Goal: Information Seeking & Learning: Compare options

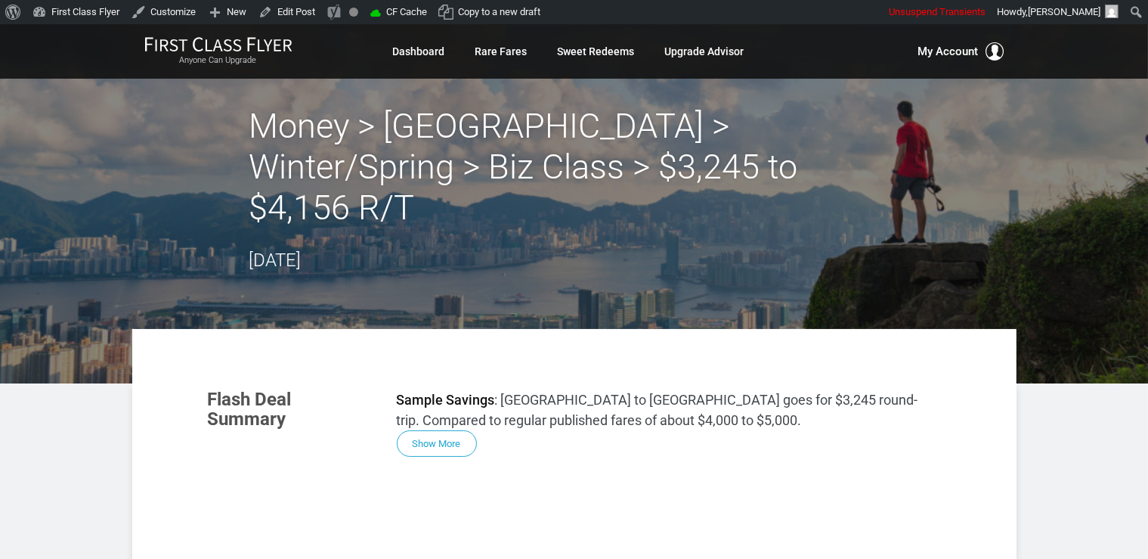
drag, startPoint x: 999, startPoint y: 335, endPoint x: 971, endPoint y: 305, distance: 41.2
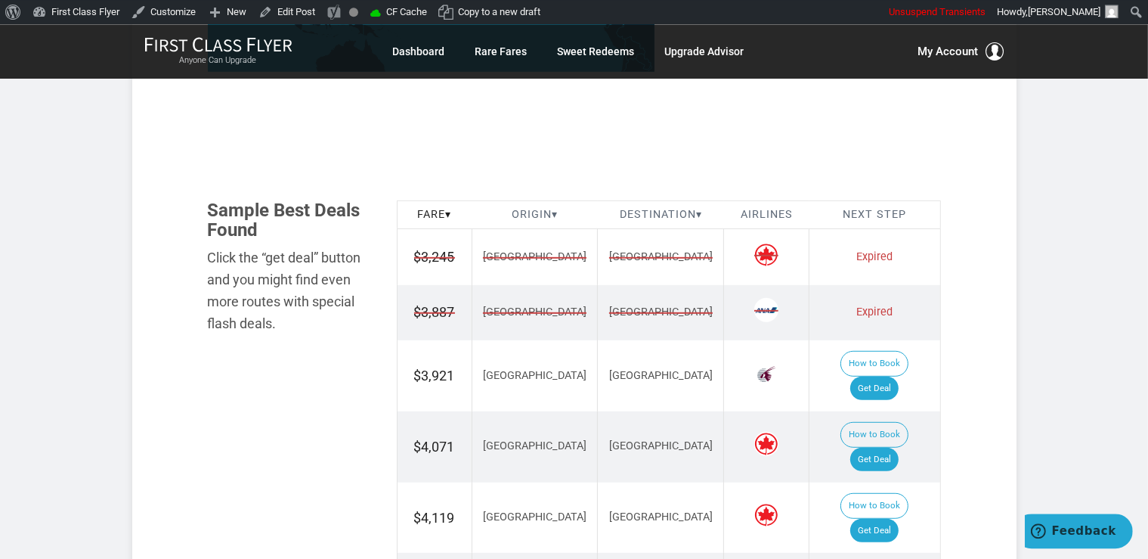
scroll to position [718, 0]
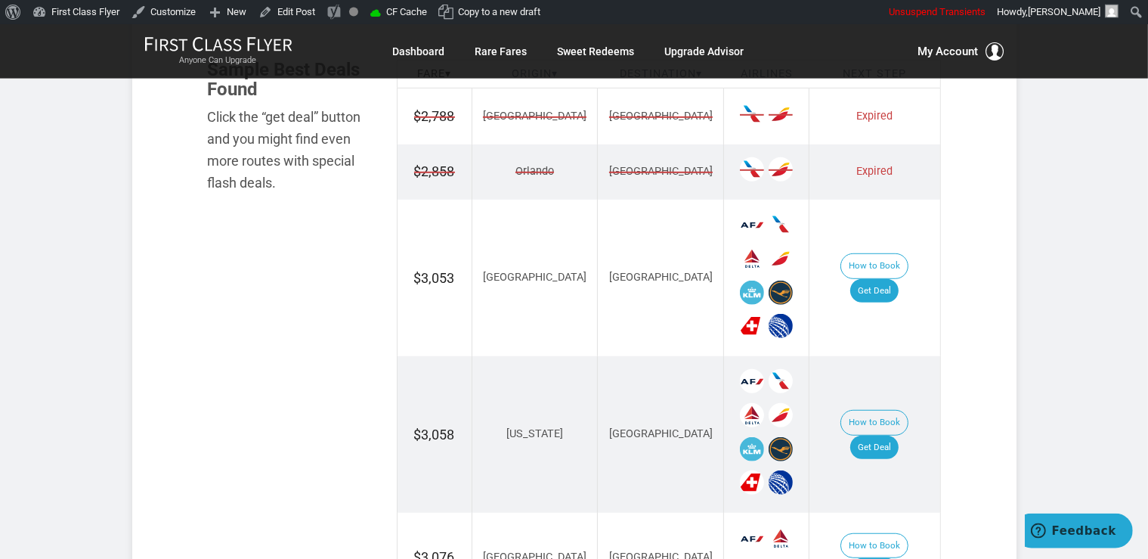
scroll to position [1003, 0]
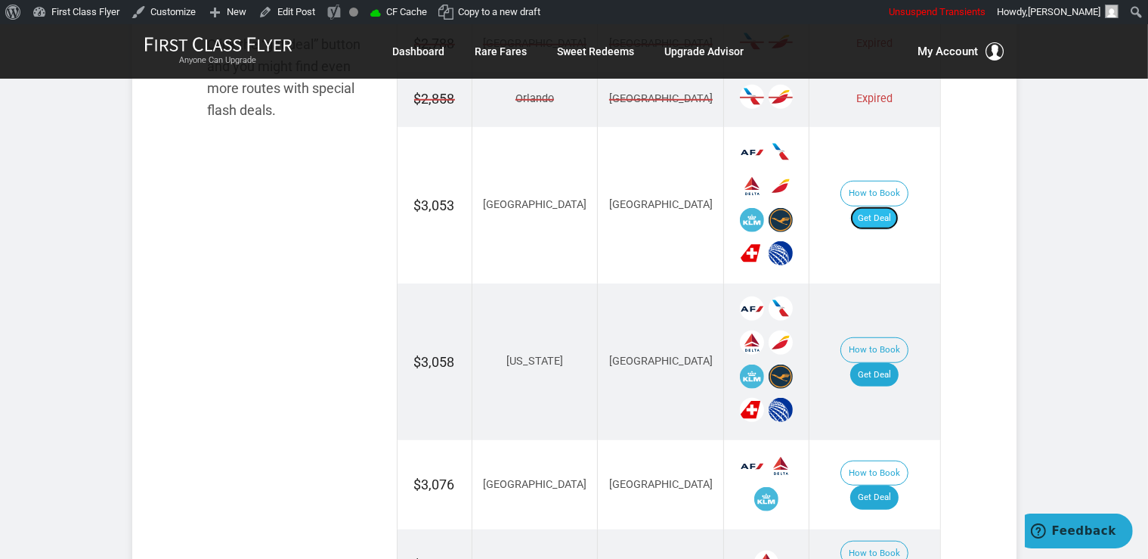
click at [880, 206] on link "Get Deal" at bounding box center [875, 218] width 48 height 24
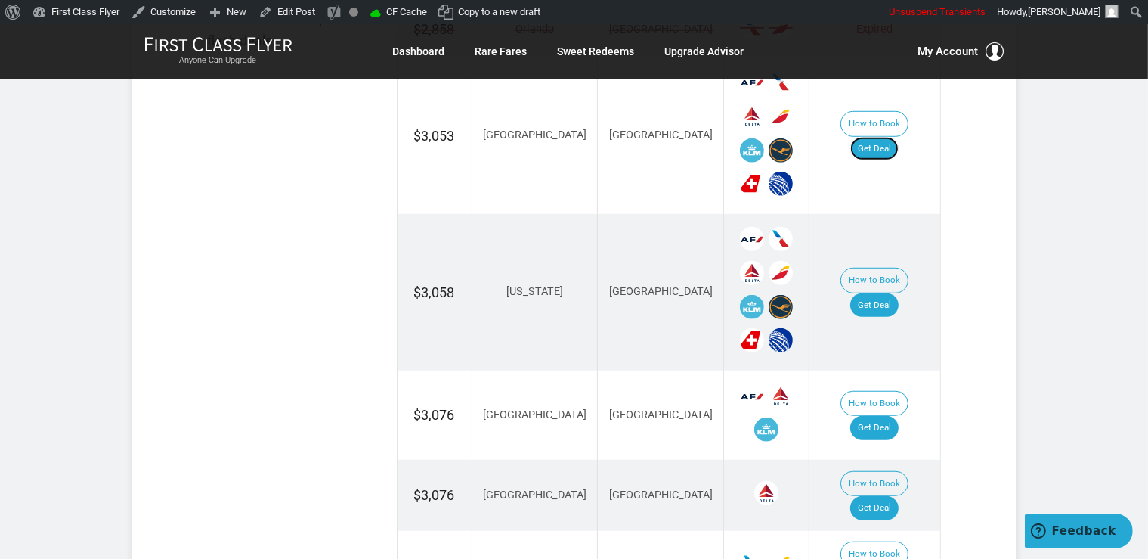
scroll to position [1083, 0]
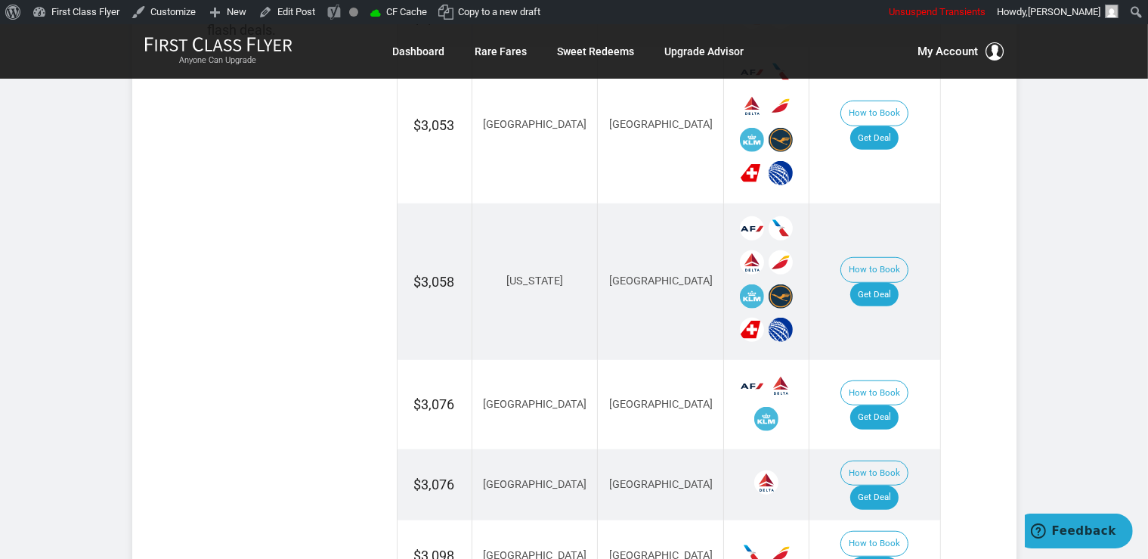
click at [888, 260] on td "How to Book Get Deal" at bounding box center [875, 281] width 131 height 156
click at [890, 283] on link "Get Deal" at bounding box center [875, 295] width 48 height 24
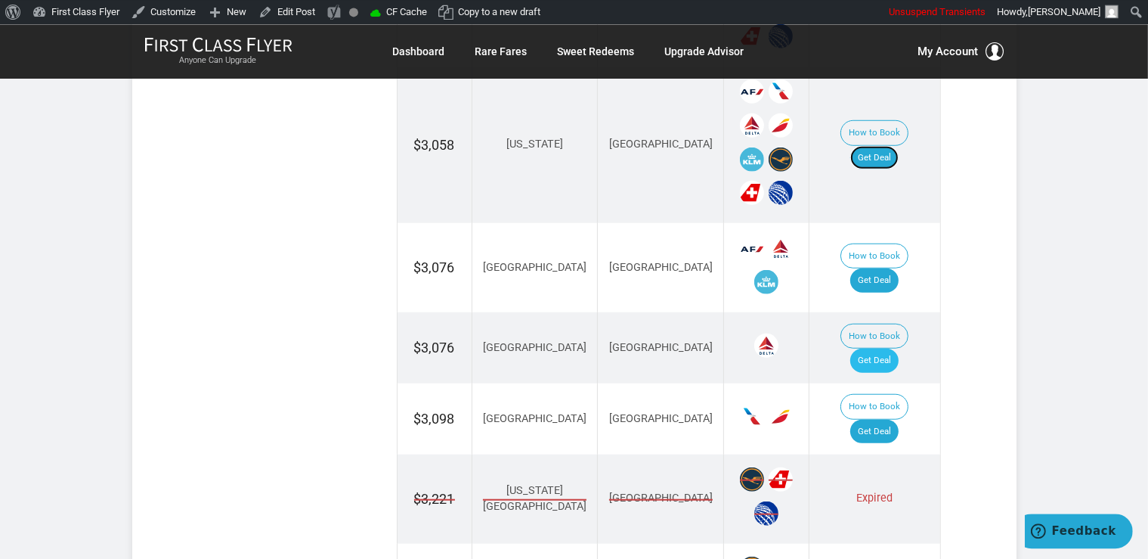
scroll to position [1243, 0]
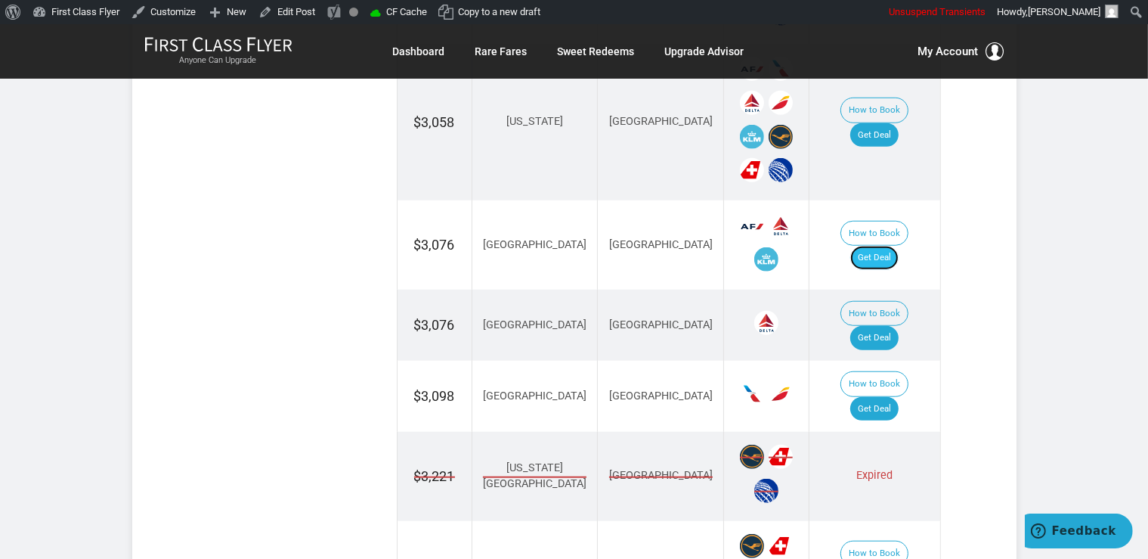
click at [886, 246] on link "Get Deal" at bounding box center [875, 258] width 48 height 24
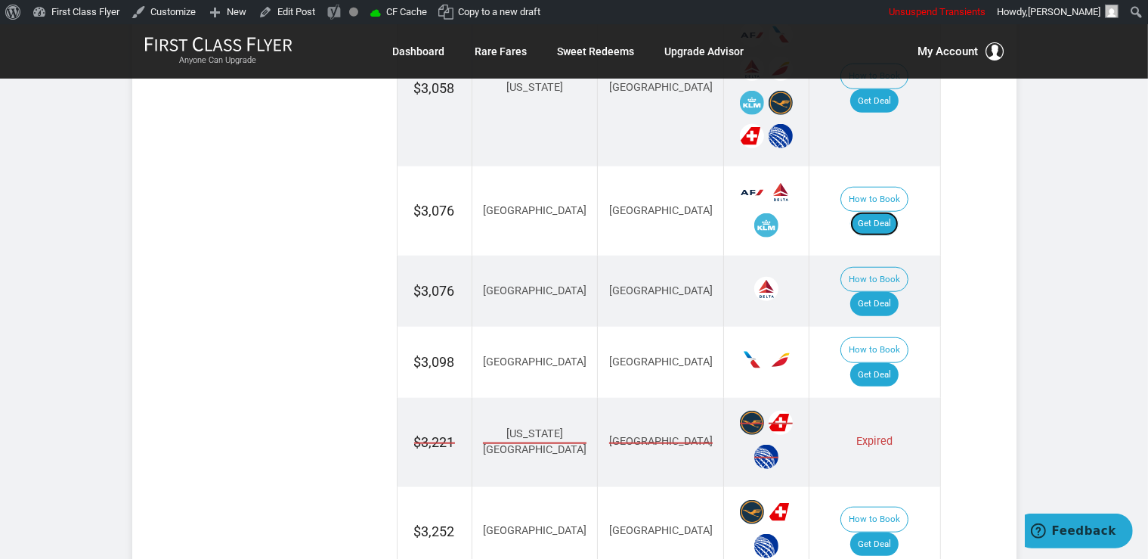
scroll to position [1323, 0]
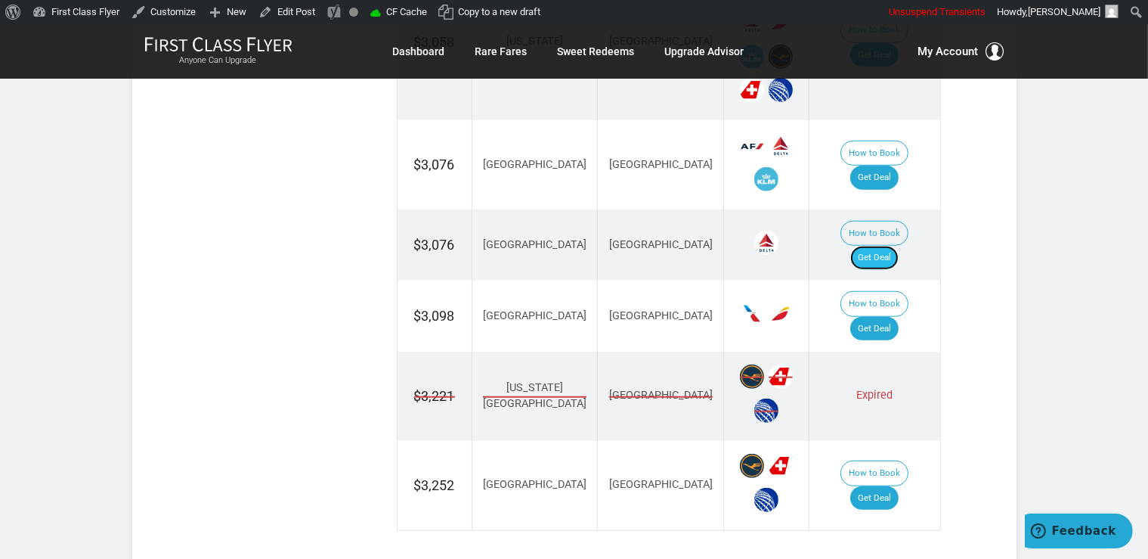
click at [894, 246] on link "Get Deal" at bounding box center [875, 258] width 48 height 24
click at [894, 317] on link "Get Deal" at bounding box center [875, 329] width 48 height 24
click at [883, 486] on link "Get Deal" at bounding box center [875, 498] width 48 height 24
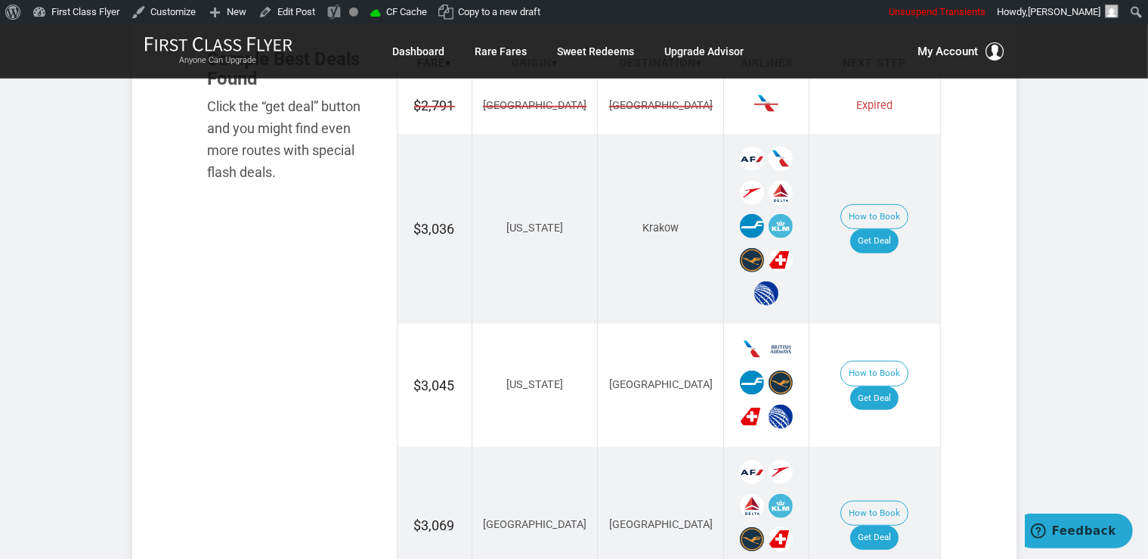
scroll to position [958, 0]
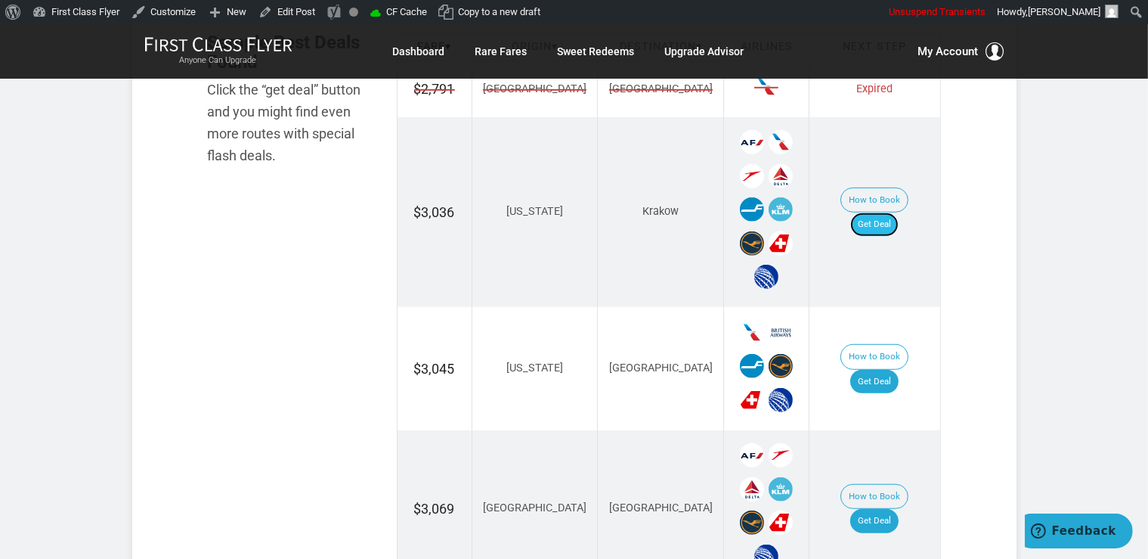
click at [882, 213] on link "Get Deal" at bounding box center [875, 224] width 48 height 24
click at [899, 370] on link "Get Deal" at bounding box center [875, 382] width 48 height 24
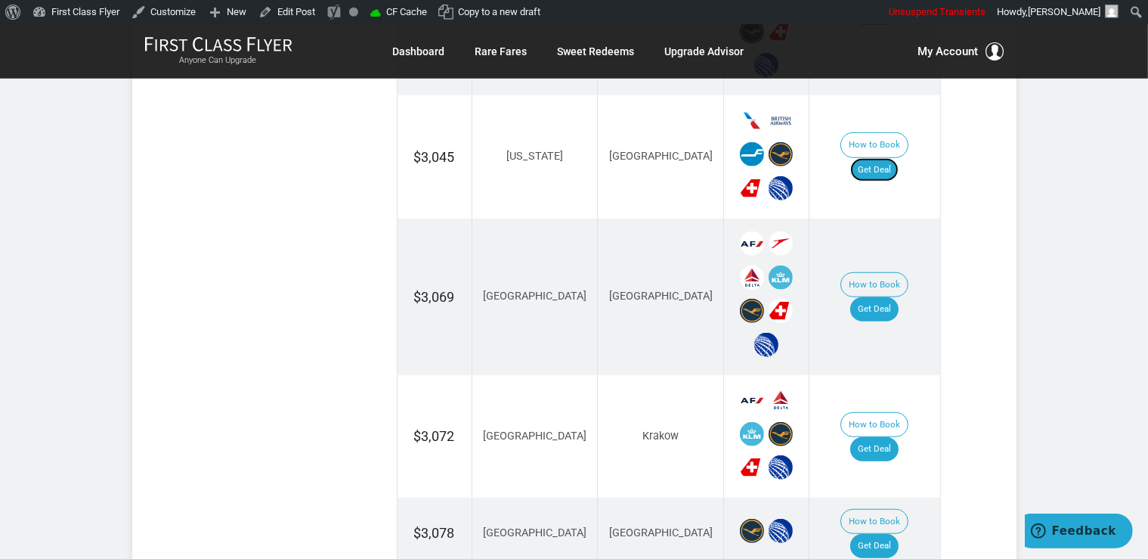
scroll to position [1198, 0]
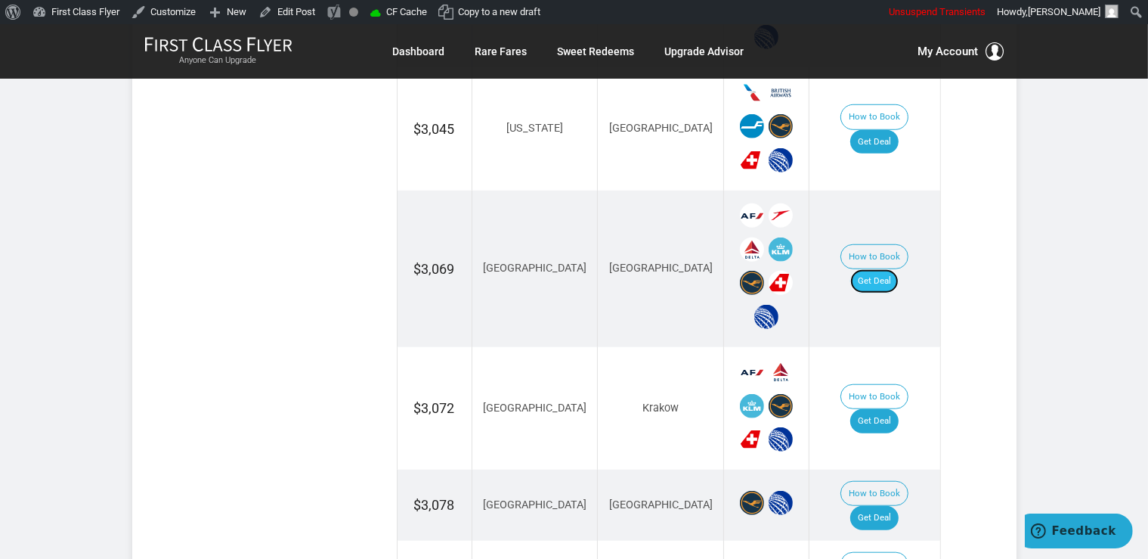
click at [885, 269] on link "Get Deal" at bounding box center [875, 281] width 48 height 24
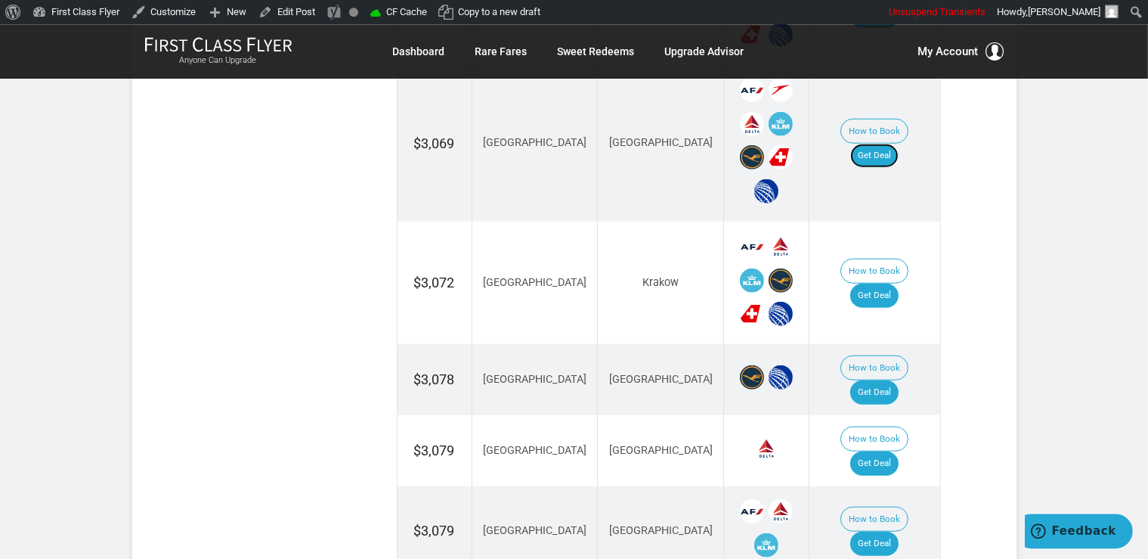
scroll to position [1436, 0]
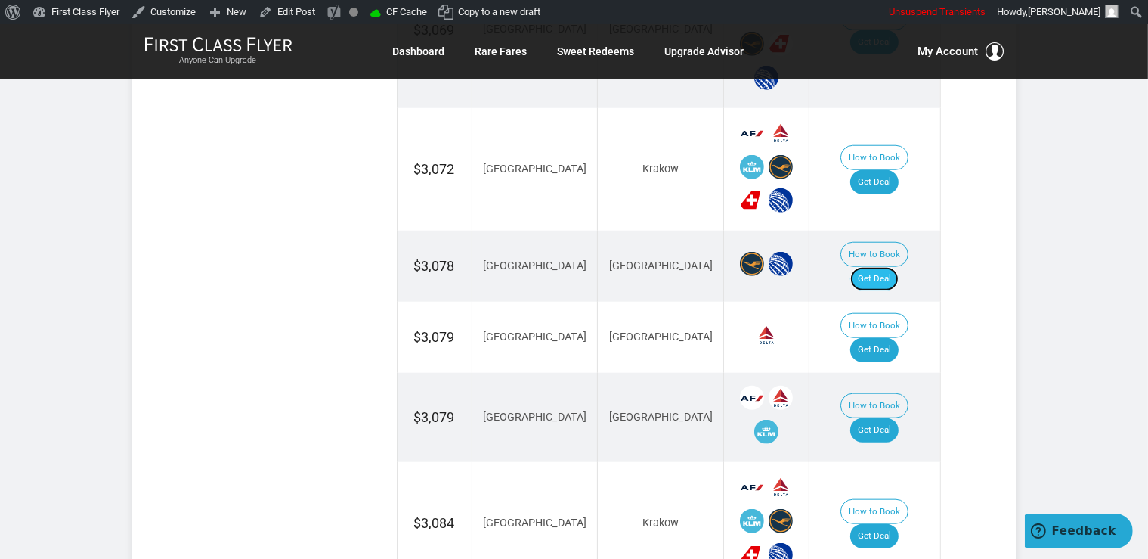
click at [878, 267] on link "Get Deal" at bounding box center [875, 279] width 48 height 24
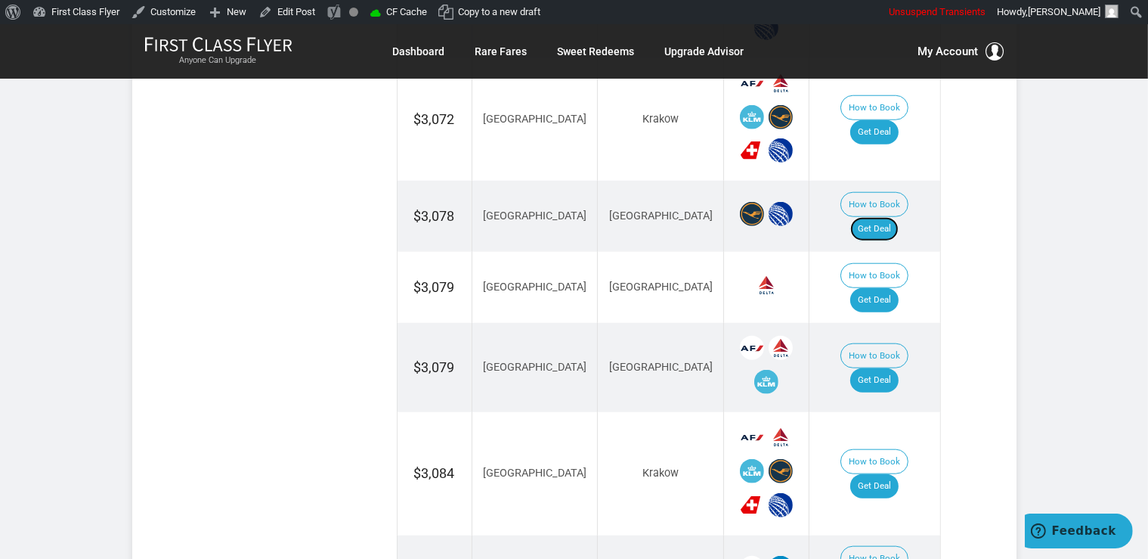
scroll to position [1517, 0]
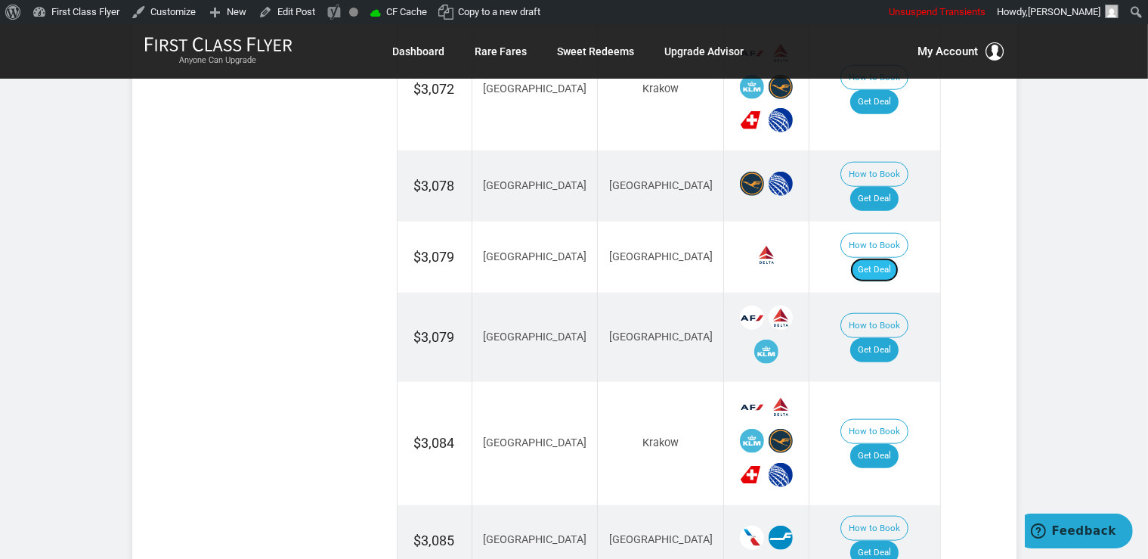
click at [899, 258] on link "Get Deal" at bounding box center [875, 270] width 48 height 24
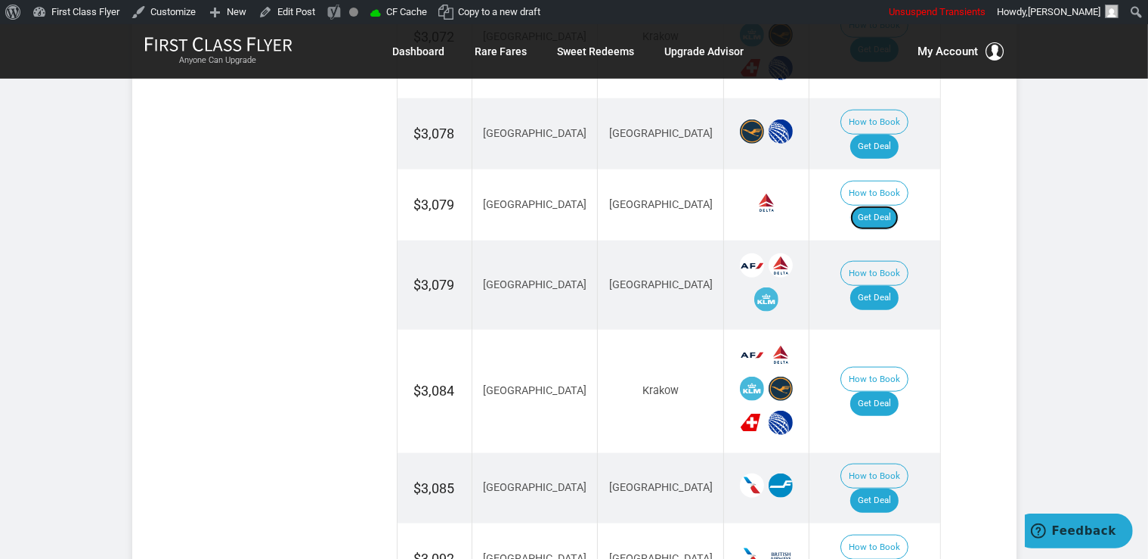
scroll to position [1597, 0]
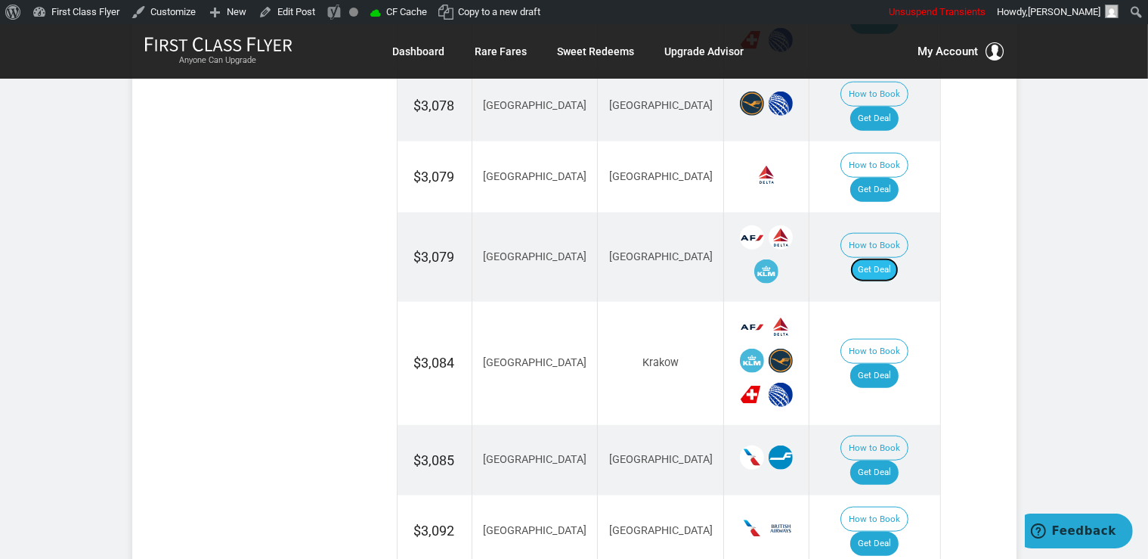
click at [899, 258] on link "Get Deal" at bounding box center [875, 270] width 48 height 24
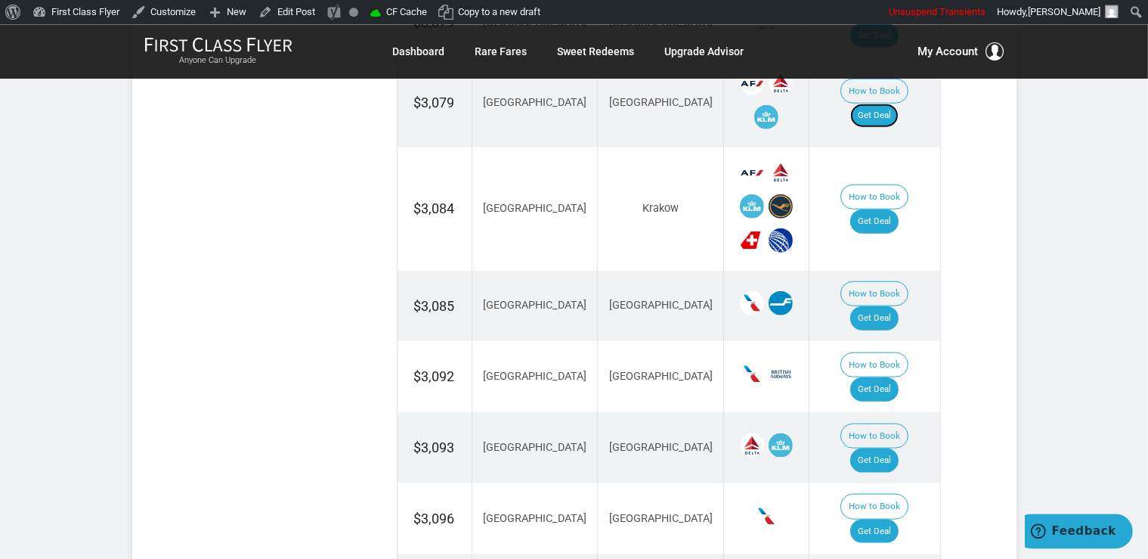
scroll to position [1756, 0]
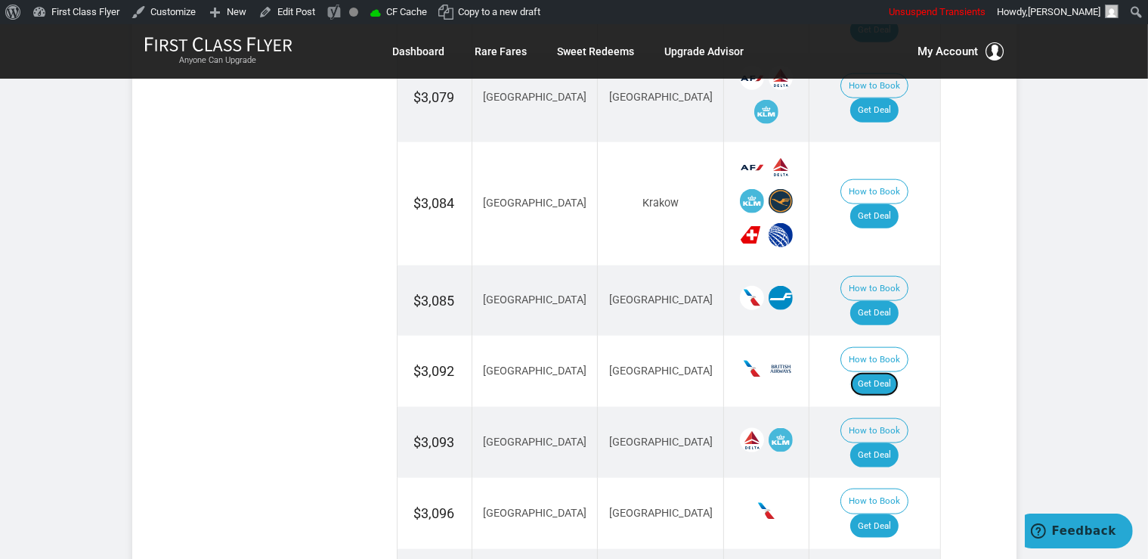
click at [879, 372] on link "Get Deal" at bounding box center [875, 384] width 48 height 24
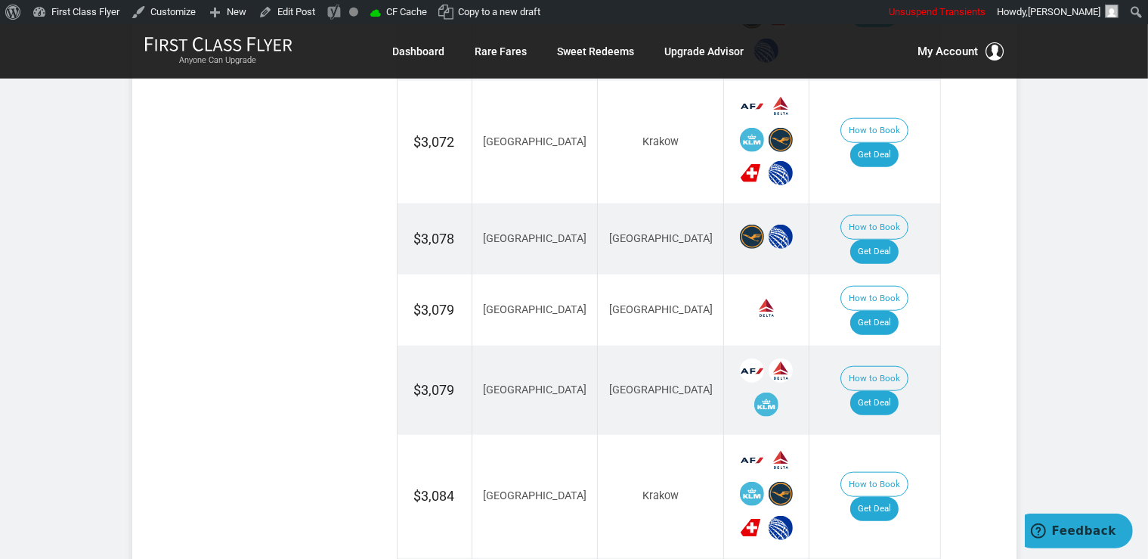
scroll to position [1436, 0]
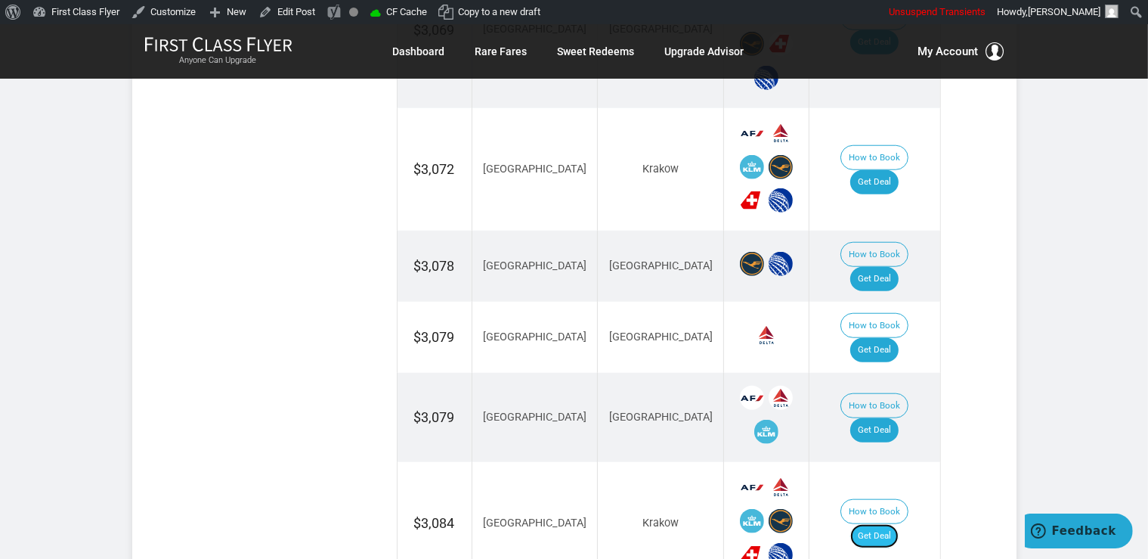
click at [899, 524] on link "Get Deal" at bounding box center [875, 536] width 48 height 24
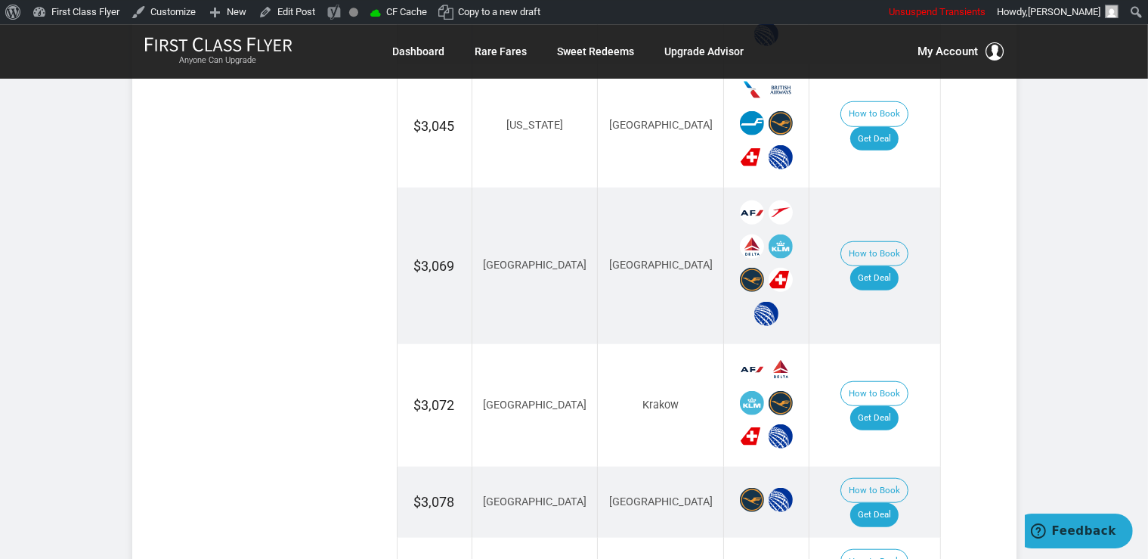
scroll to position [1198, 0]
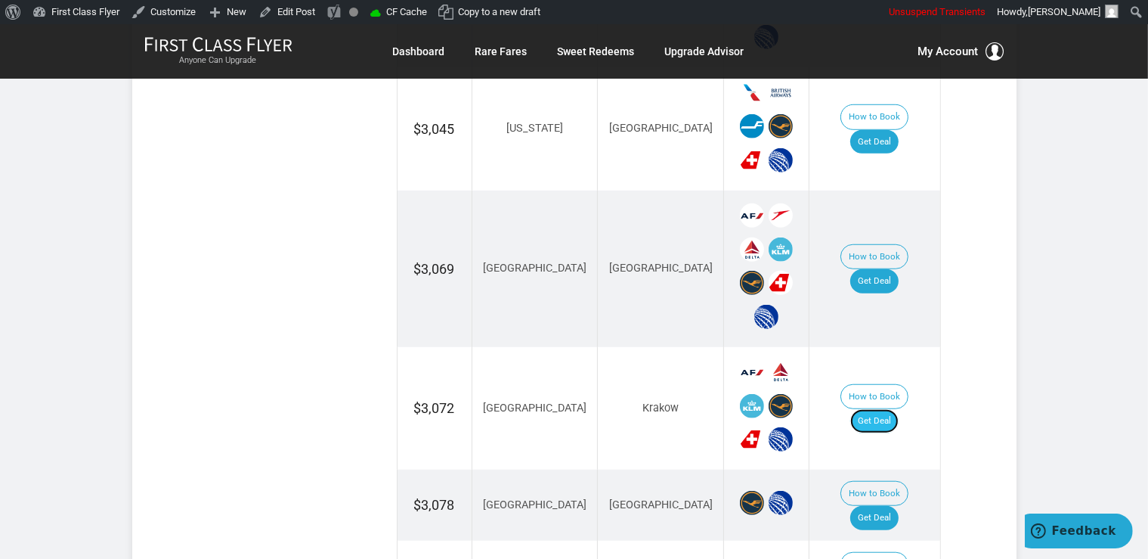
click at [882, 409] on link "Get Deal" at bounding box center [875, 421] width 48 height 24
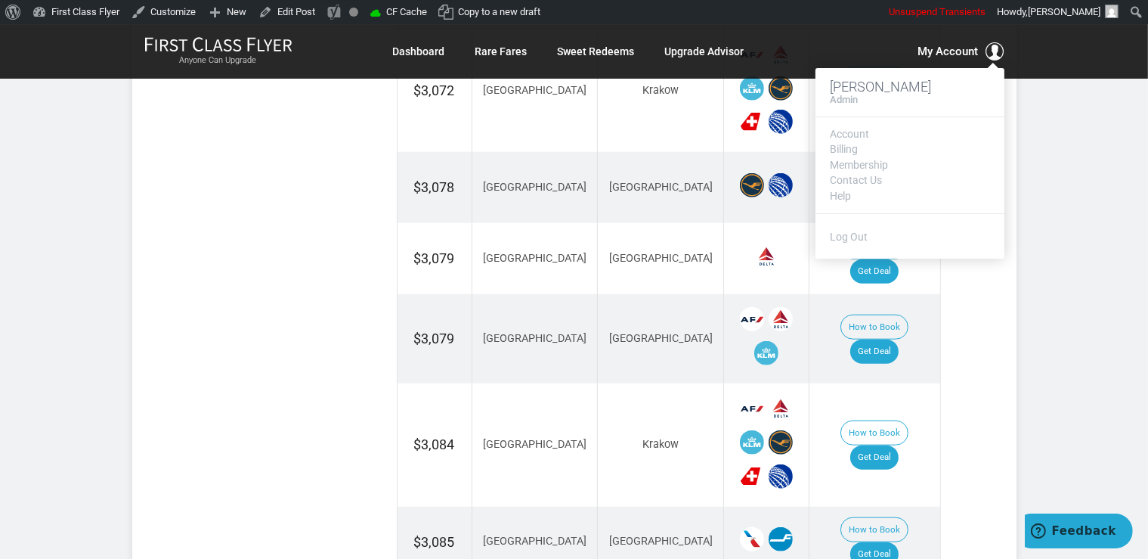
scroll to position [1517, 0]
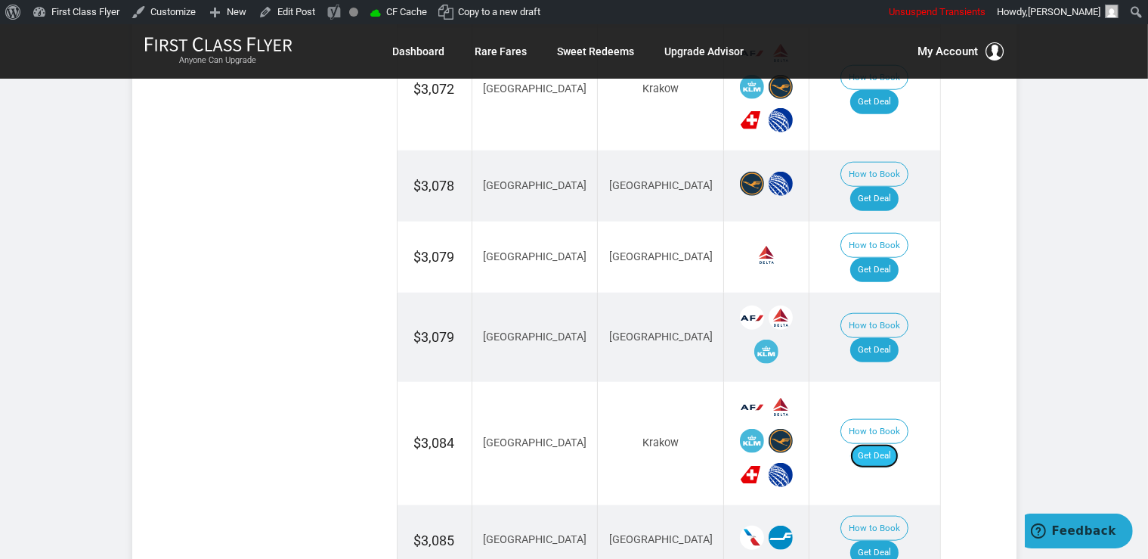
click at [893, 444] on link "Get Deal" at bounding box center [875, 456] width 48 height 24
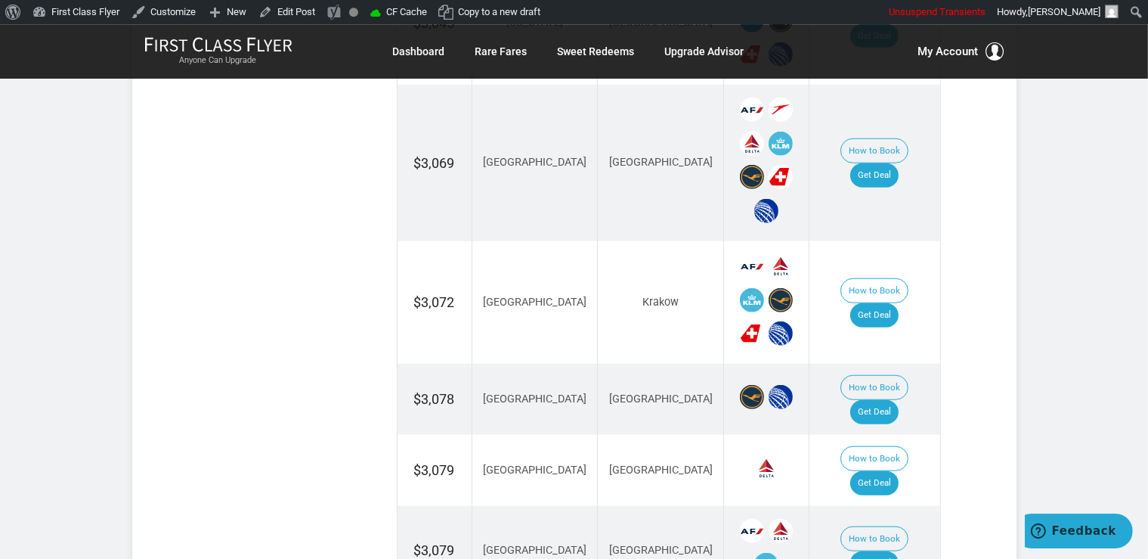
scroll to position [1277, 0]
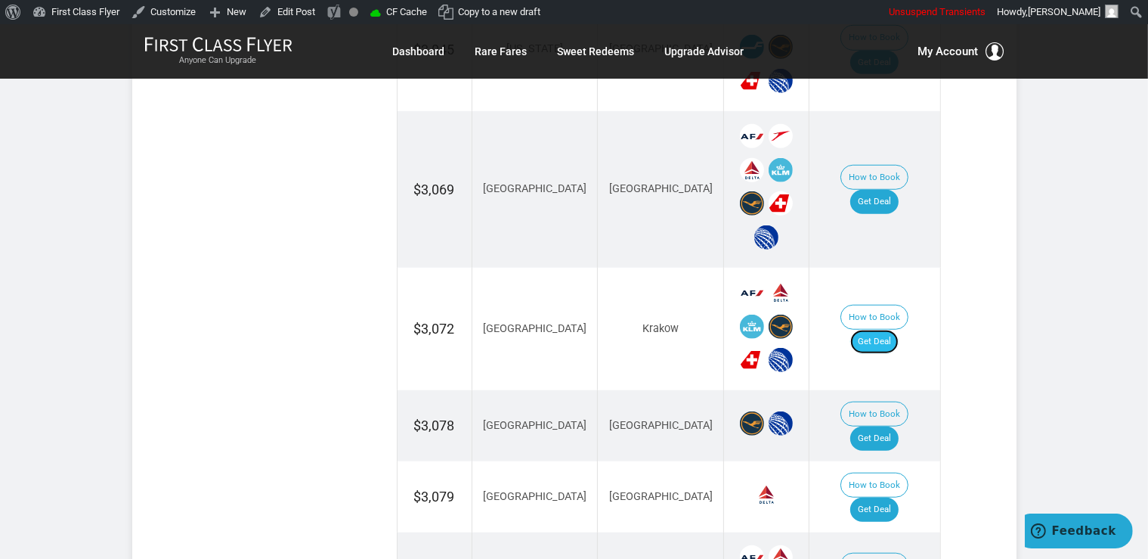
click at [899, 330] on link "Get Deal" at bounding box center [875, 342] width 48 height 24
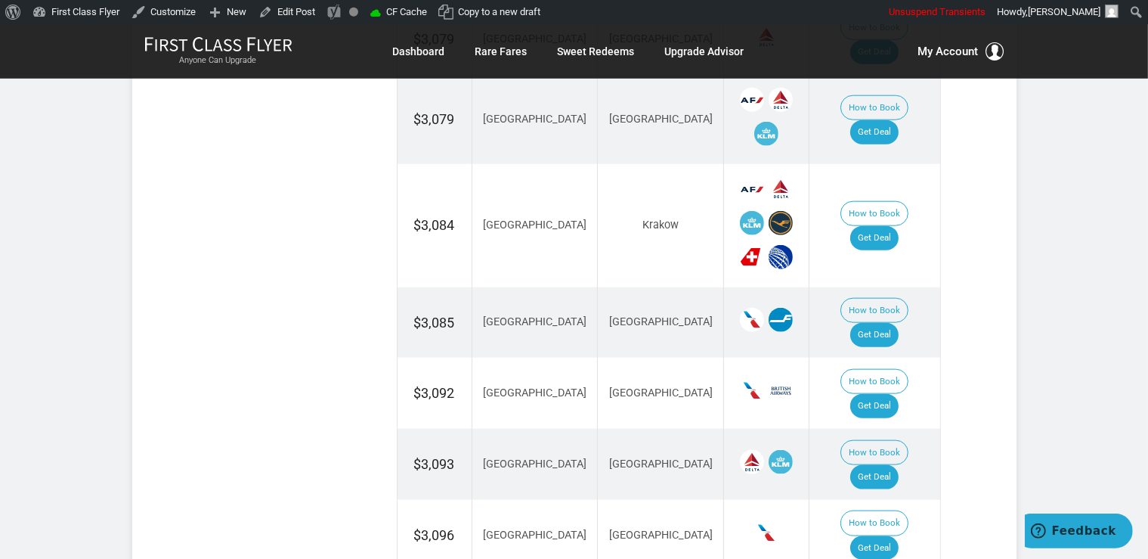
scroll to position [1756, 0]
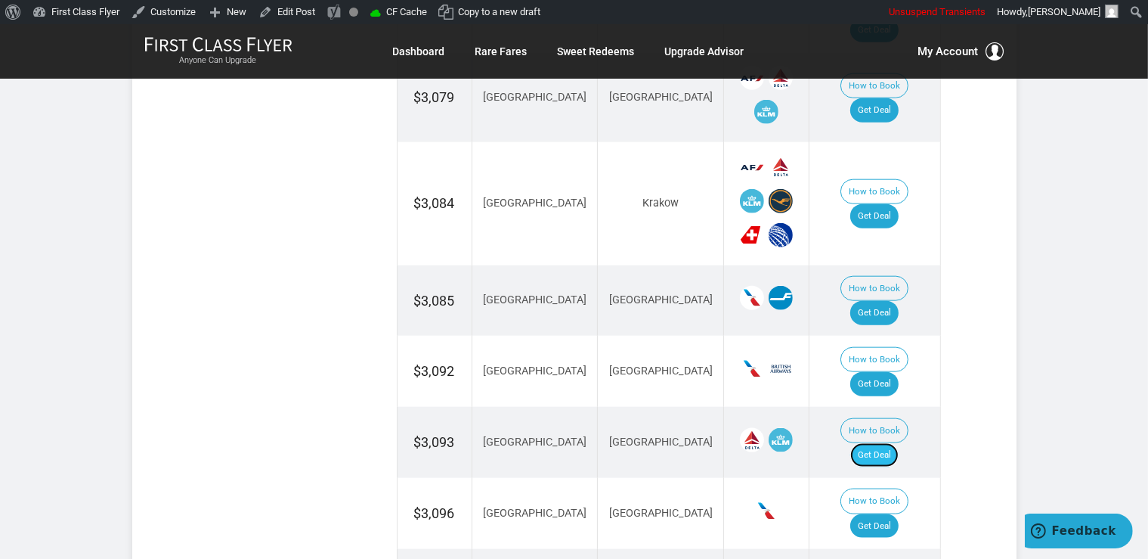
click at [882, 443] on link "Get Deal" at bounding box center [875, 455] width 48 height 24
click at [875, 301] on link "Get Deal" at bounding box center [875, 313] width 48 height 24
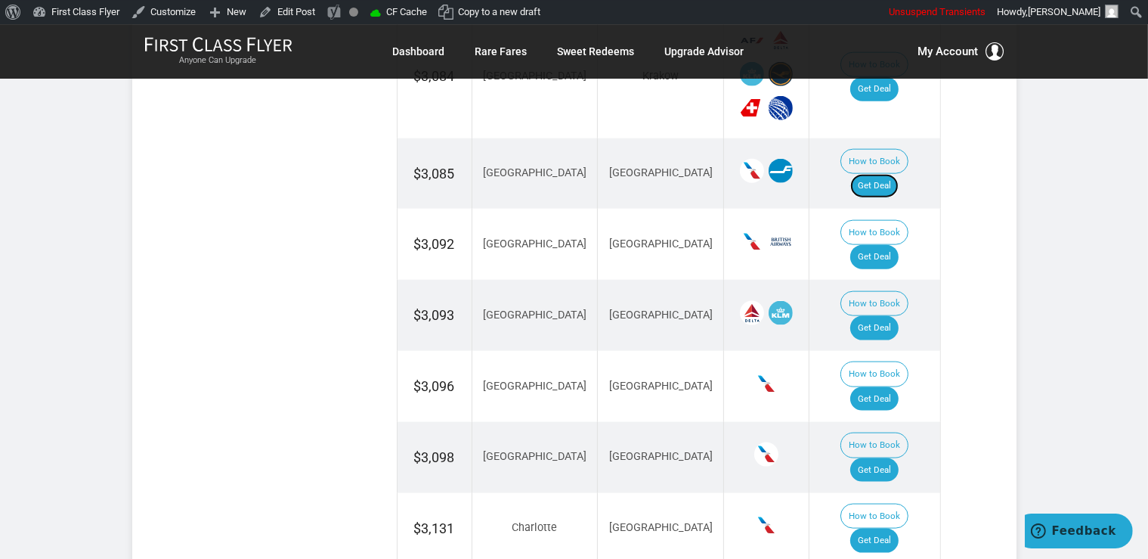
scroll to position [1916, 0]
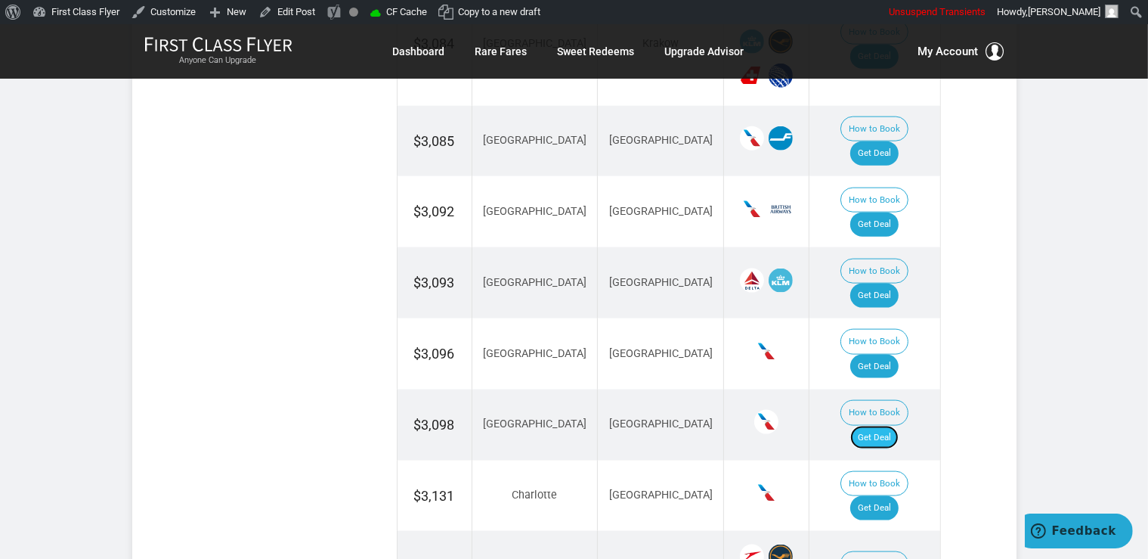
click at [891, 426] on link "Get Deal" at bounding box center [875, 438] width 48 height 24
click at [887, 496] on link "Get Deal" at bounding box center [875, 508] width 48 height 24
click at [899, 355] on link "Get Deal" at bounding box center [875, 367] width 48 height 24
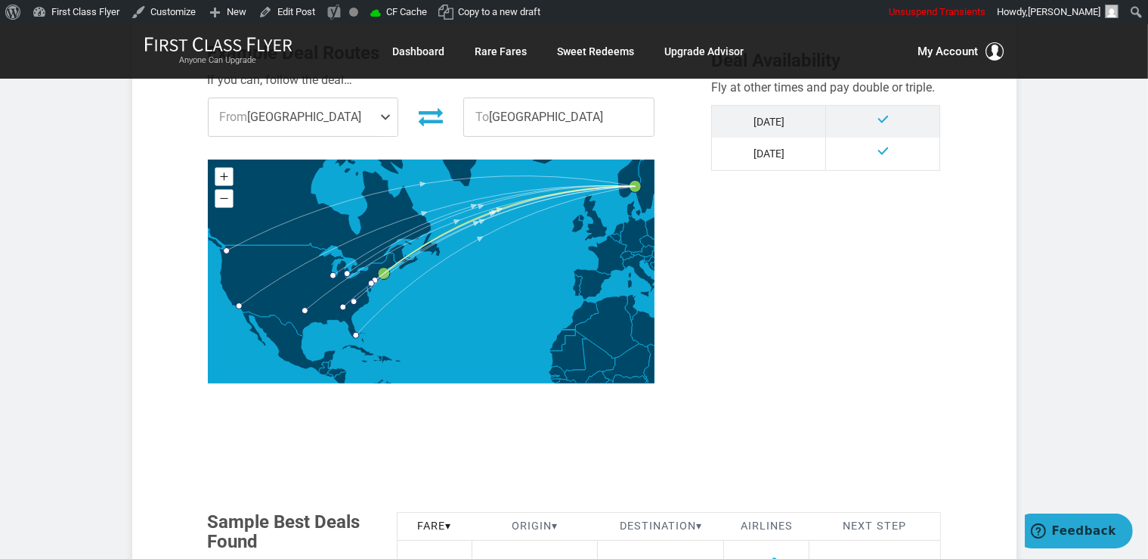
scroll to position [798, 0]
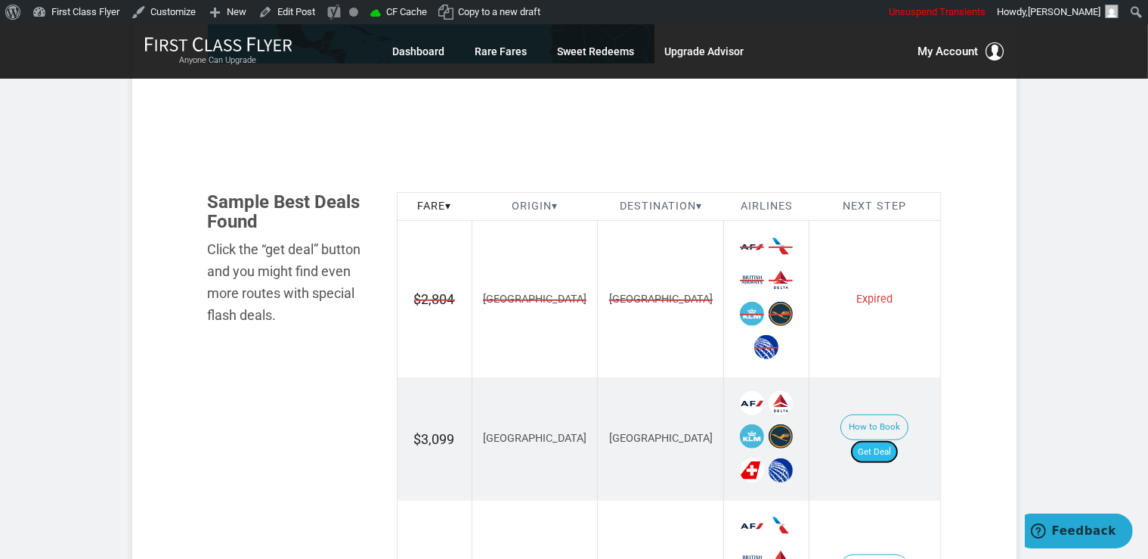
click at [880, 440] on link "Get Deal" at bounding box center [875, 452] width 48 height 24
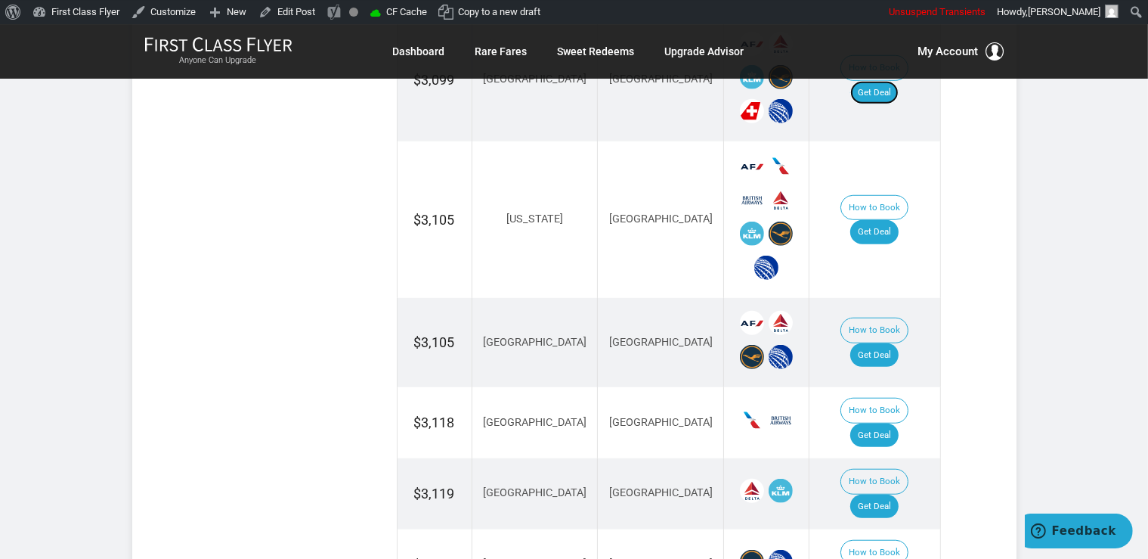
scroll to position [1117, 0]
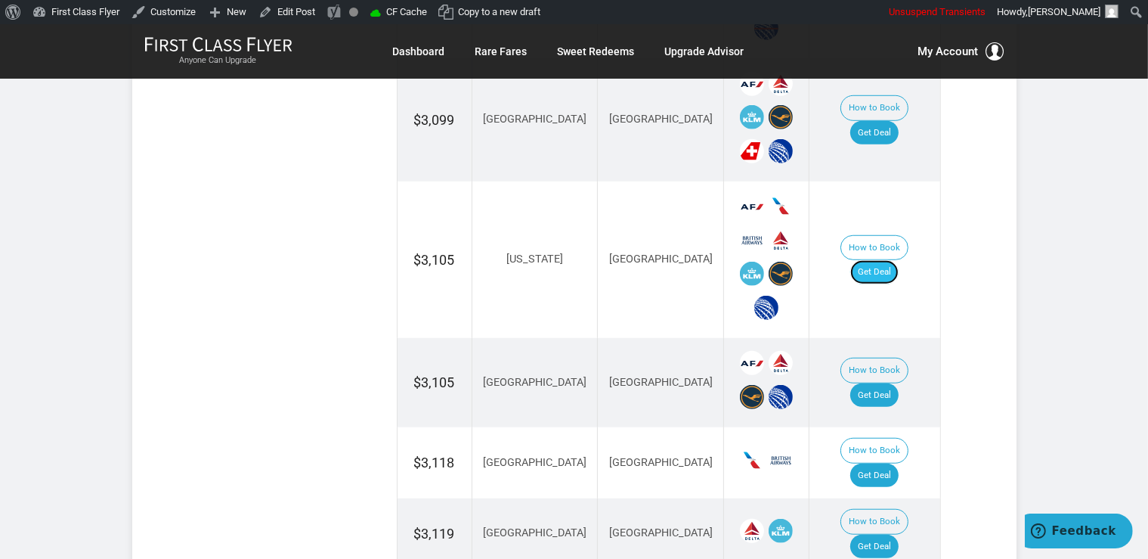
click at [897, 260] on link "Get Deal" at bounding box center [875, 272] width 48 height 24
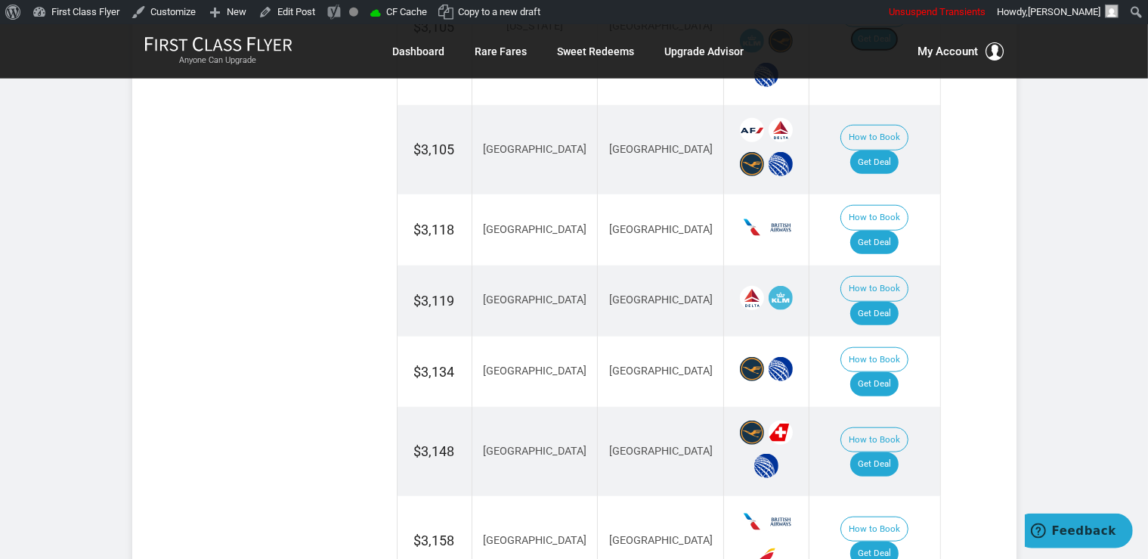
scroll to position [1357, 0]
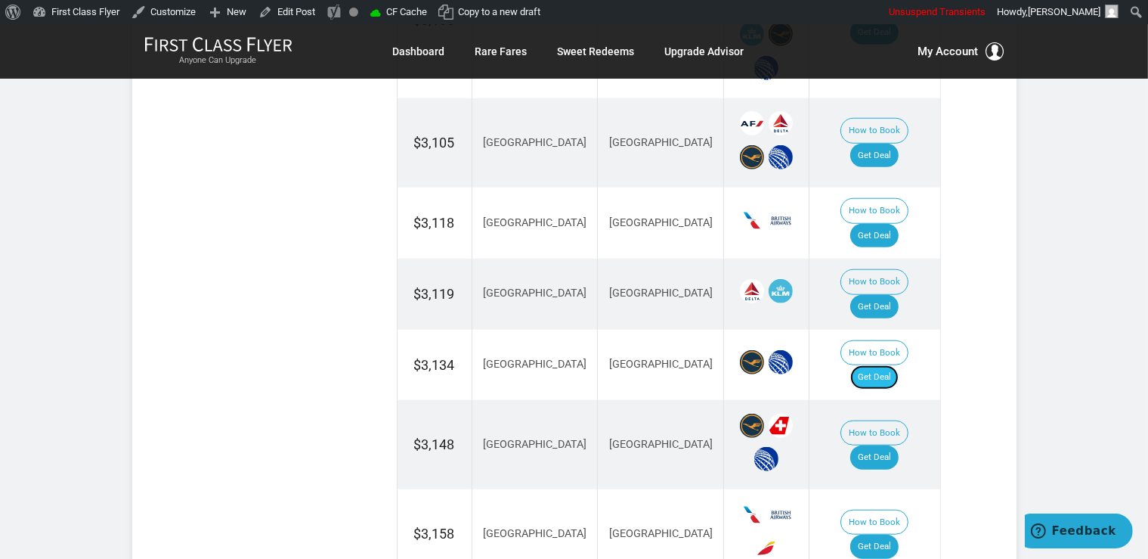
click at [897, 365] on link "Get Deal" at bounding box center [875, 377] width 48 height 24
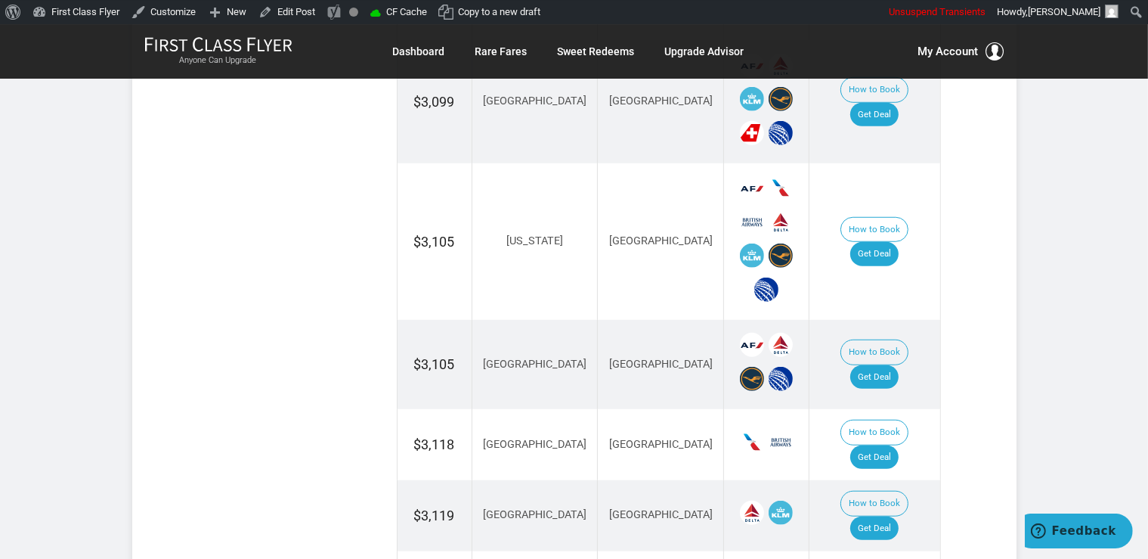
scroll to position [1117, 0]
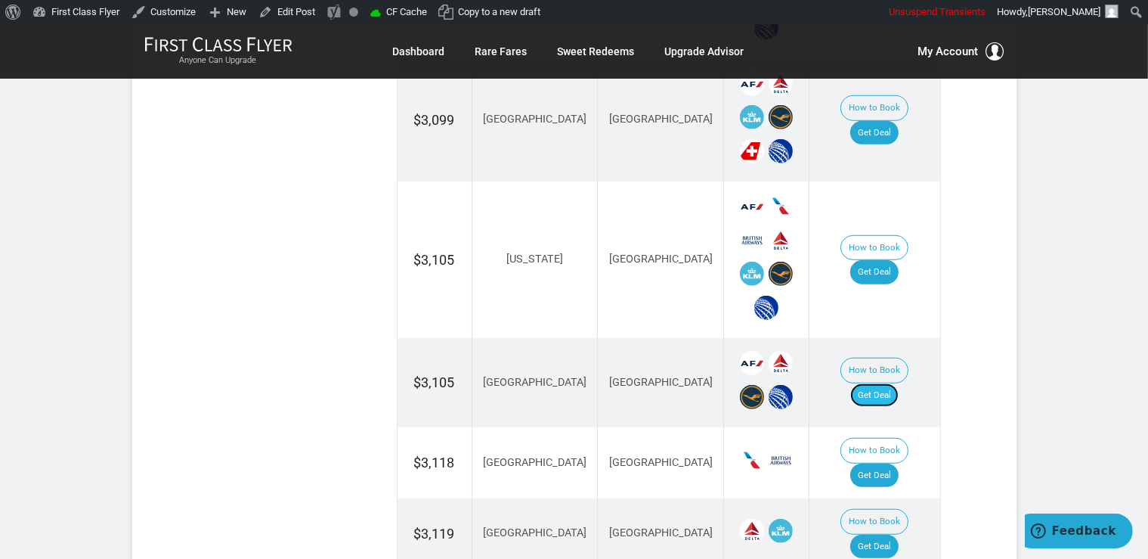
click at [894, 383] on link "Get Deal" at bounding box center [875, 395] width 48 height 24
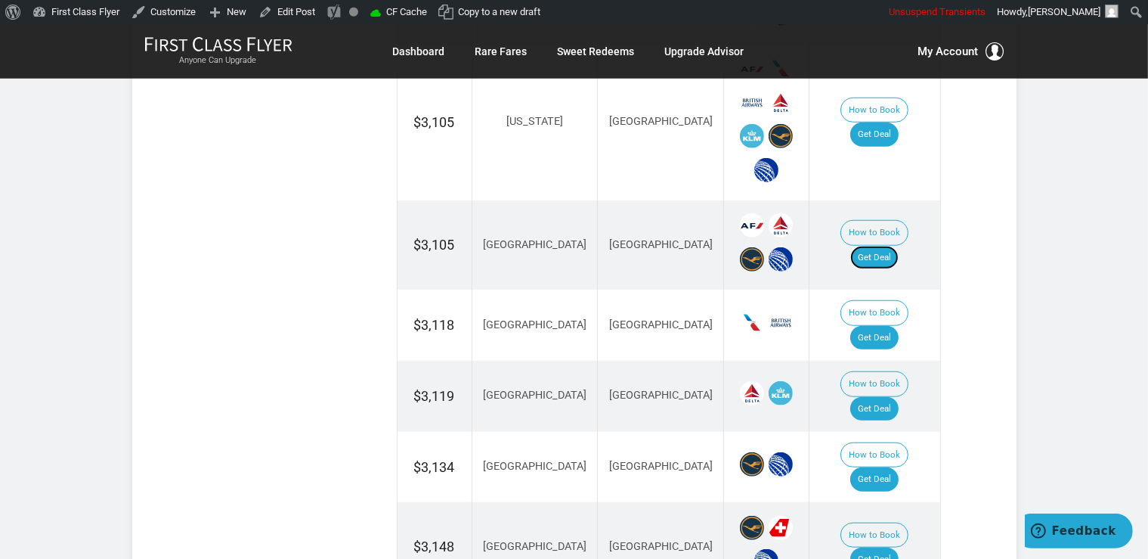
scroll to position [1277, 0]
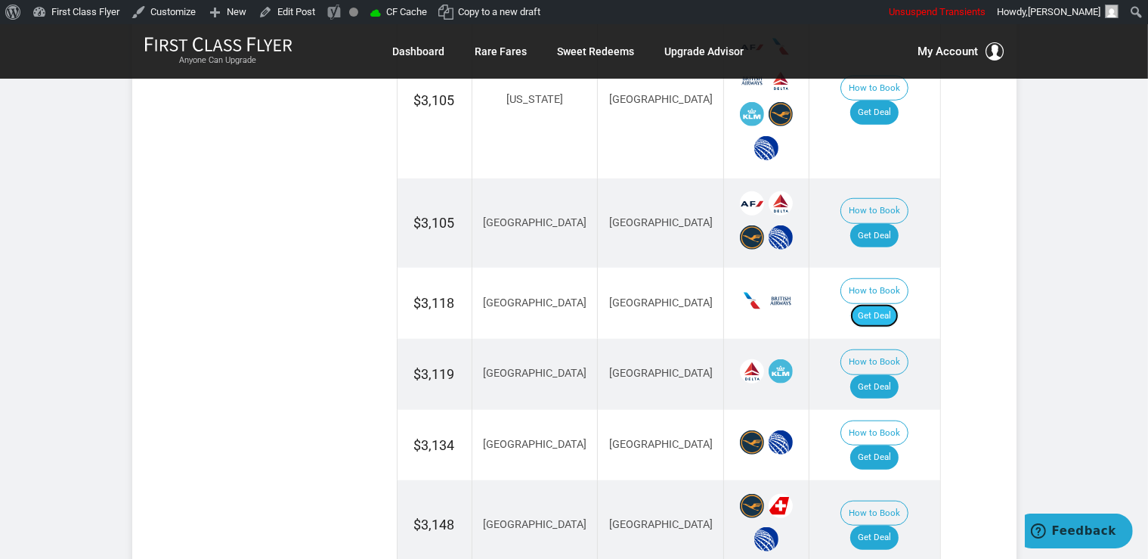
click at [899, 304] on link "Get Deal" at bounding box center [875, 316] width 48 height 24
click at [881, 375] on link "Get Deal" at bounding box center [875, 387] width 48 height 24
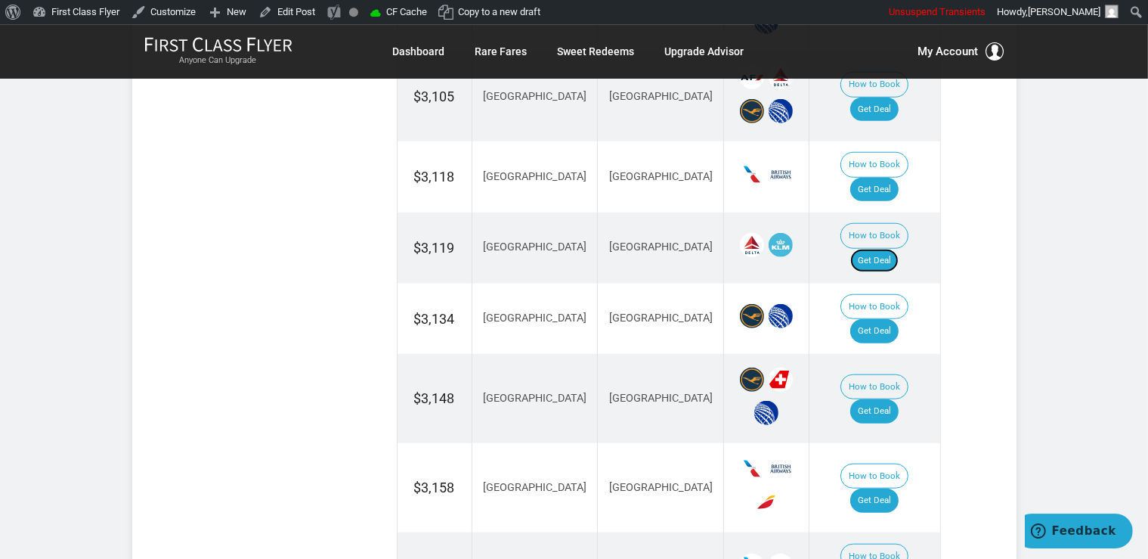
scroll to position [1436, 0]
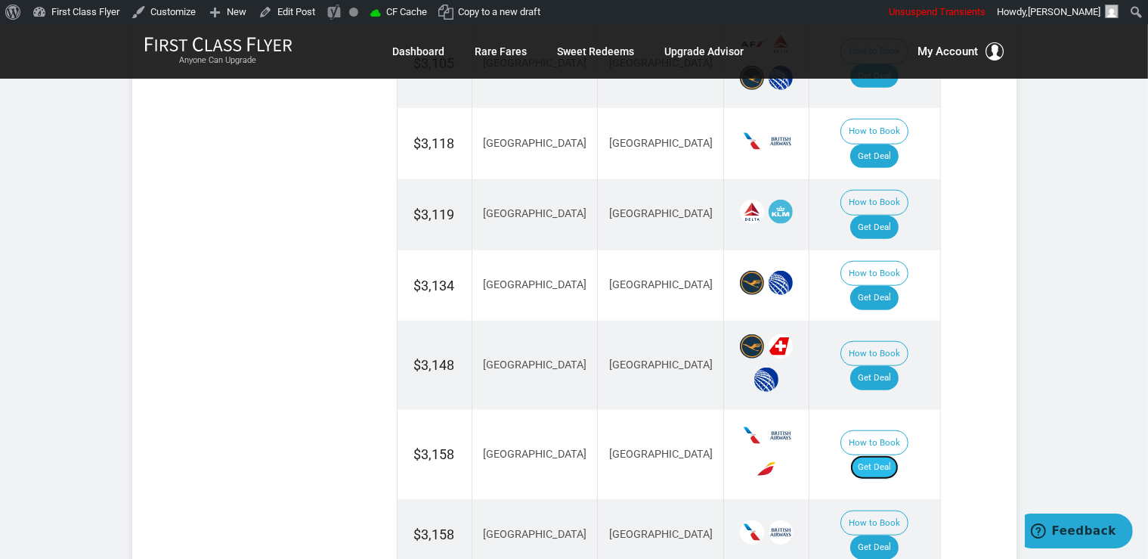
click at [878, 455] on link "Get Deal" at bounding box center [875, 467] width 48 height 24
click at [899, 366] on link "Get Deal" at bounding box center [875, 378] width 48 height 24
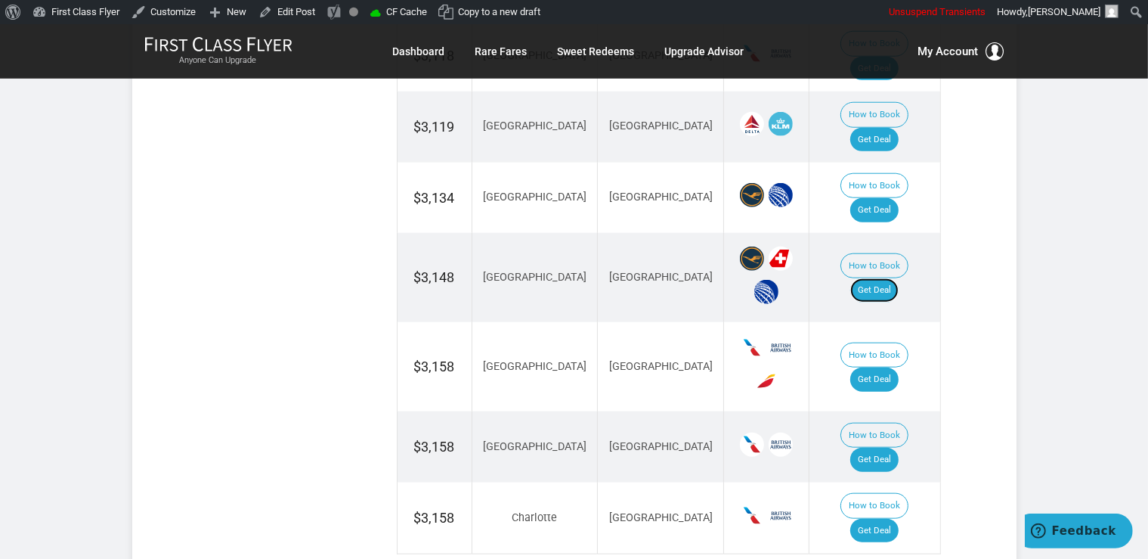
scroll to position [1597, 0]
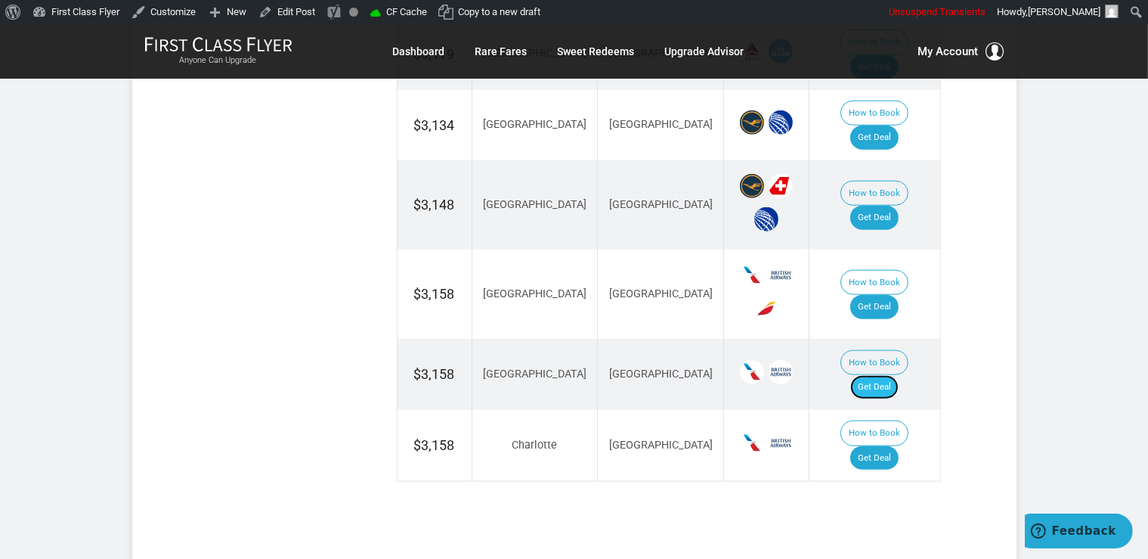
click at [895, 375] on link "Get Deal" at bounding box center [875, 387] width 48 height 24
click at [882, 446] on link "Get Deal" at bounding box center [875, 458] width 48 height 24
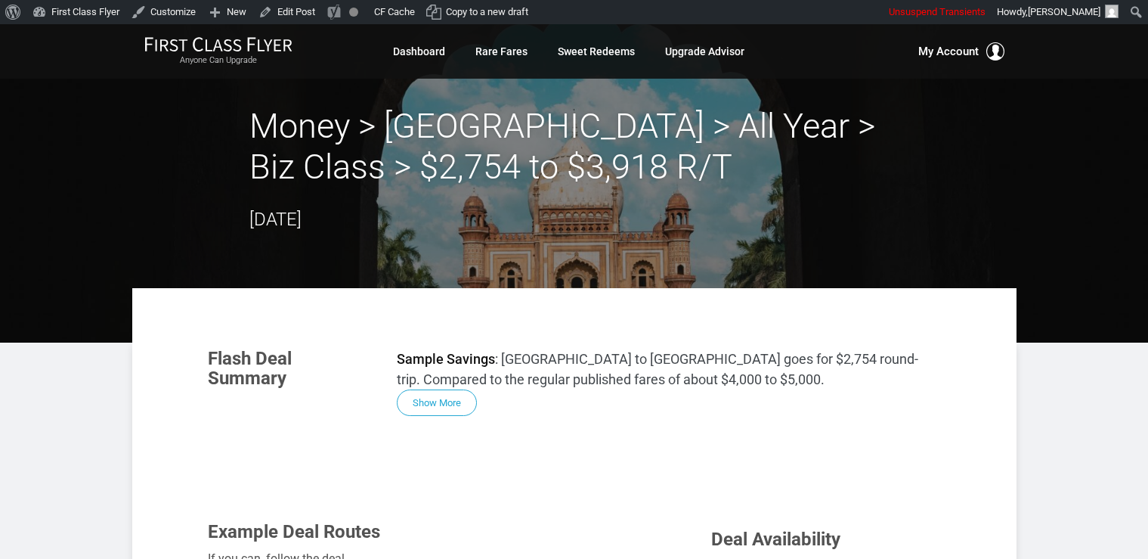
scroll to position [823, 0]
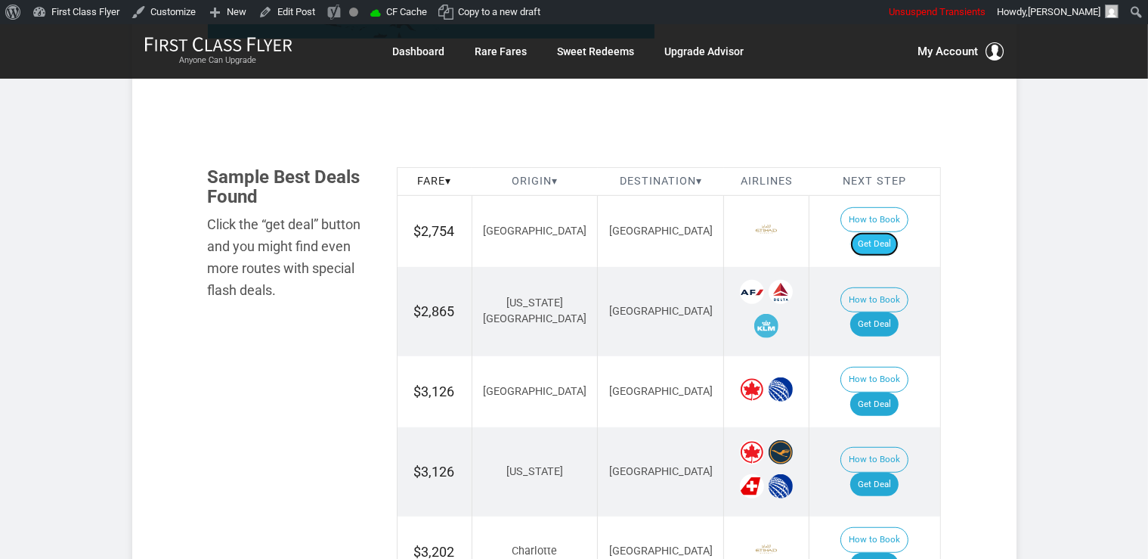
click at [894, 232] on link "Get Deal" at bounding box center [875, 244] width 48 height 24
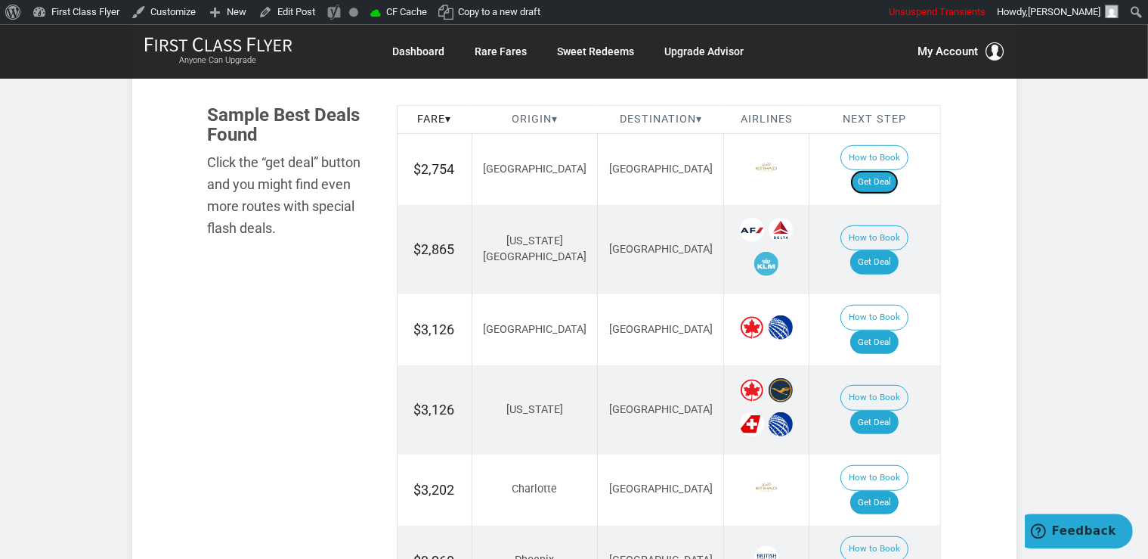
scroll to position [983, 0]
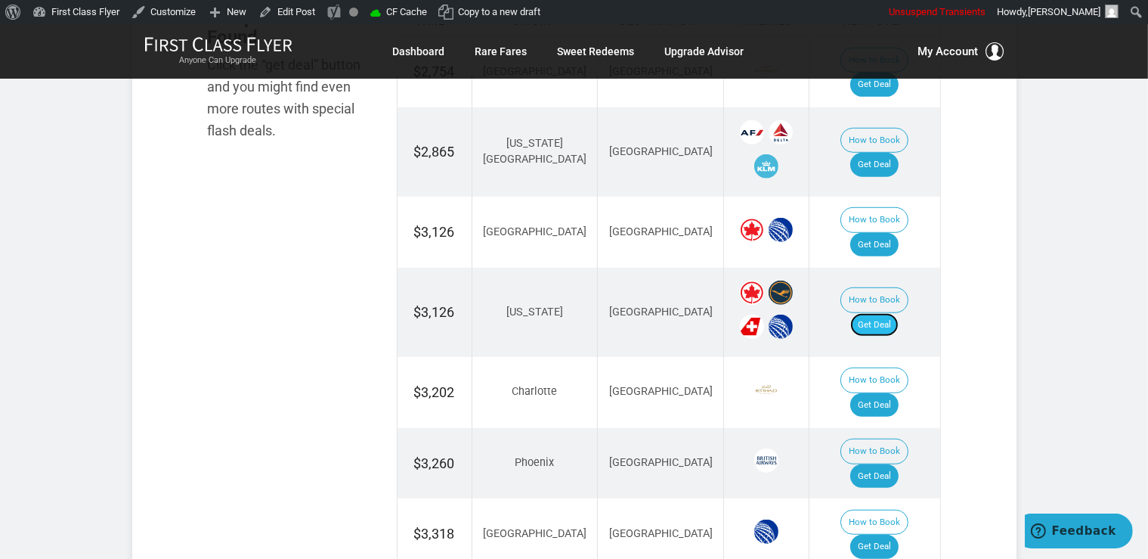
click at [874, 313] on link "Get Deal" at bounding box center [875, 325] width 48 height 24
click at [883, 153] on link "Get Deal" at bounding box center [875, 165] width 48 height 24
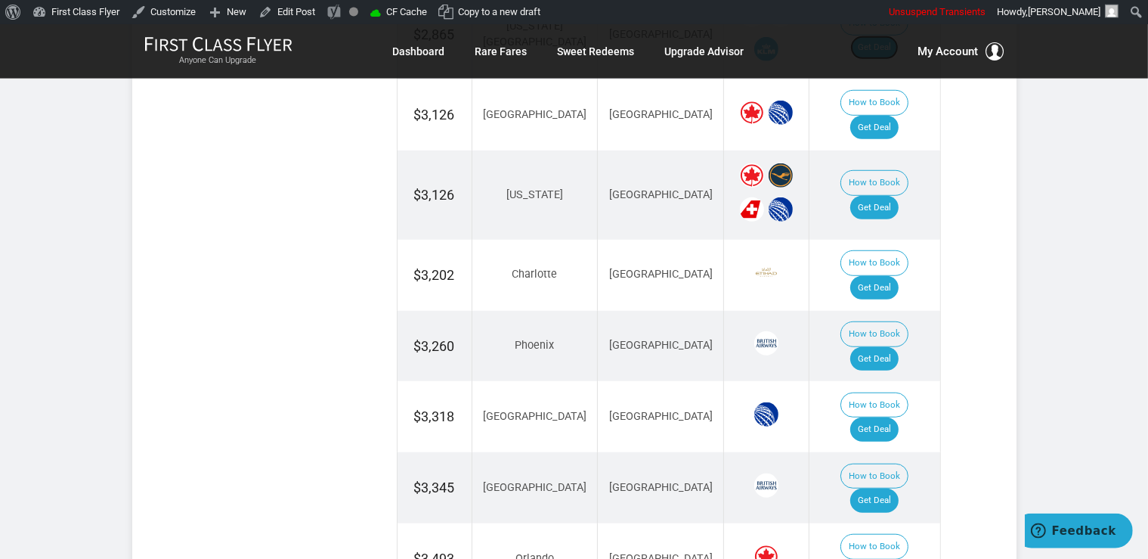
scroll to position [1143, 0]
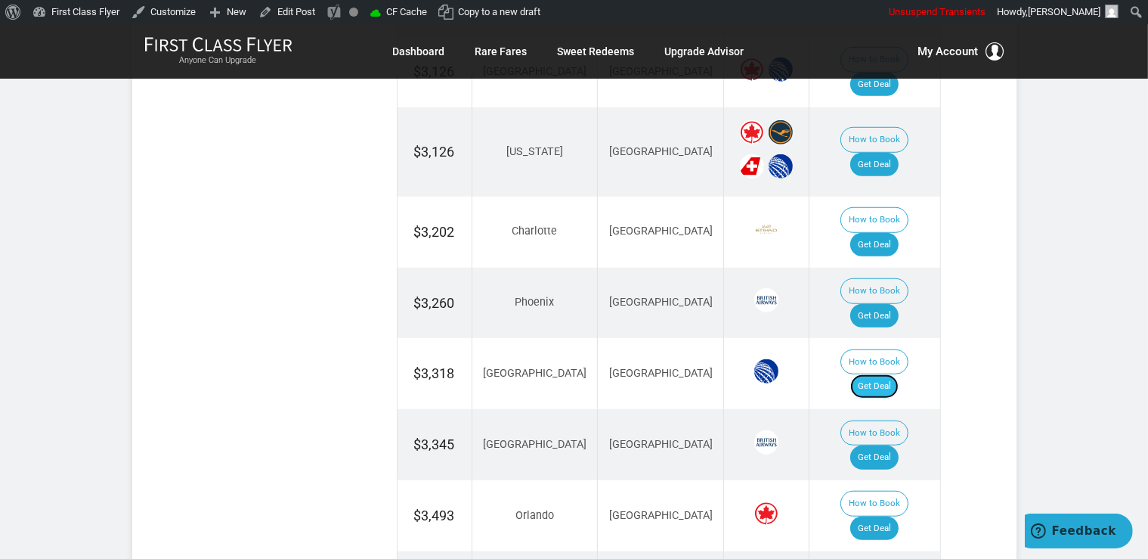
click at [875, 374] on link "Get Deal" at bounding box center [875, 386] width 48 height 24
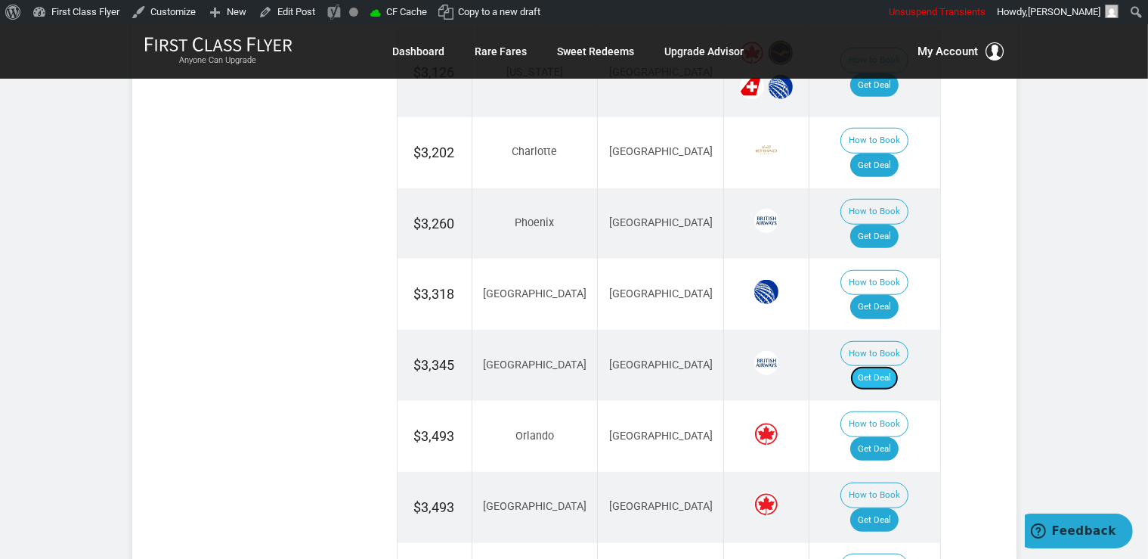
click at [897, 366] on link "Get Deal" at bounding box center [875, 378] width 48 height 24
drag, startPoint x: 869, startPoint y: 104, endPoint x: 867, endPoint y: 119, distance: 15.2
click at [869, 153] on link "Get Deal" at bounding box center [875, 165] width 48 height 24
click at [894, 225] on link "Get Deal" at bounding box center [875, 237] width 48 height 24
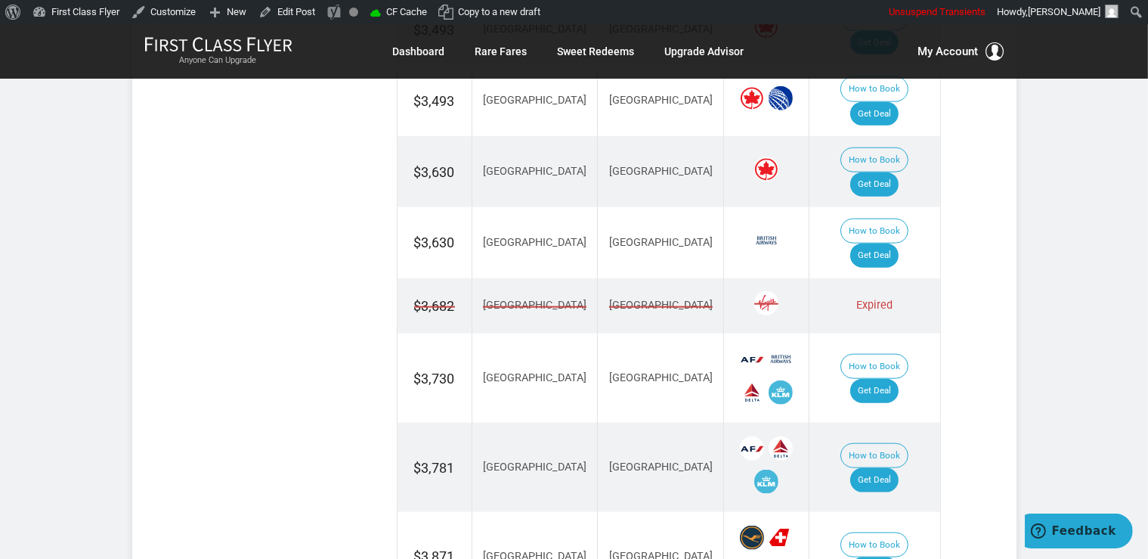
scroll to position [1702, 0]
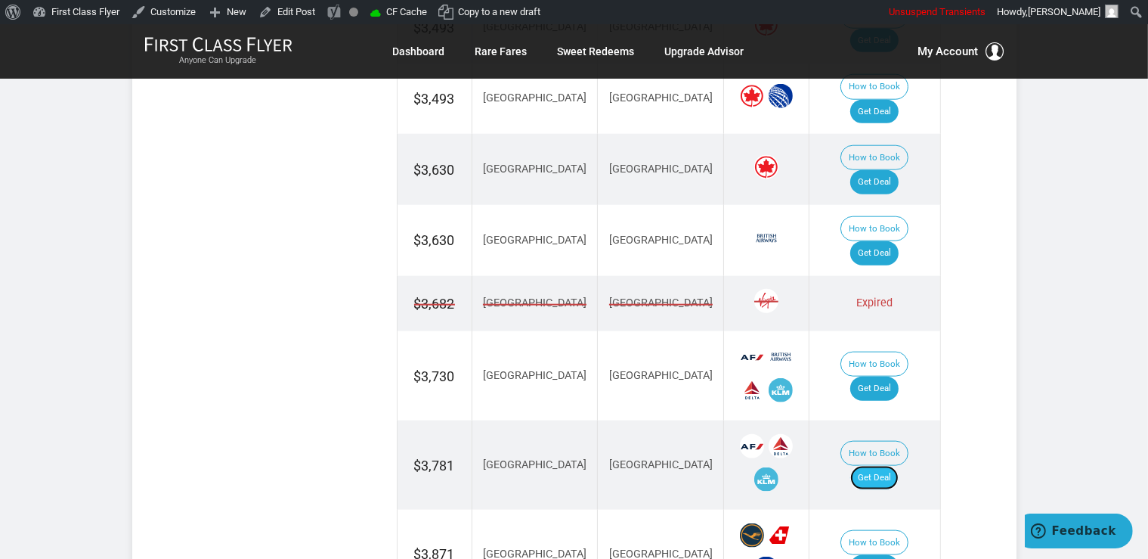
click at [884, 466] on link "Get Deal" at bounding box center [875, 478] width 48 height 24
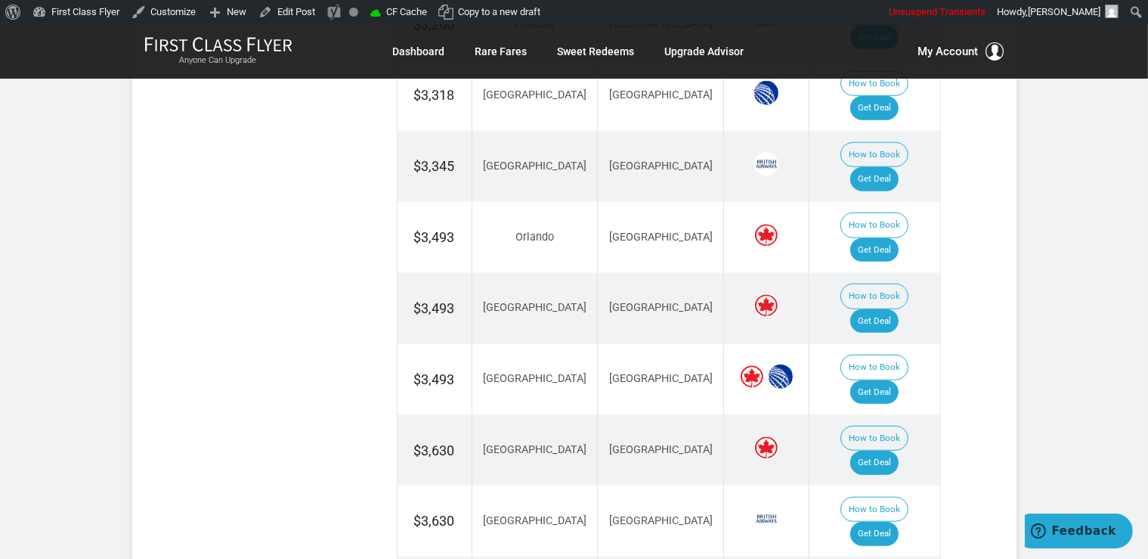
scroll to position [1622, 0]
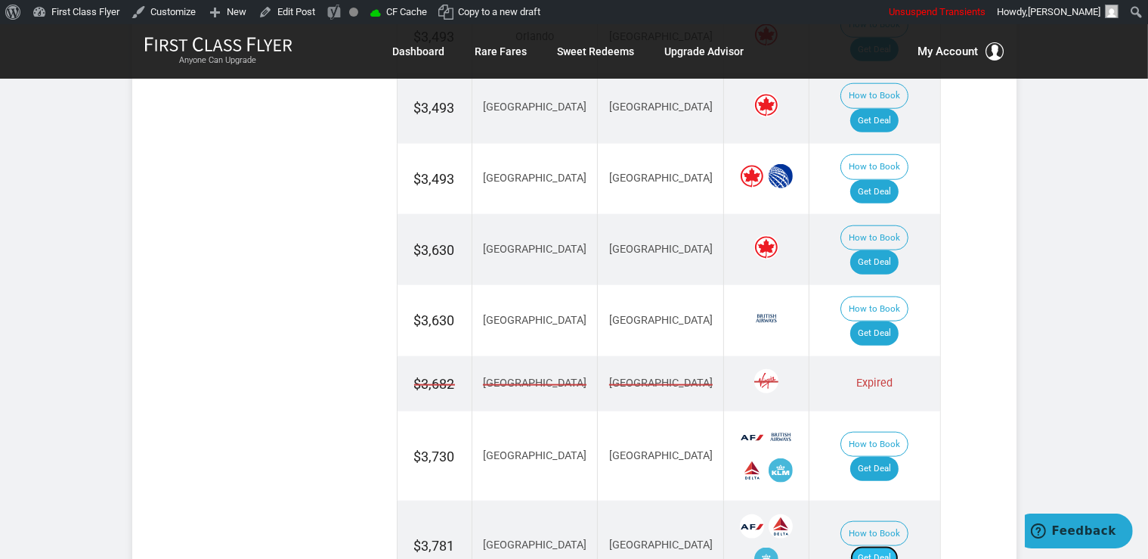
click at [896, 546] on link "Get Deal" at bounding box center [875, 558] width 48 height 24
click at [880, 321] on link "Get Deal" at bounding box center [875, 333] width 48 height 24
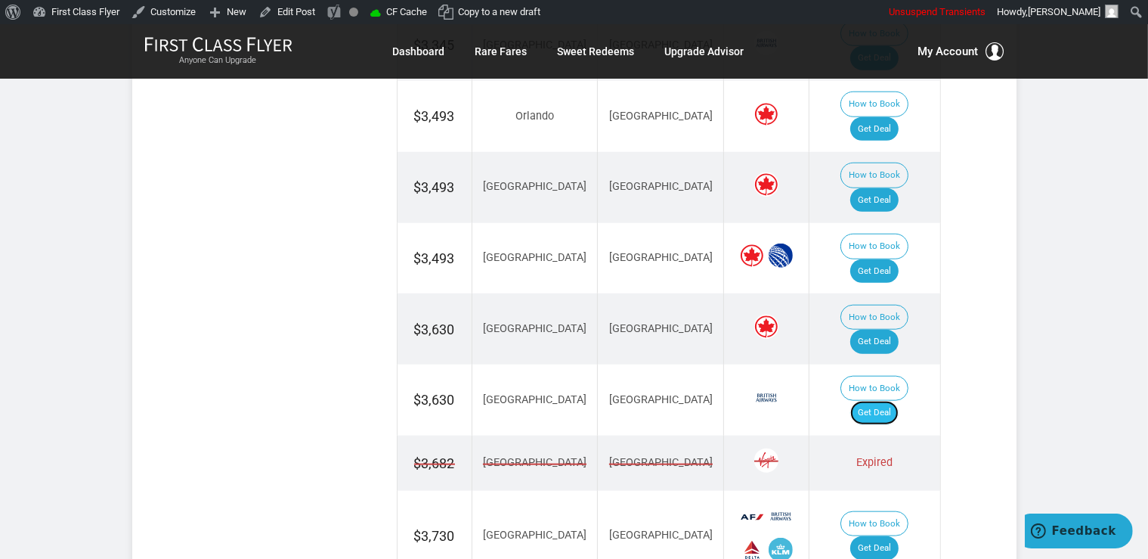
click at [889, 401] on link "Get Deal" at bounding box center [875, 413] width 48 height 24
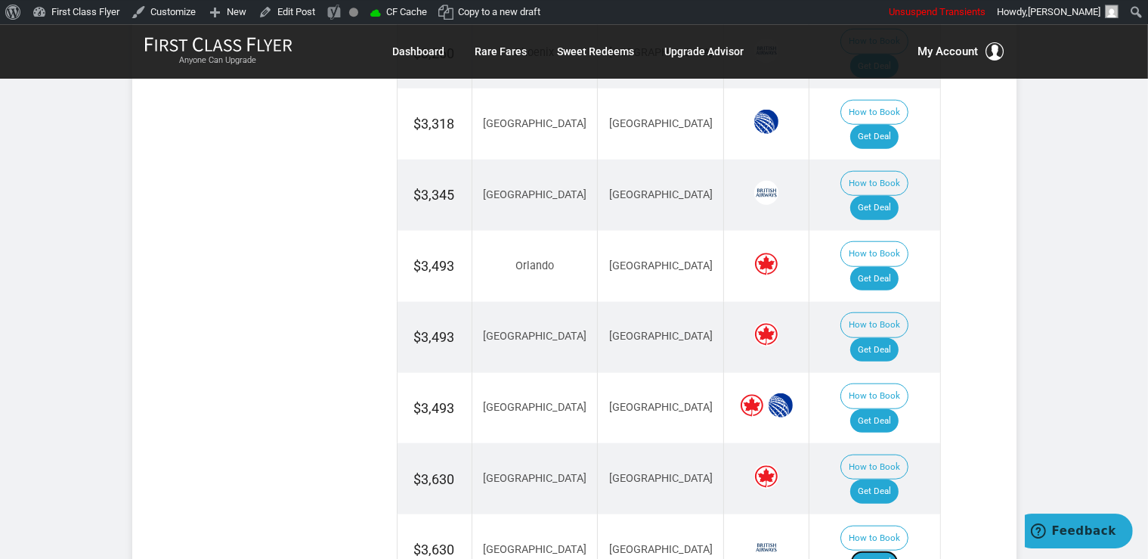
scroll to position [1382, 0]
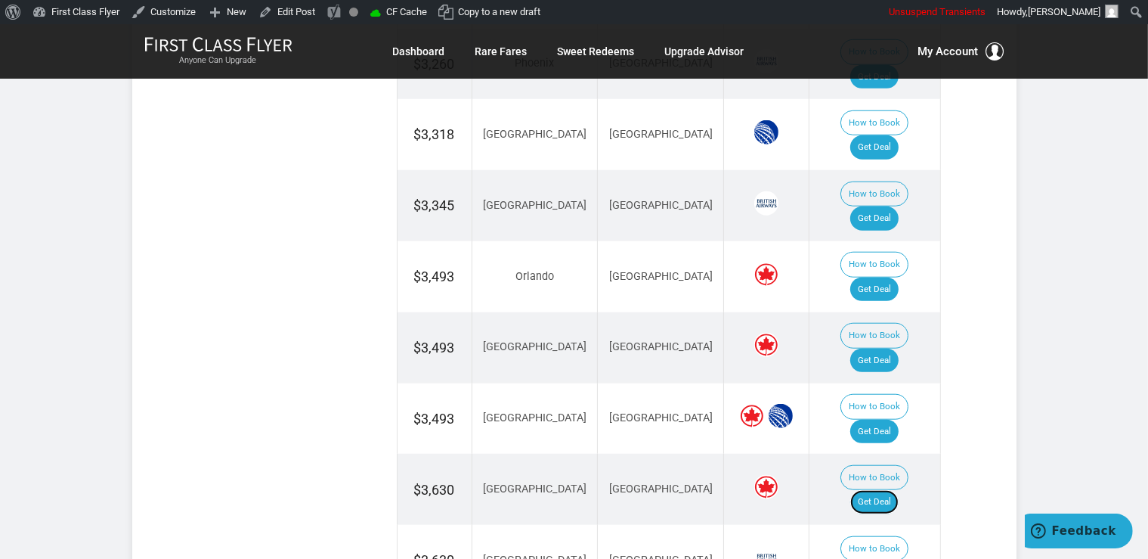
click at [899, 490] on link "Get Deal" at bounding box center [875, 502] width 48 height 24
click at [894, 420] on link "Get Deal" at bounding box center [875, 432] width 48 height 24
click at [895, 277] on link "Get Deal" at bounding box center [875, 289] width 48 height 24
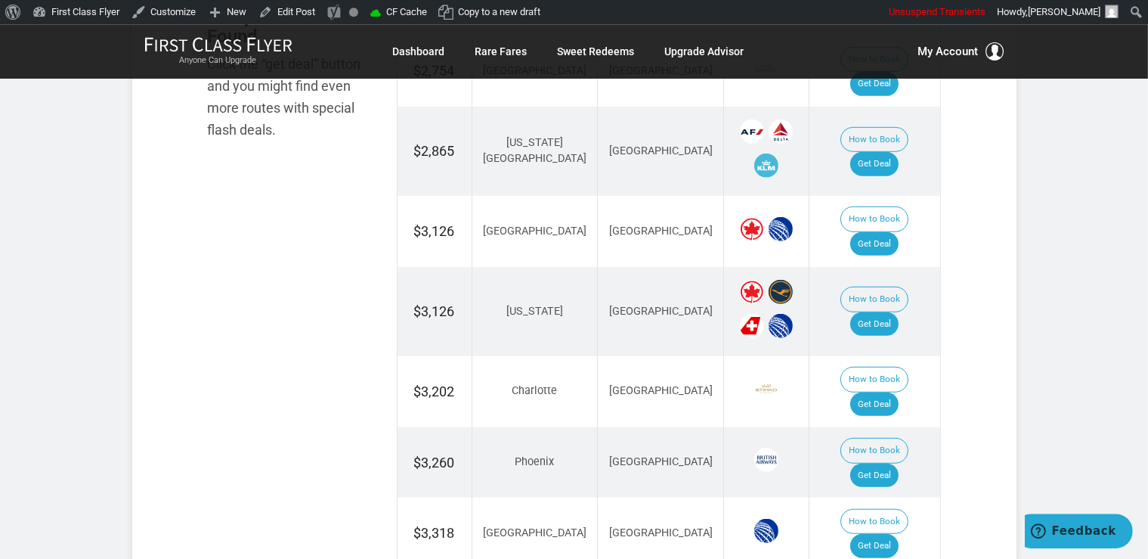
scroll to position [983, 0]
click at [882, 233] on link "Get Deal" at bounding box center [875, 245] width 48 height 24
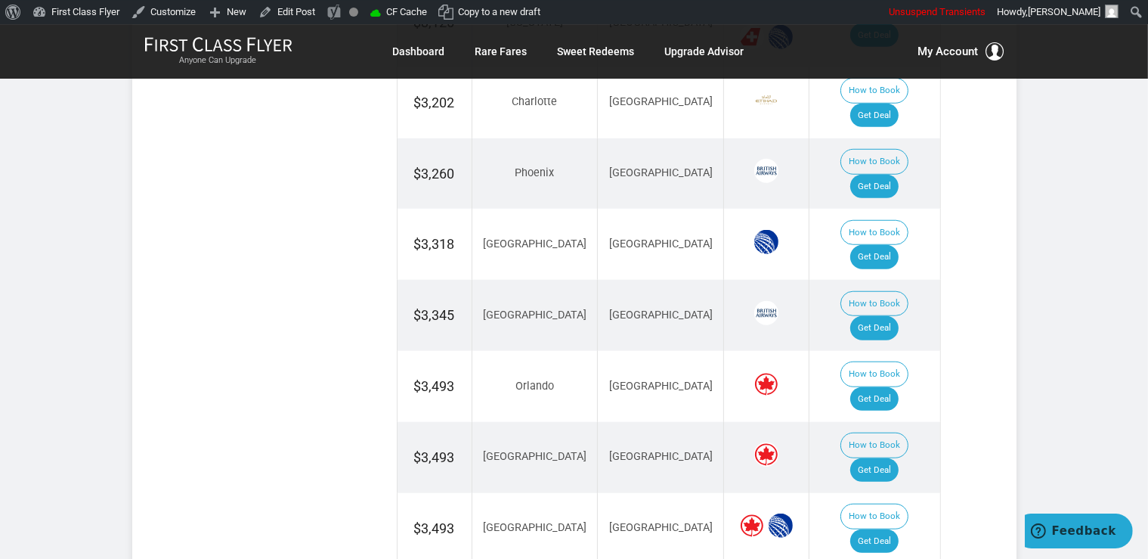
scroll to position [1303, 0]
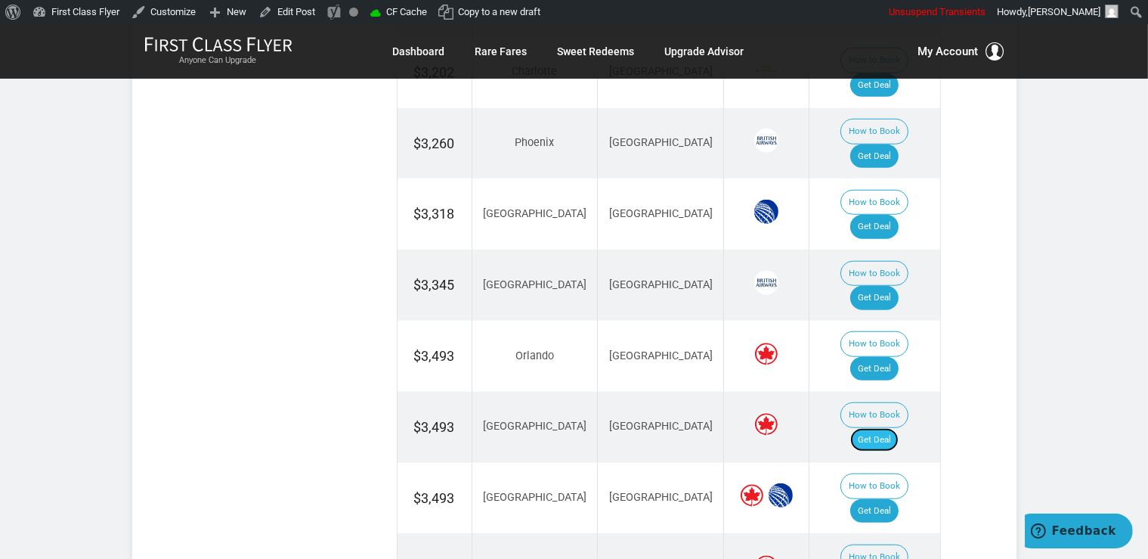
click at [890, 428] on link "Get Deal" at bounding box center [875, 440] width 48 height 24
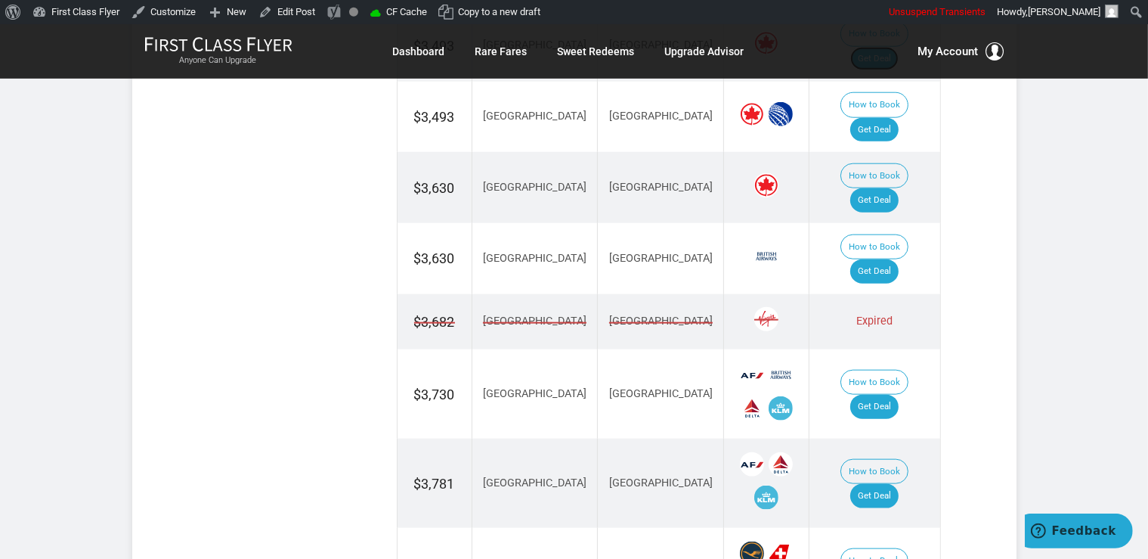
scroll to position [1702, 0]
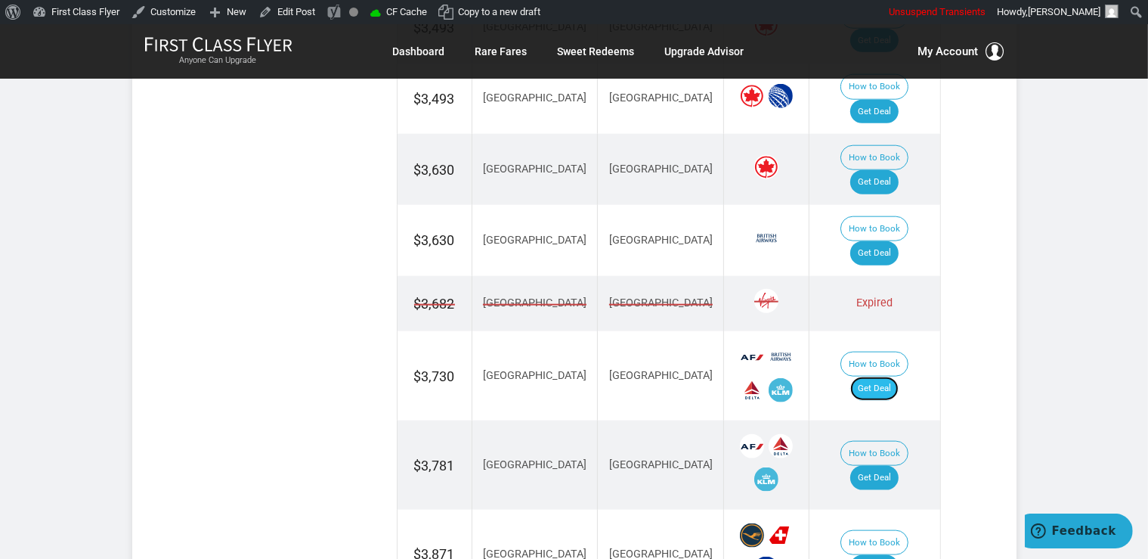
click at [891, 376] on link "Get Deal" at bounding box center [875, 388] width 48 height 24
click at [896, 555] on link "Get Deal" at bounding box center [875, 567] width 48 height 24
click at [895, 555] on link "Get Deal" at bounding box center [875, 567] width 48 height 24
click at [884, 510] on td "How to Book Get Deal" at bounding box center [875, 554] width 131 height 89
click at [886, 555] on link "Get Deal" at bounding box center [875, 567] width 48 height 24
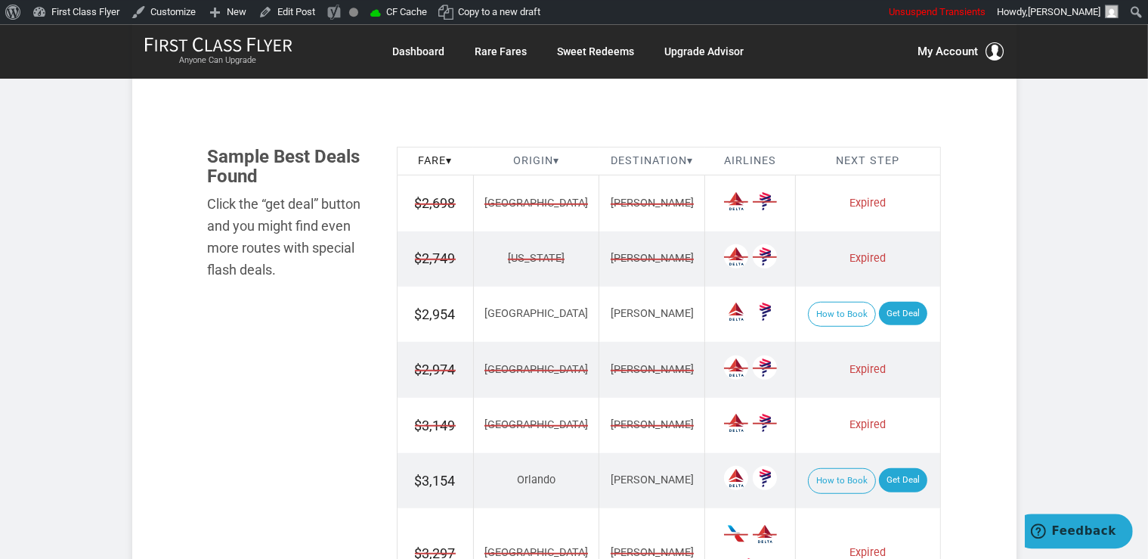
scroll to position [958, 0]
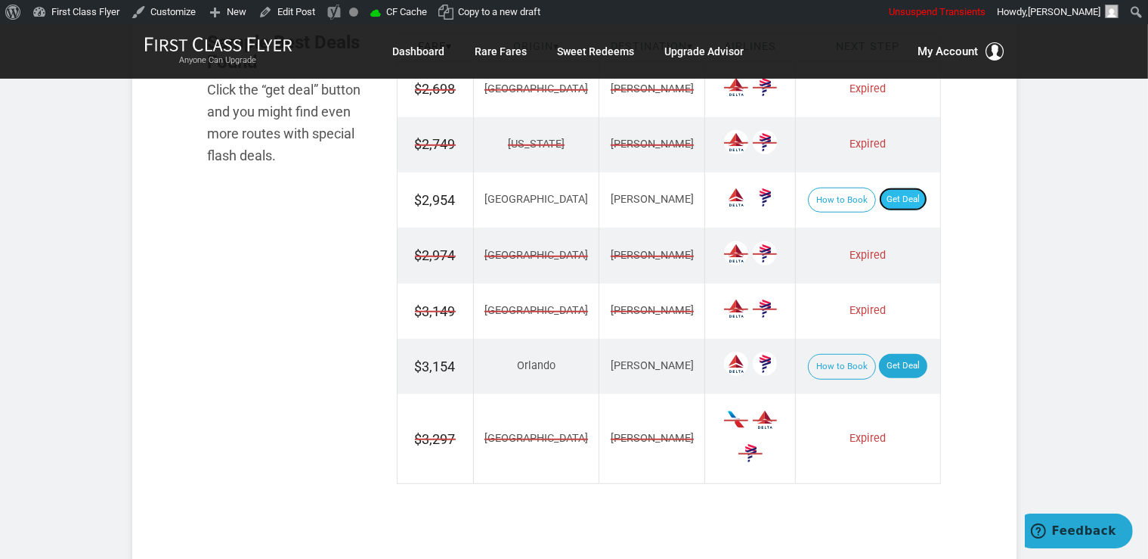
click at [897, 198] on link "Get Deal" at bounding box center [903, 199] width 48 height 24
click at [903, 360] on link "Get Deal" at bounding box center [903, 366] width 48 height 24
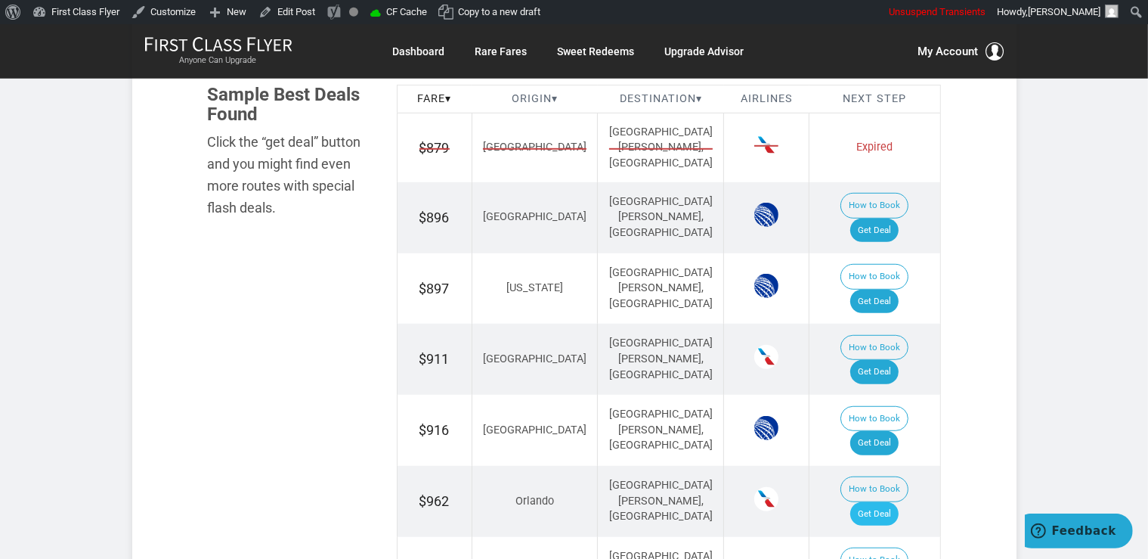
scroll to position [1037, 0]
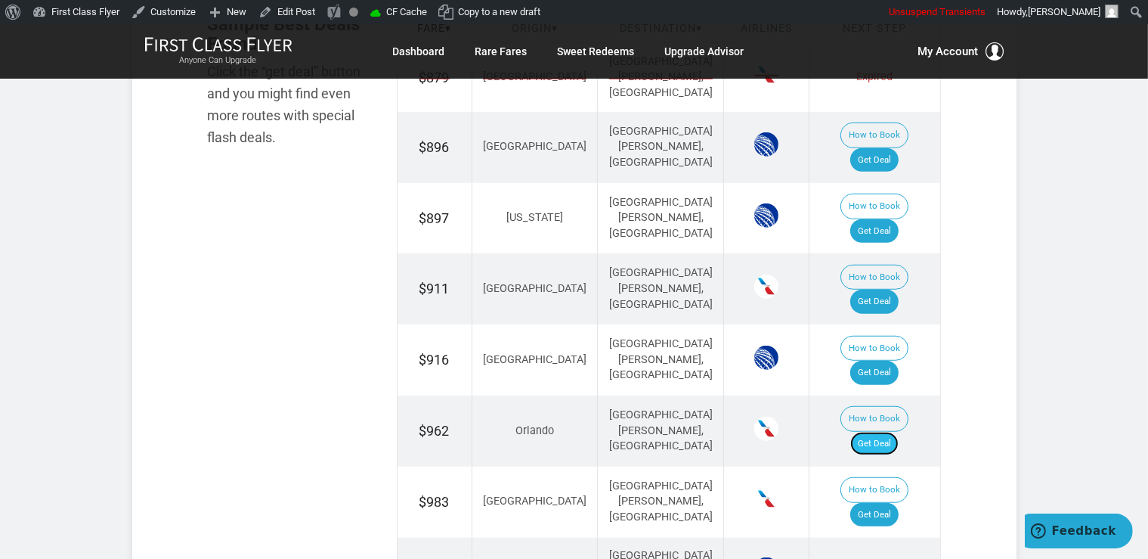
click at [874, 432] on link "Get Deal" at bounding box center [875, 444] width 48 height 24
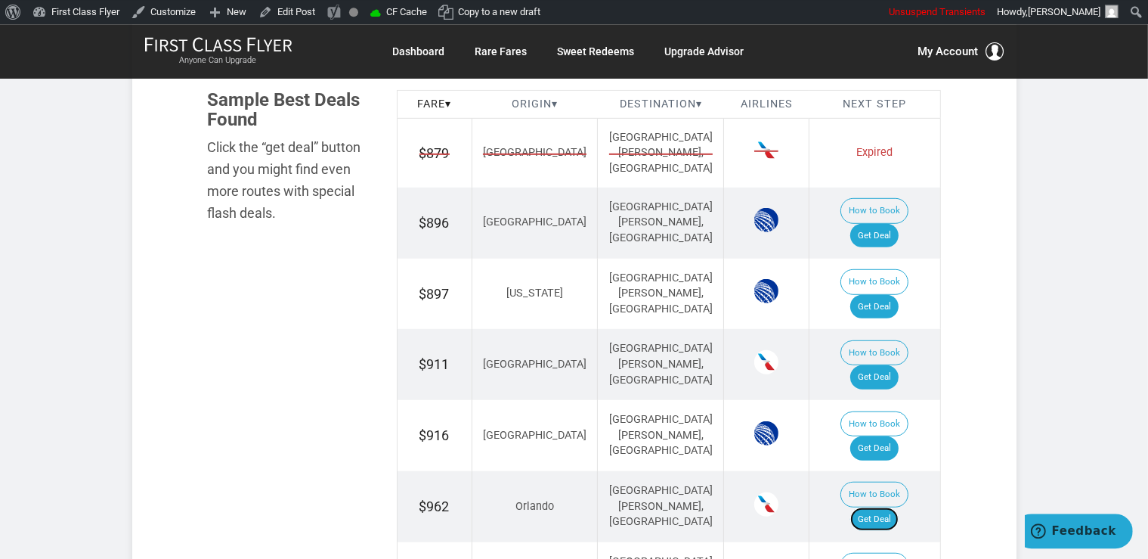
scroll to position [878, 0]
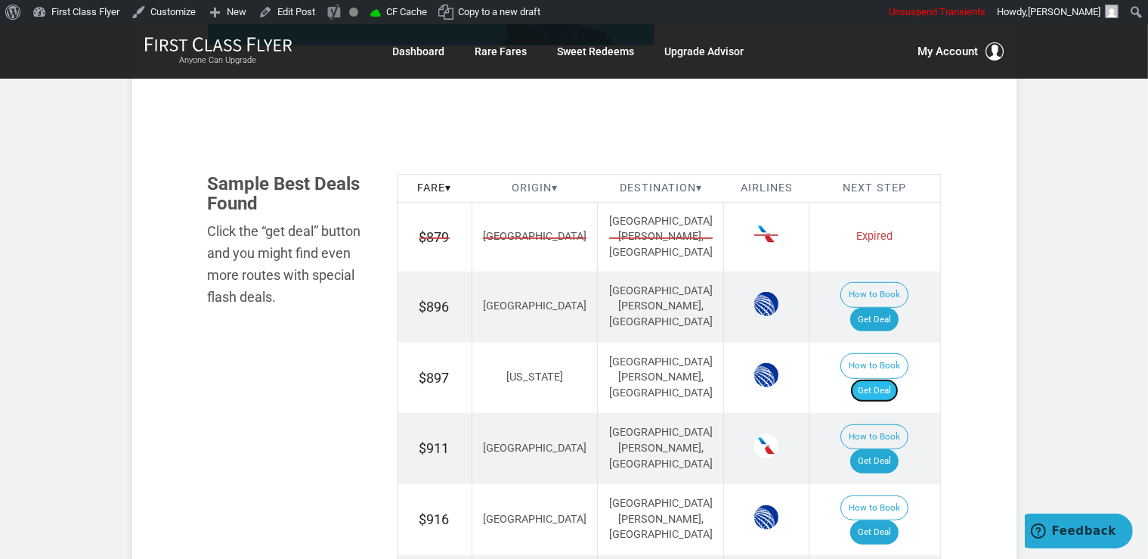
click at [872, 379] on link "Get Deal" at bounding box center [875, 391] width 48 height 24
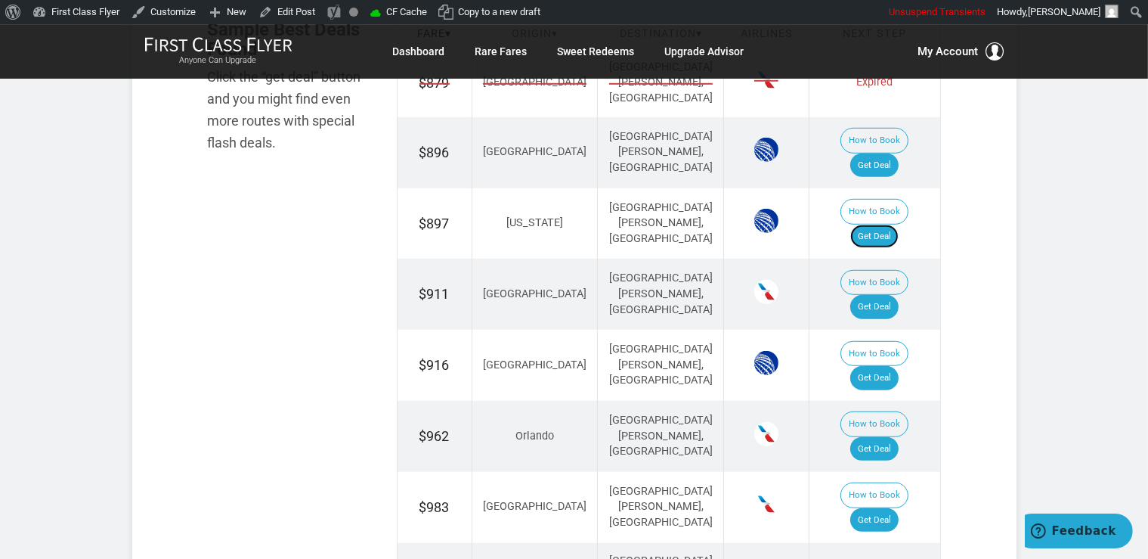
scroll to position [1037, 0]
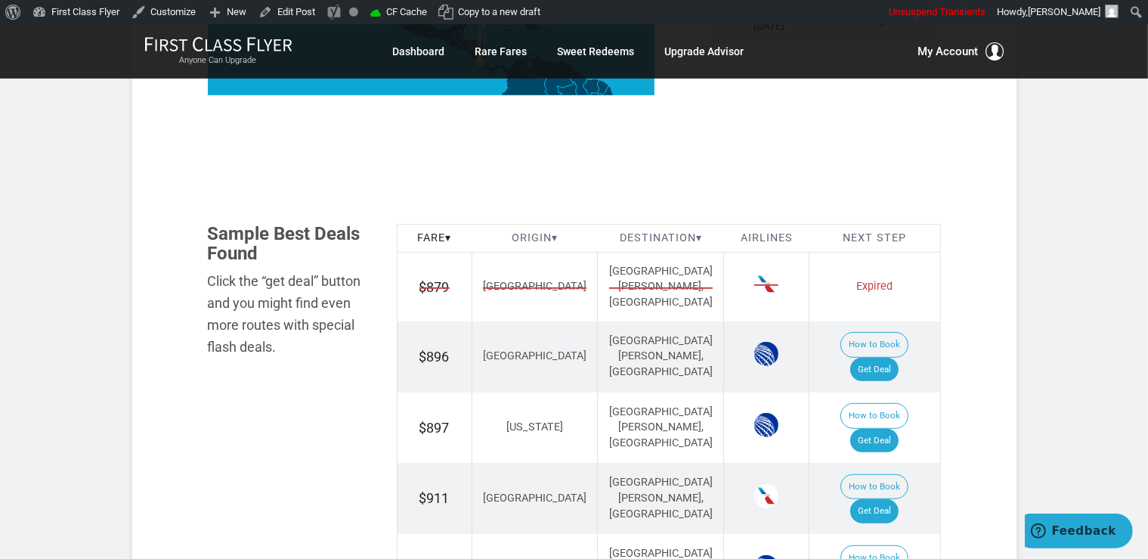
scroll to position [798, 0]
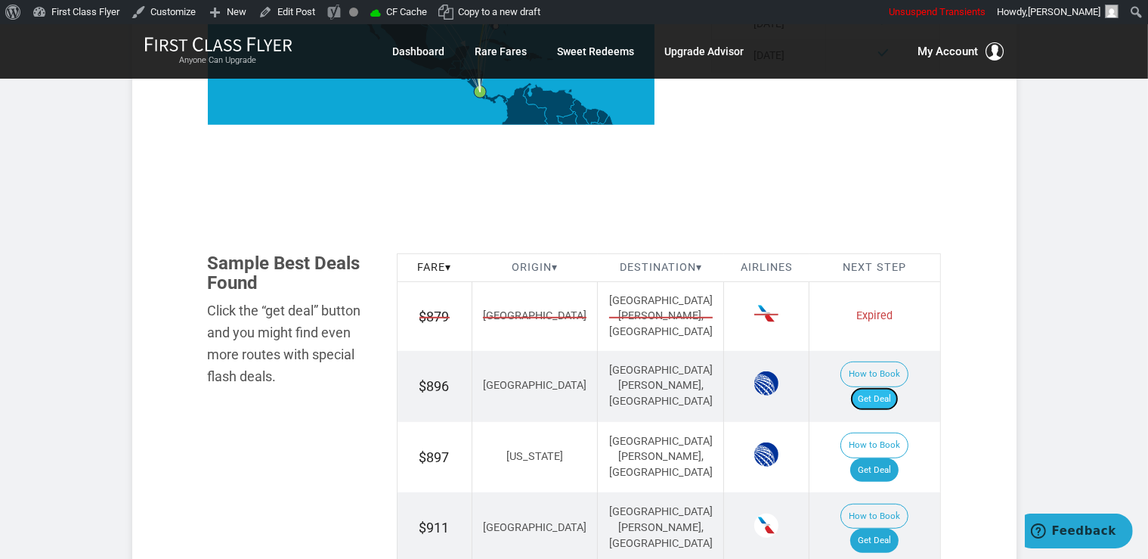
click at [895, 387] on link "Get Deal" at bounding box center [875, 399] width 48 height 24
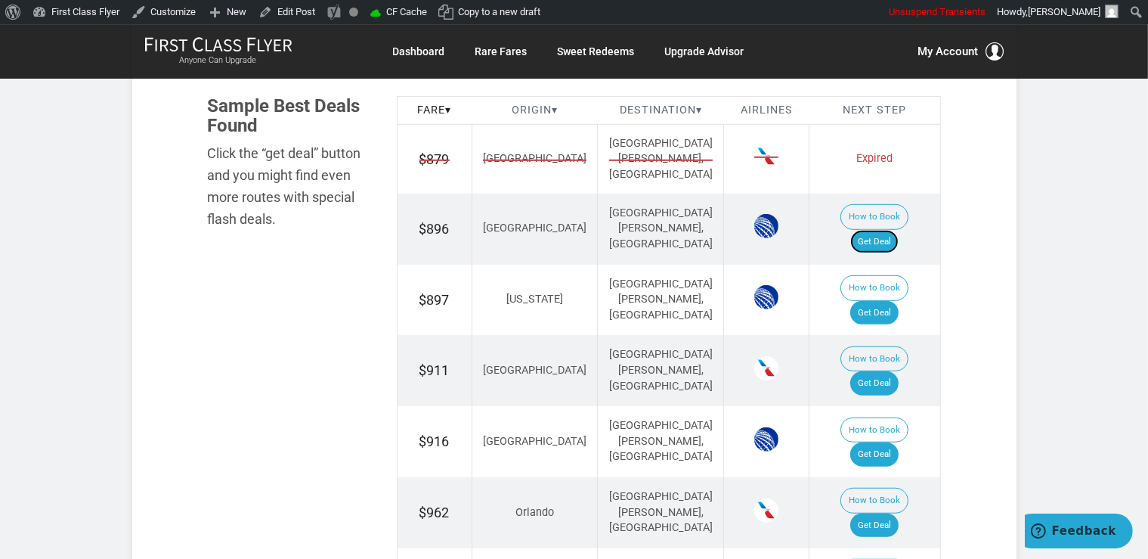
scroll to position [958, 0]
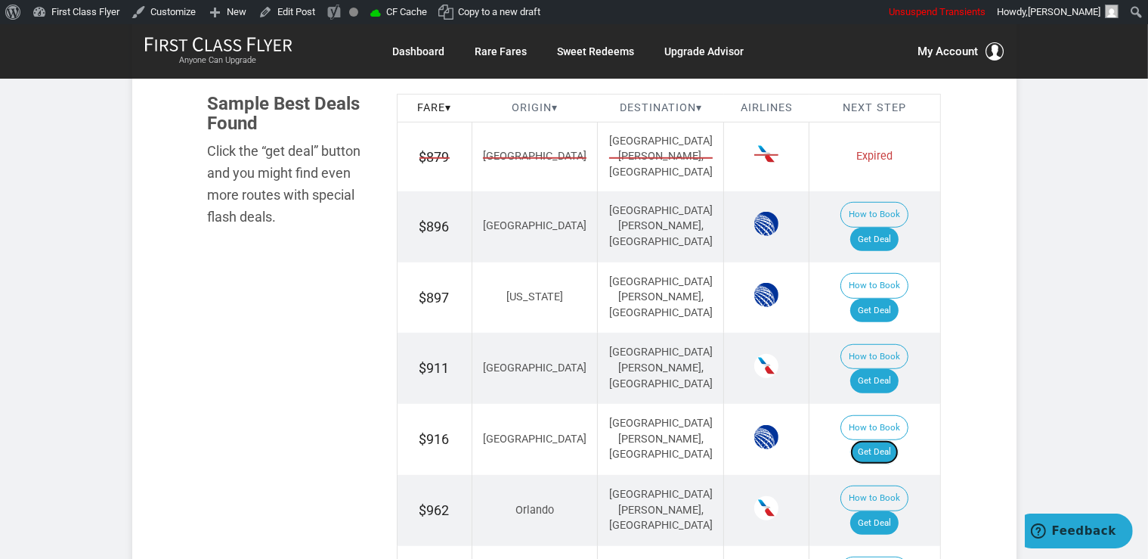
drag, startPoint x: 872, startPoint y: 295, endPoint x: 796, endPoint y: 32, distance: 273.9
click at [872, 440] on link "Get Deal" at bounding box center [875, 452] width 48 height 24
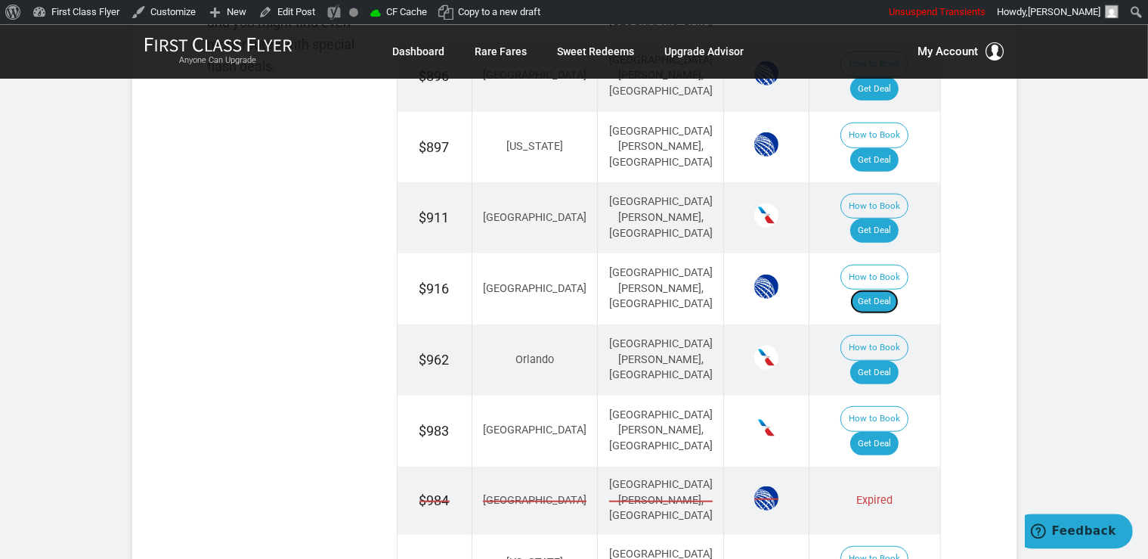
scroll to position [1117, 0]
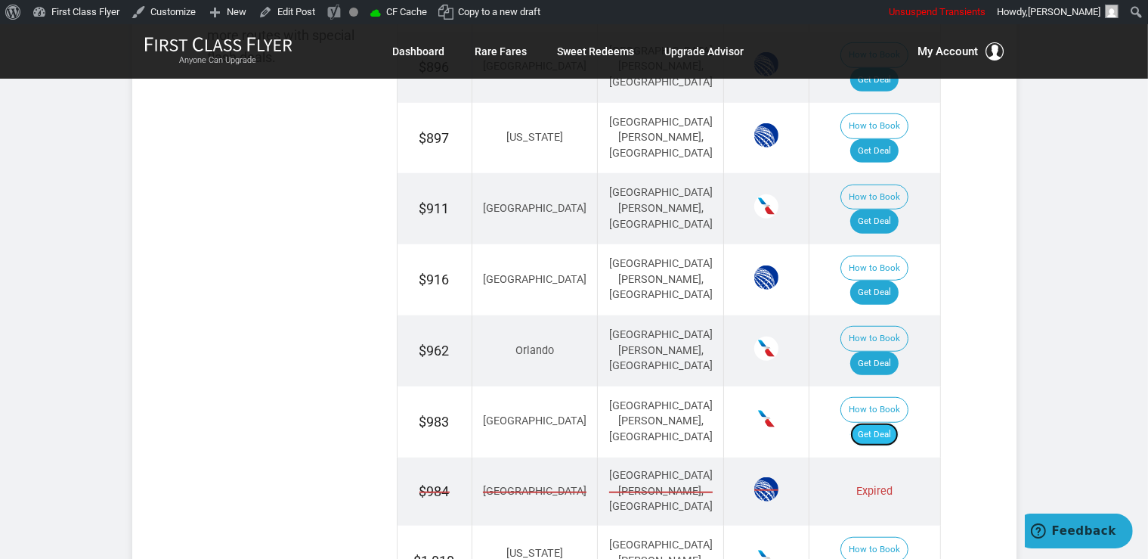
click at [875, 423] on link "Get Deal" at bounding box center [875, 435] width 48 height 24
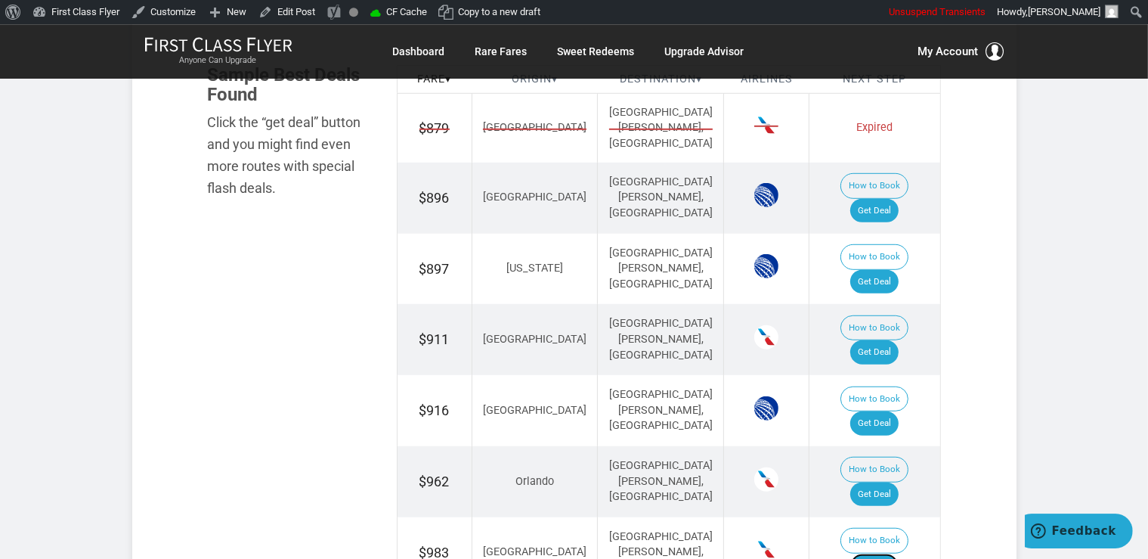
scroll to position [958, 0]
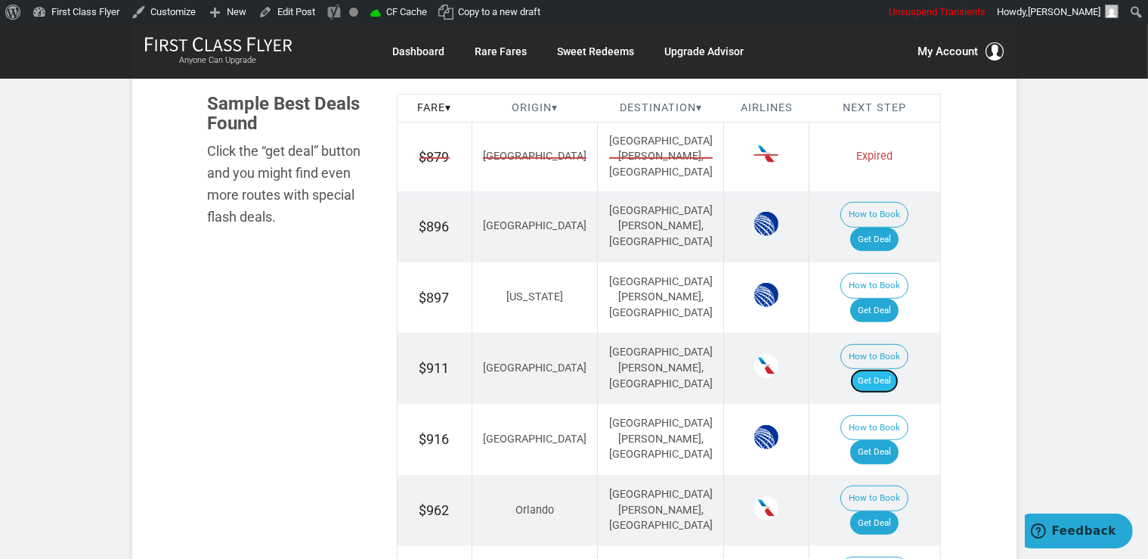
drag, startPoint x: 886, startPoint y: 240, endPoint x: 886, endPoint y: 249, distance: 8.3
click at [886, 369] on link "Get Deal" at bounding box center [875, 381] width 48 height 24
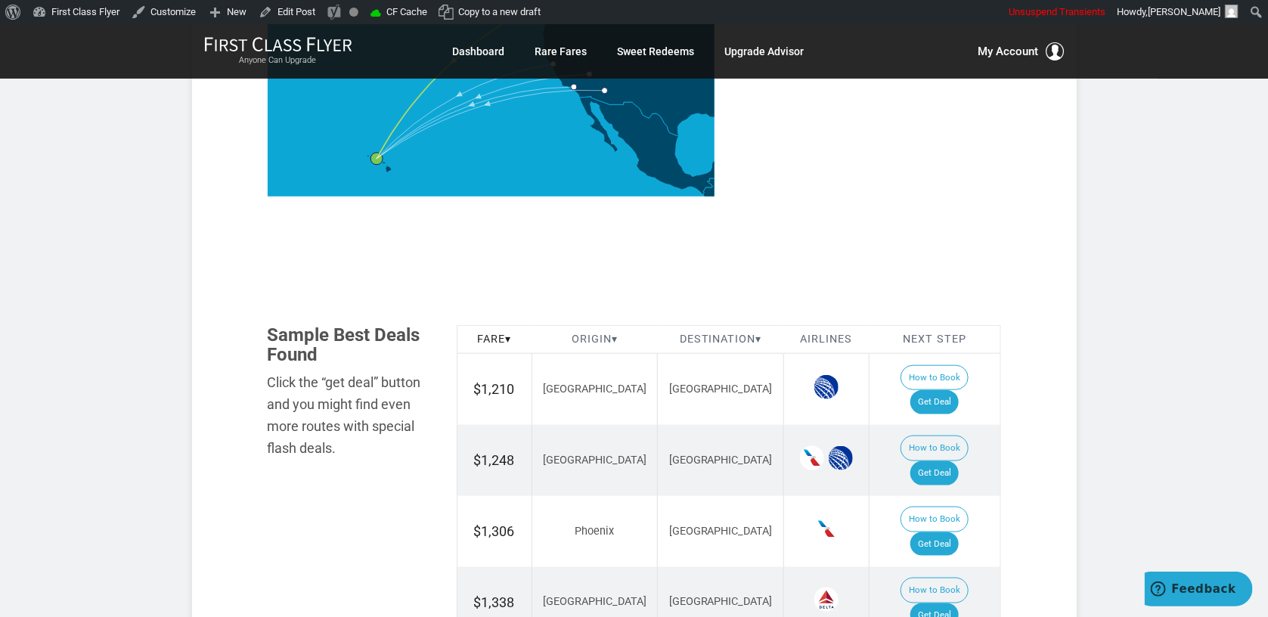
scroll to position [801, 0]
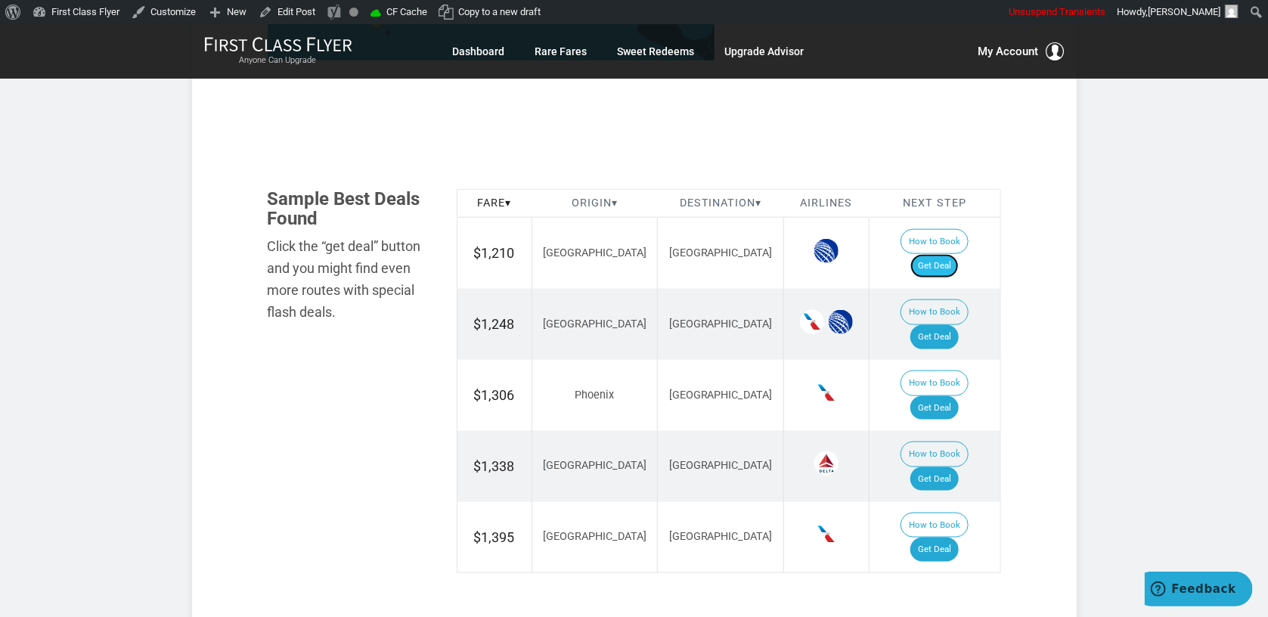
click at [953, 254] on link "Get Deal" at bounding box center [934, 266] width 48 height 24
click at [935, 254] on link "Get Deal" at bounding box center [934, 266] width 48 height 24
click at [934, 325] on link "Get Deal" at bounding box center [934, 337] width 48 height 24
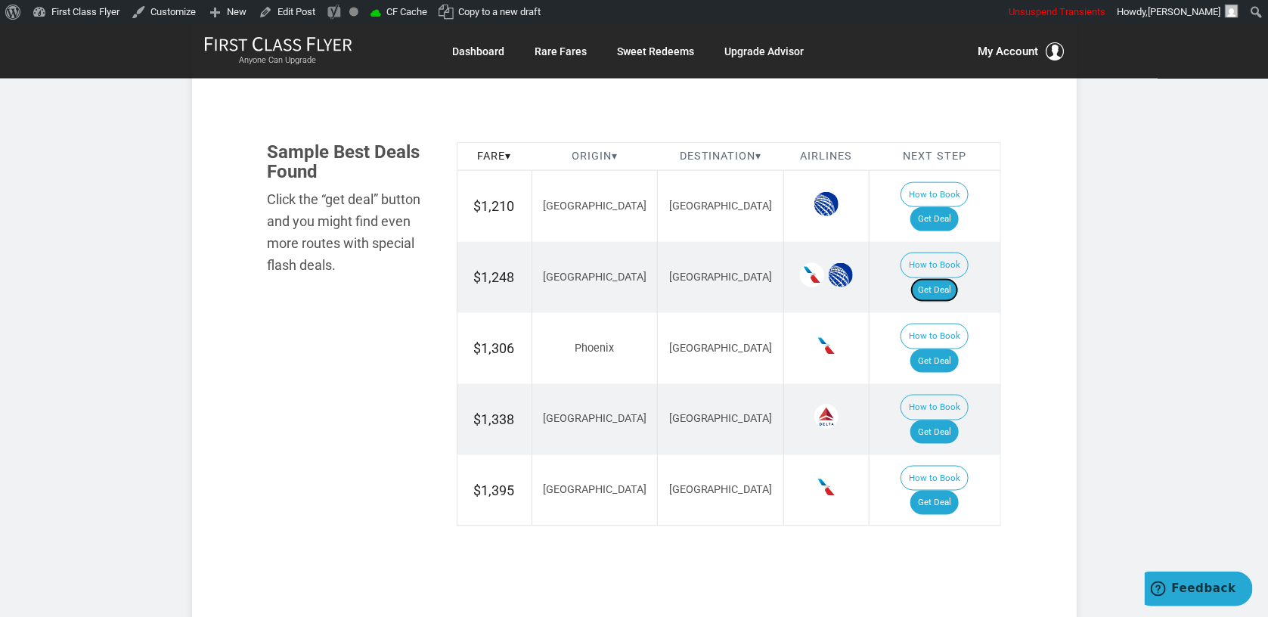
scroll to position [882, 0]
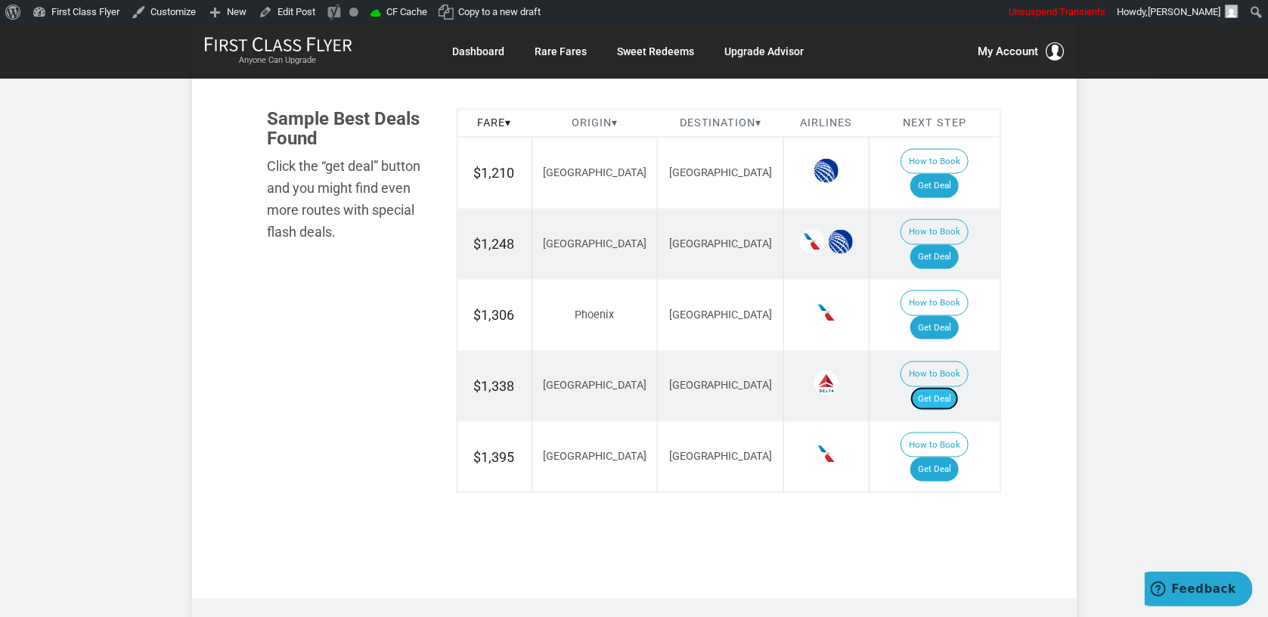
click at [959, 387] on link "Get Deal" at bounding box center [934, 399] width 48 height 24
click at [959, 316] on link "Get Deal" at bounding box center [934, 328] width 48 height 24
click at [946, 457] on link "Get Deal" at bounding box center [934, 469] width 48 height 24
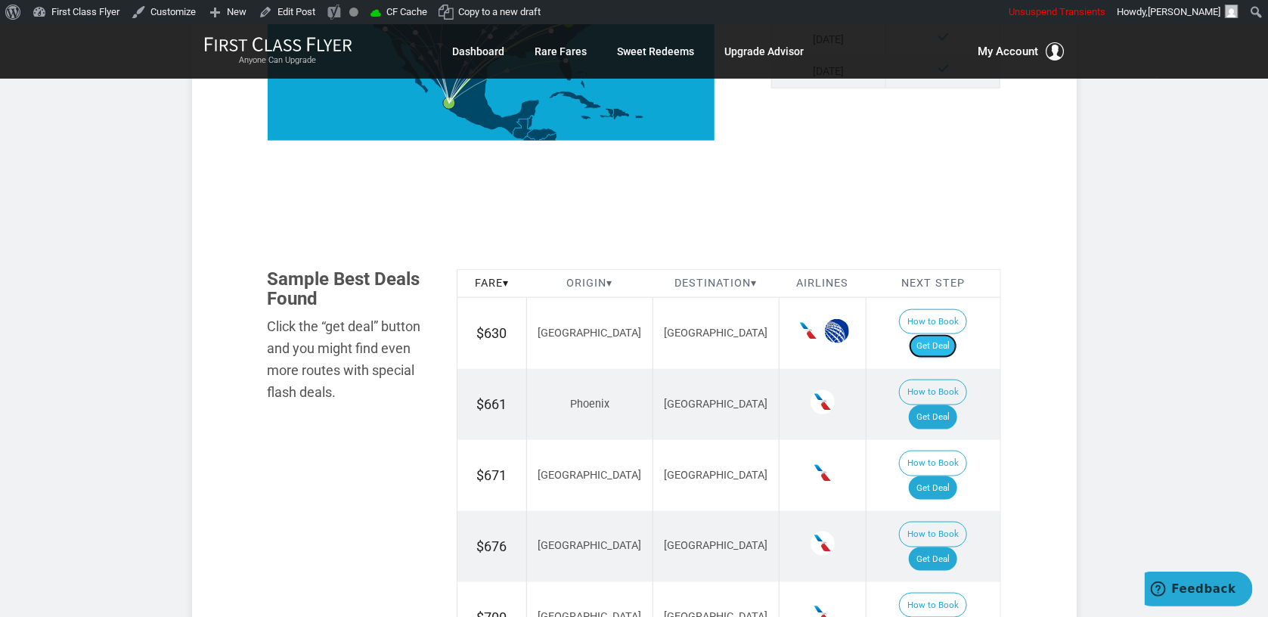
click at [954, 334] on link "Get Deal" at bounding box center [933, 346] width 48 height 24
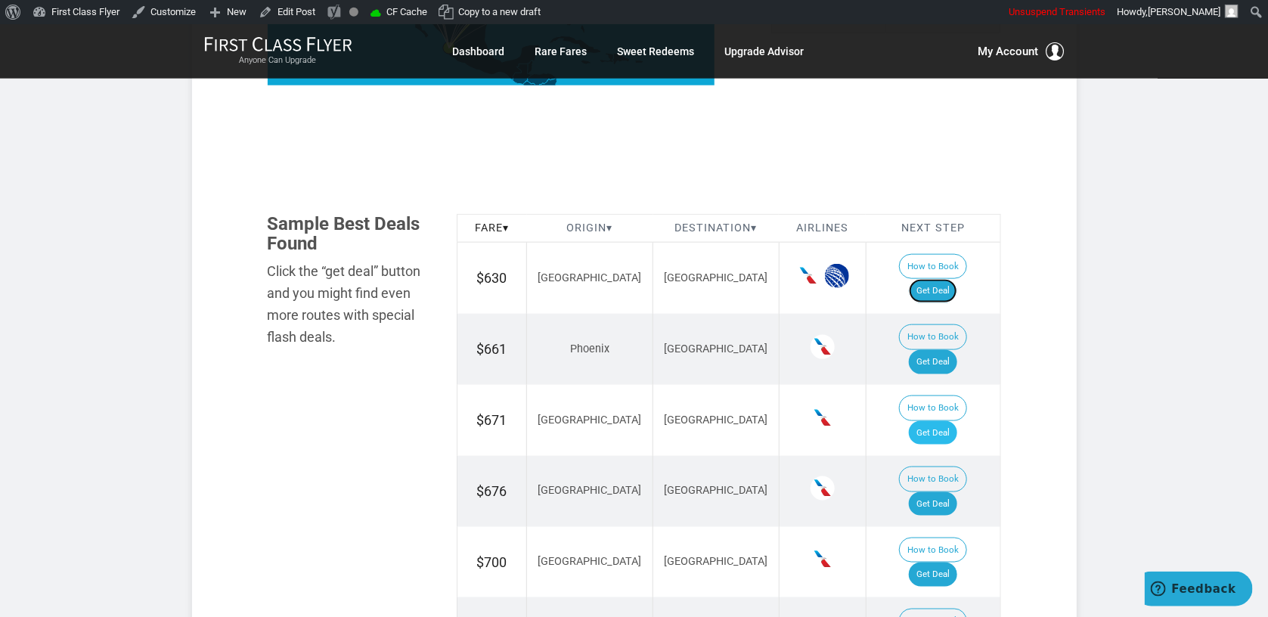
scroll to position [801, 0]
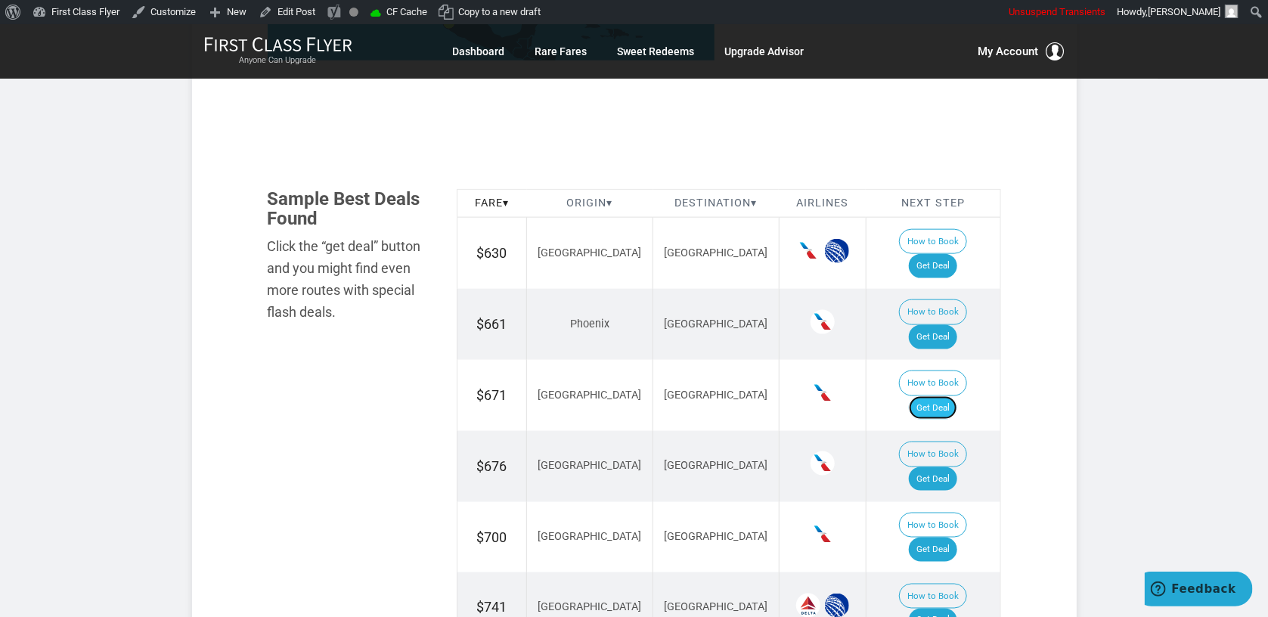
click at [949, 396] on link "Get Deal" at bounding box center [933, 408] width 48 height 24
click at [957, 325] on link "Get Deal" at bounding box center [933, 337] width 48 height 24
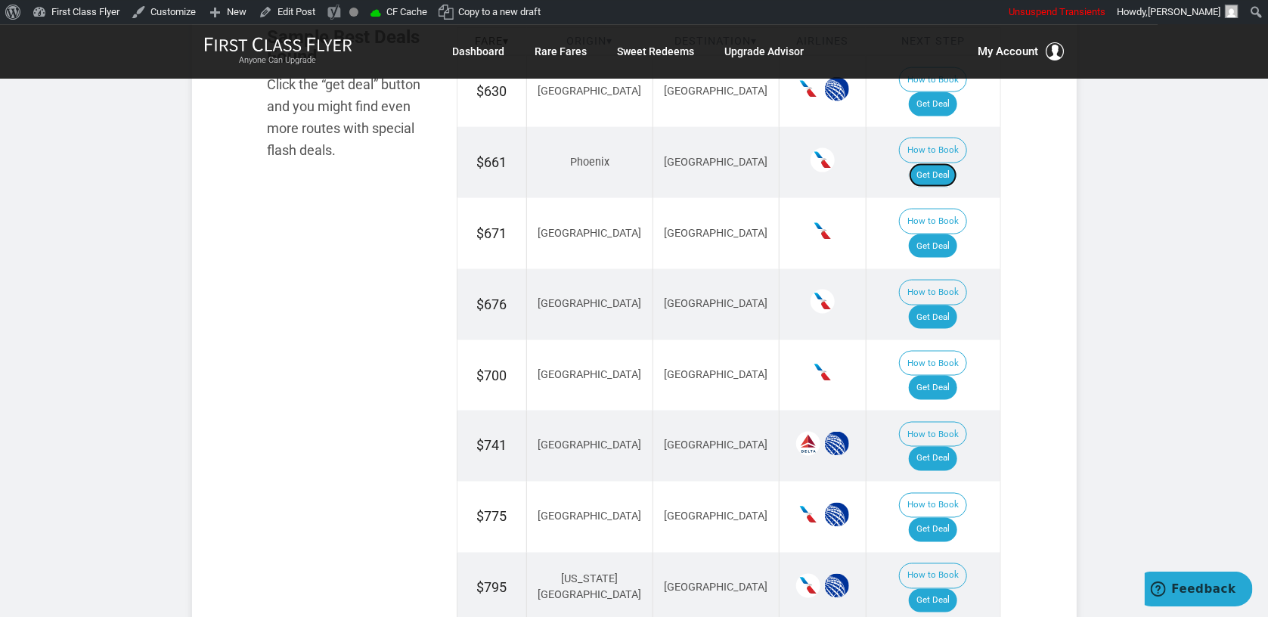
scroll to position [1042, 0]
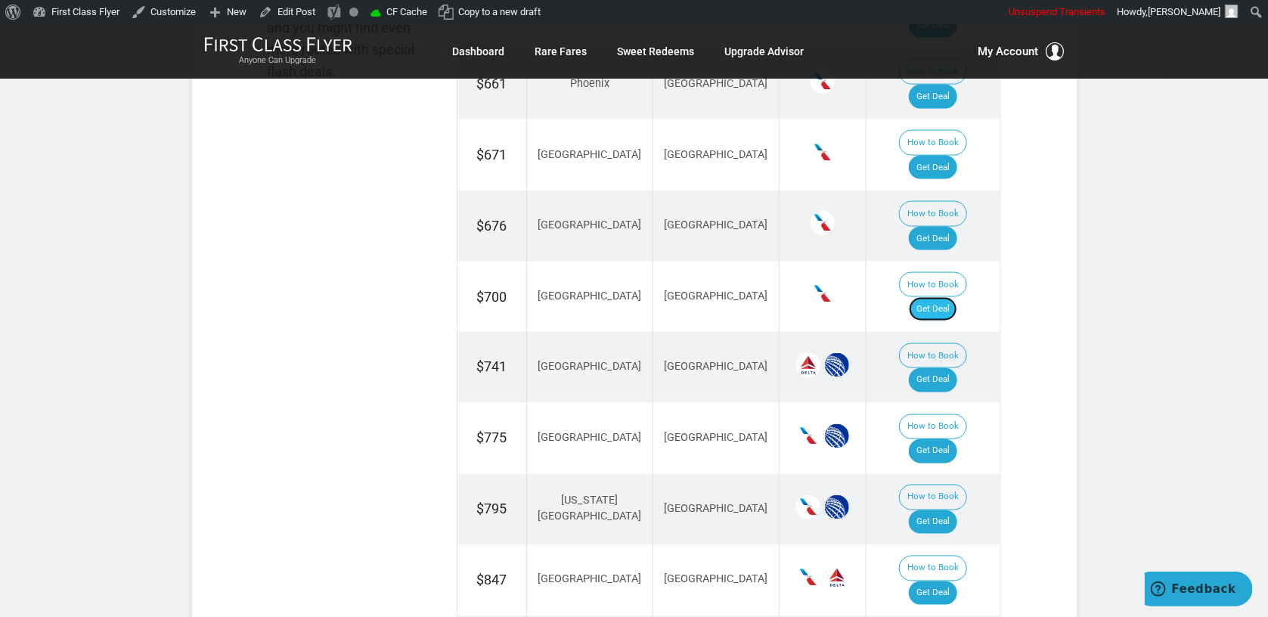
click at [950, 297] on link "Get Deal" at bounding box center [933, 309] width 48 height 24
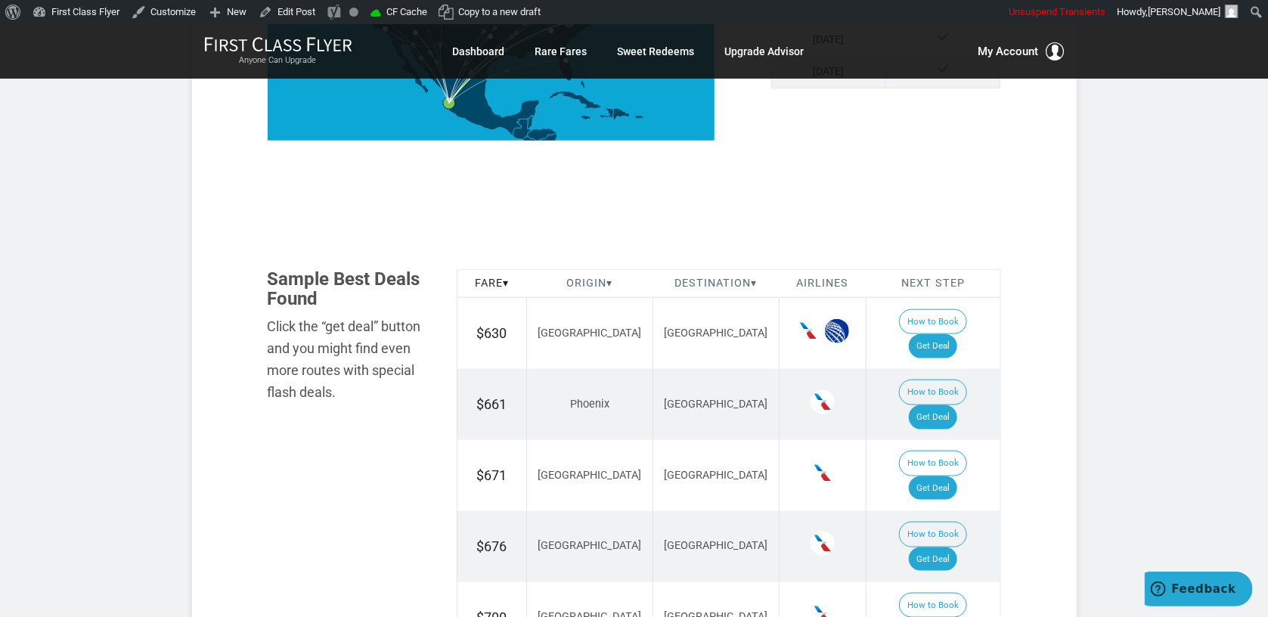
scroll to position [882, 0]
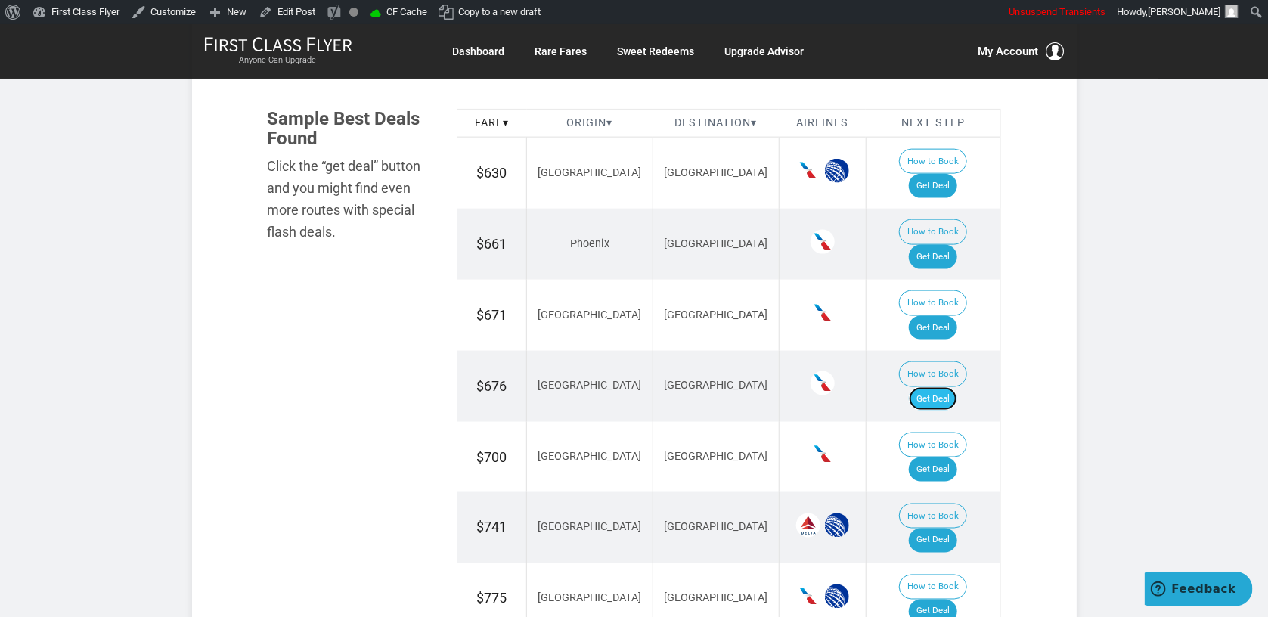
click at [941, 387] on link "Get Deal" at bounding box center [933, 399] width 48 height 24
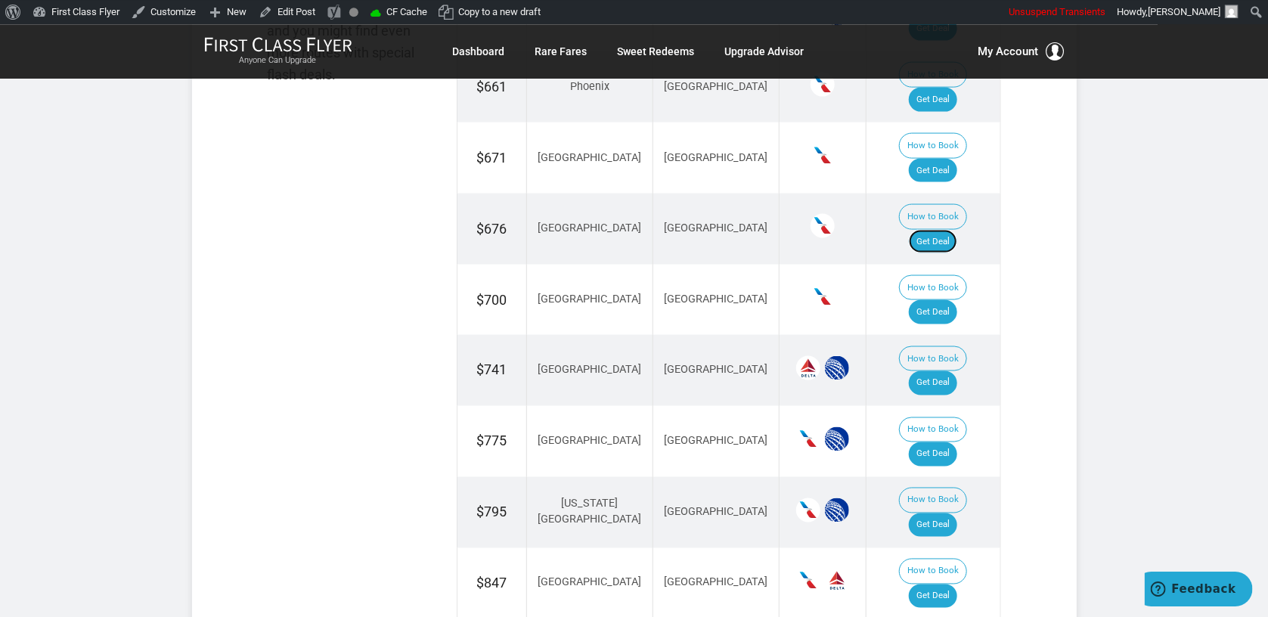
scroll to position [1042, 0]
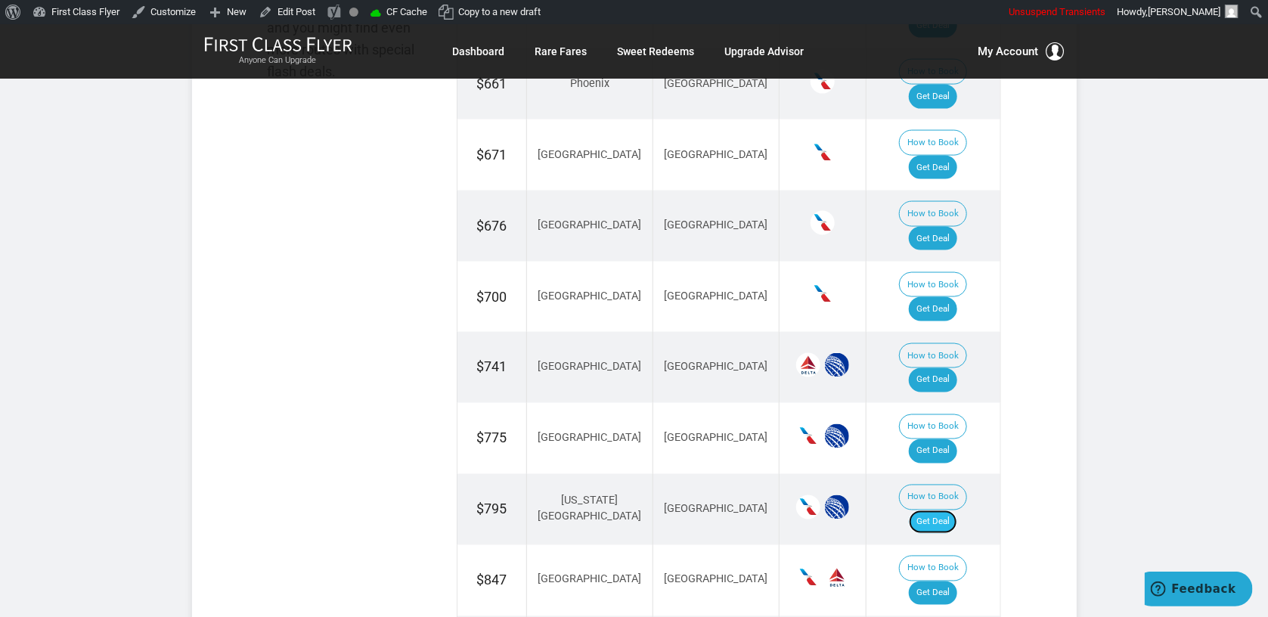
click at [935, 510] on link "Get Deal" at bounding box center [933, 522] width 48 height 24
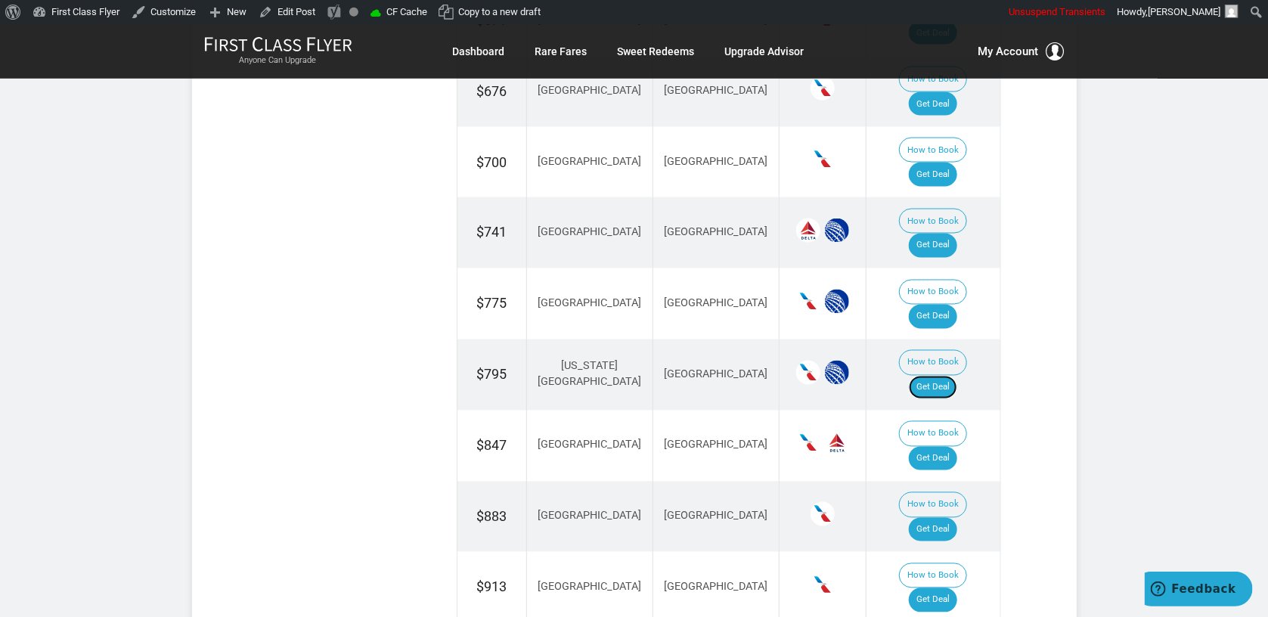
scroll to position [1202, 0]
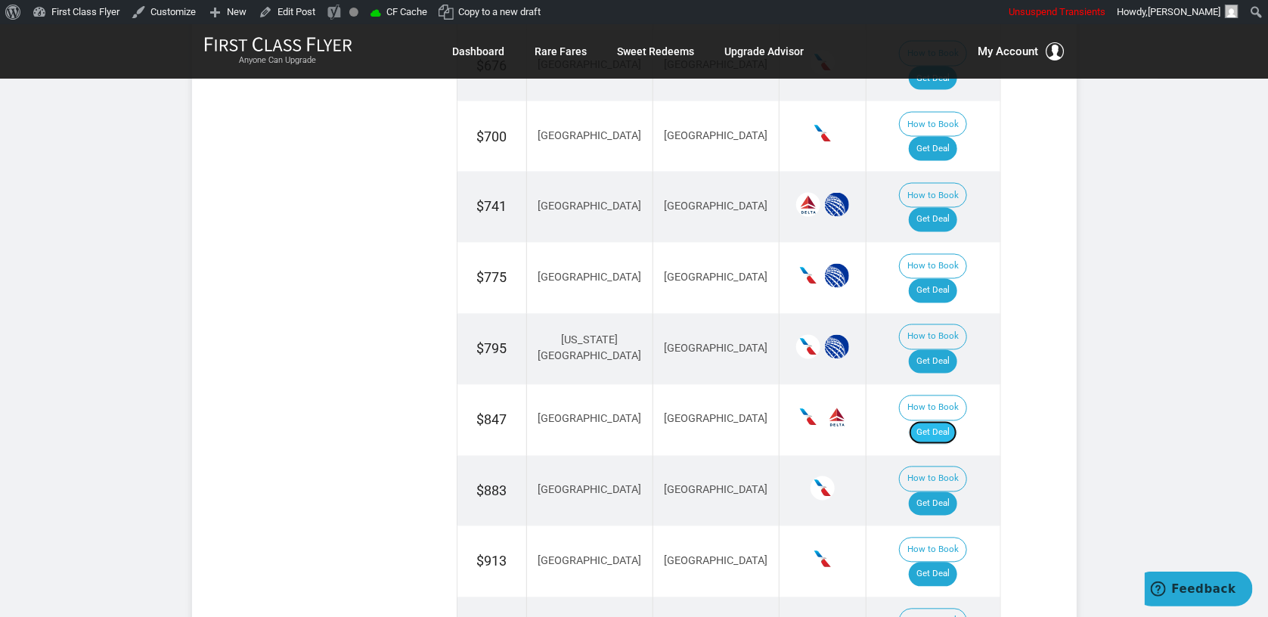
click at [957, 421] on link "Get Deal" at bounding box center [933, 433] width 48 height 24
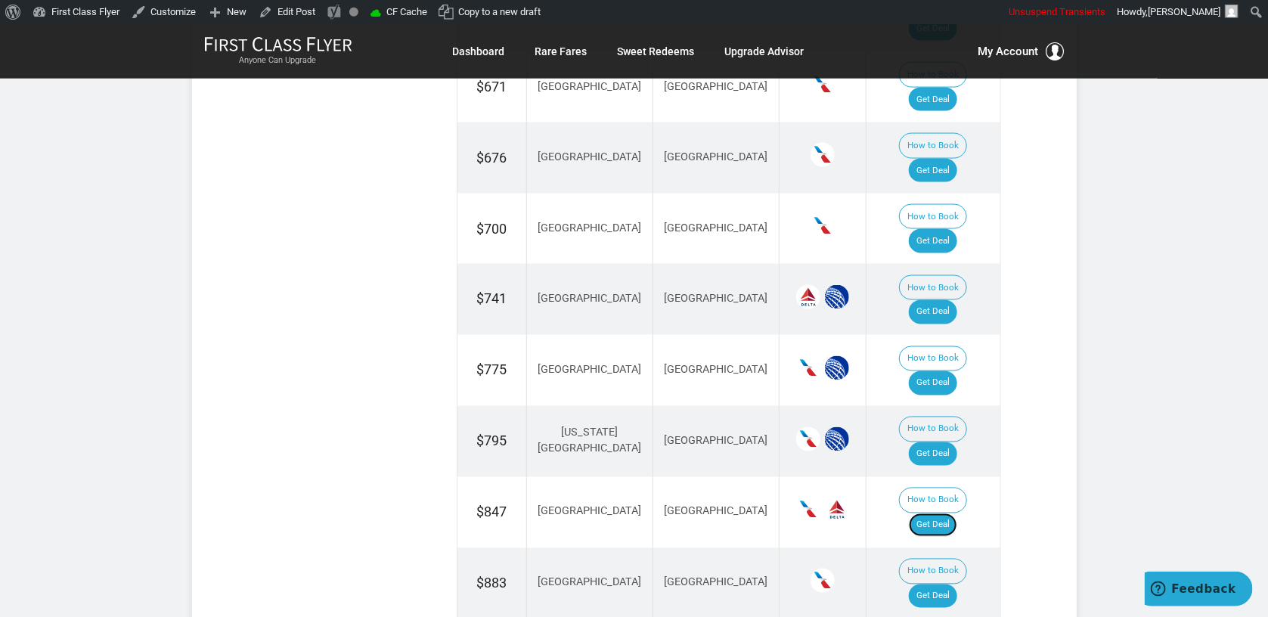
scroll to position [1042, 0]
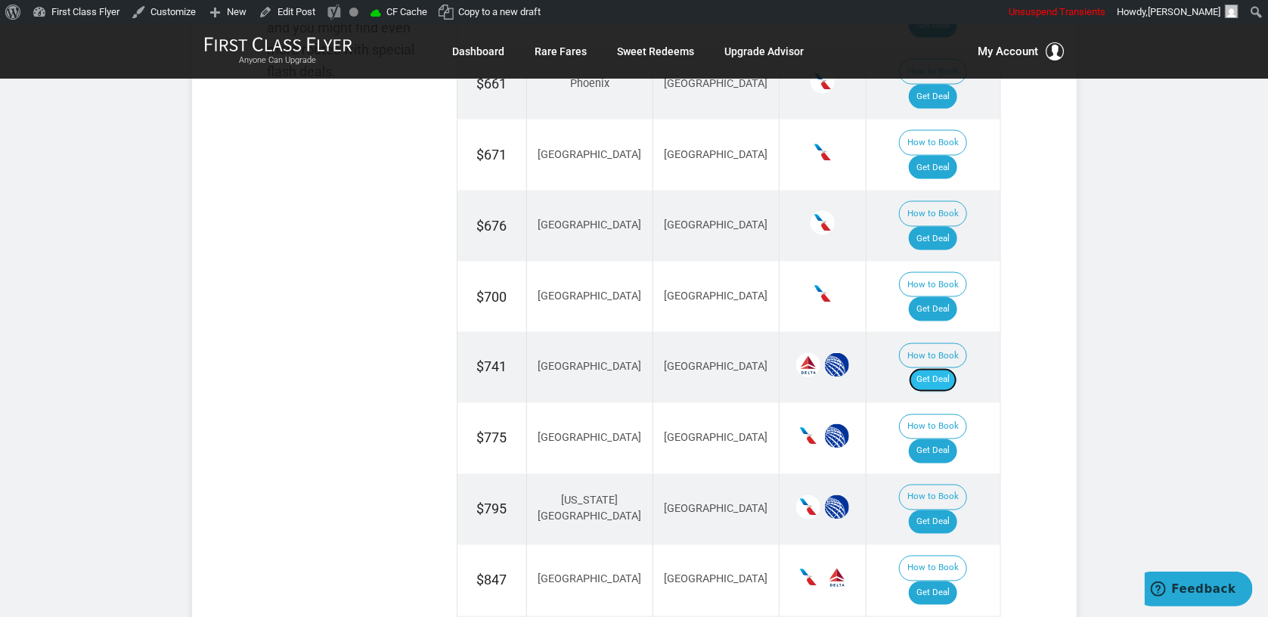
click at [945, 368] on link "Get Deal" at bounding box center [933, 380] width 48 height 24
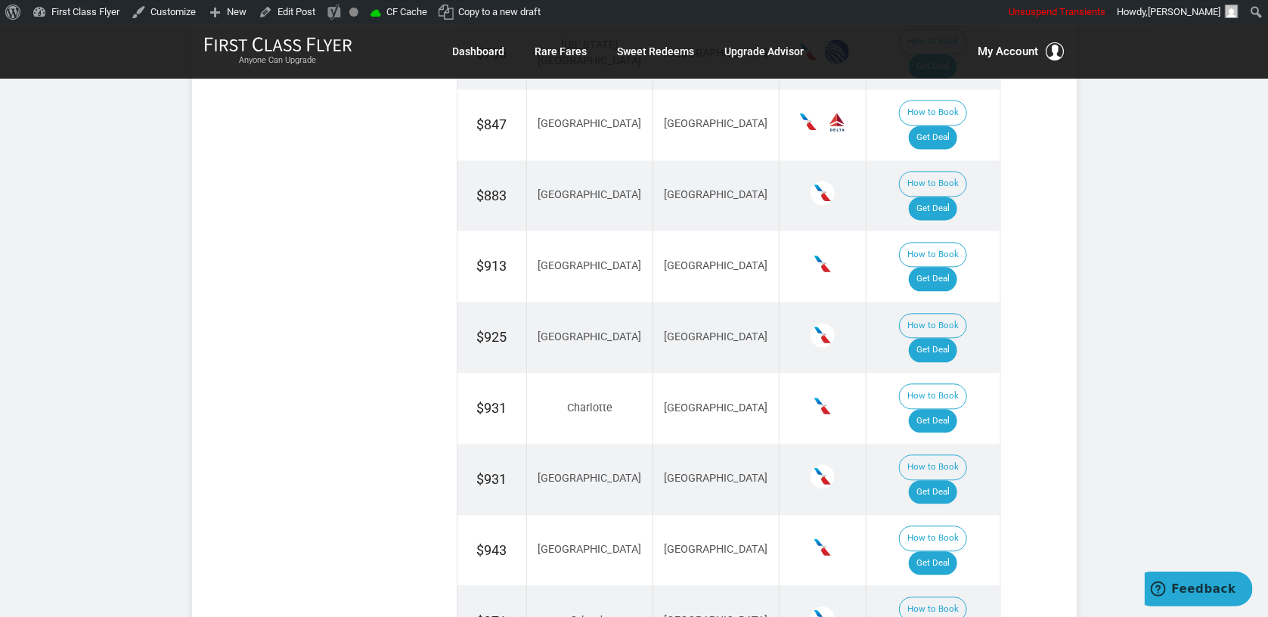
scroll to position [1523, 0]
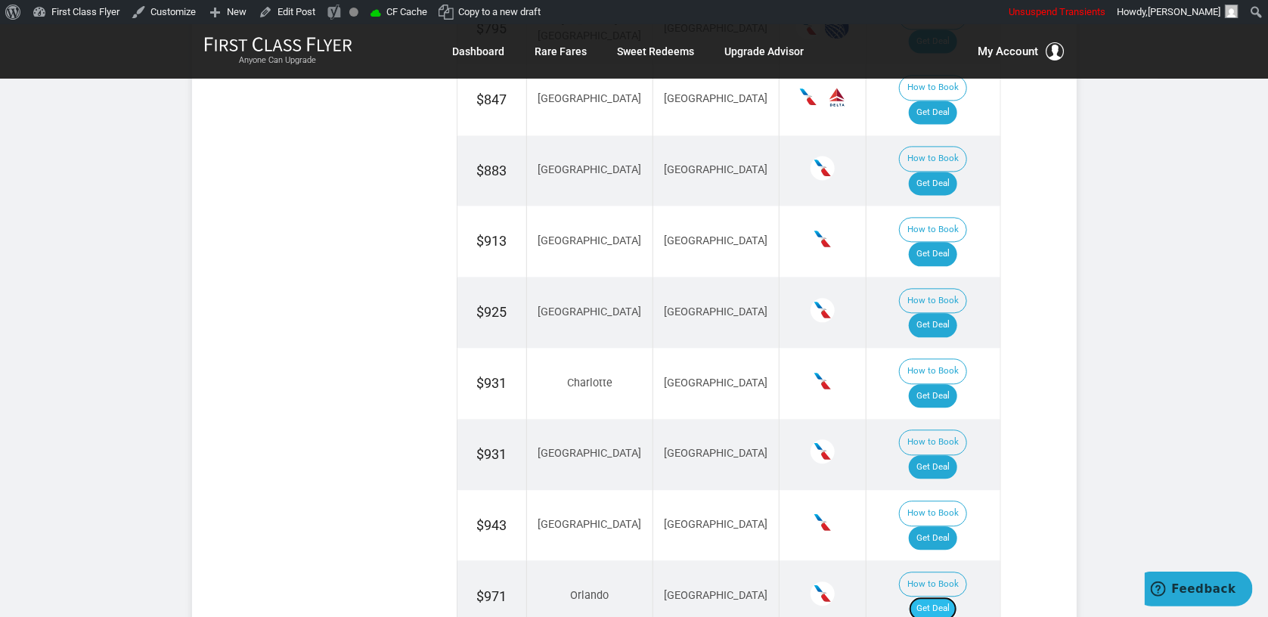
click at [949, 596] on link "Get Deal" at bounding box center [933, 608] width 48 height 24
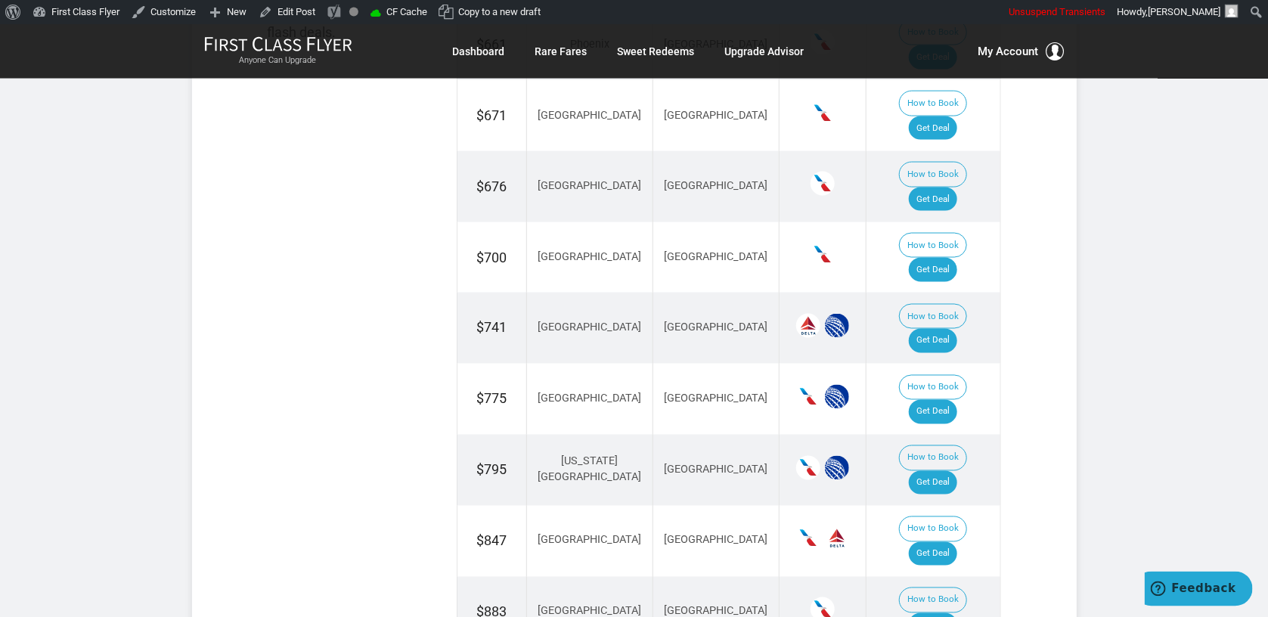
scroll to position [1042, 0]
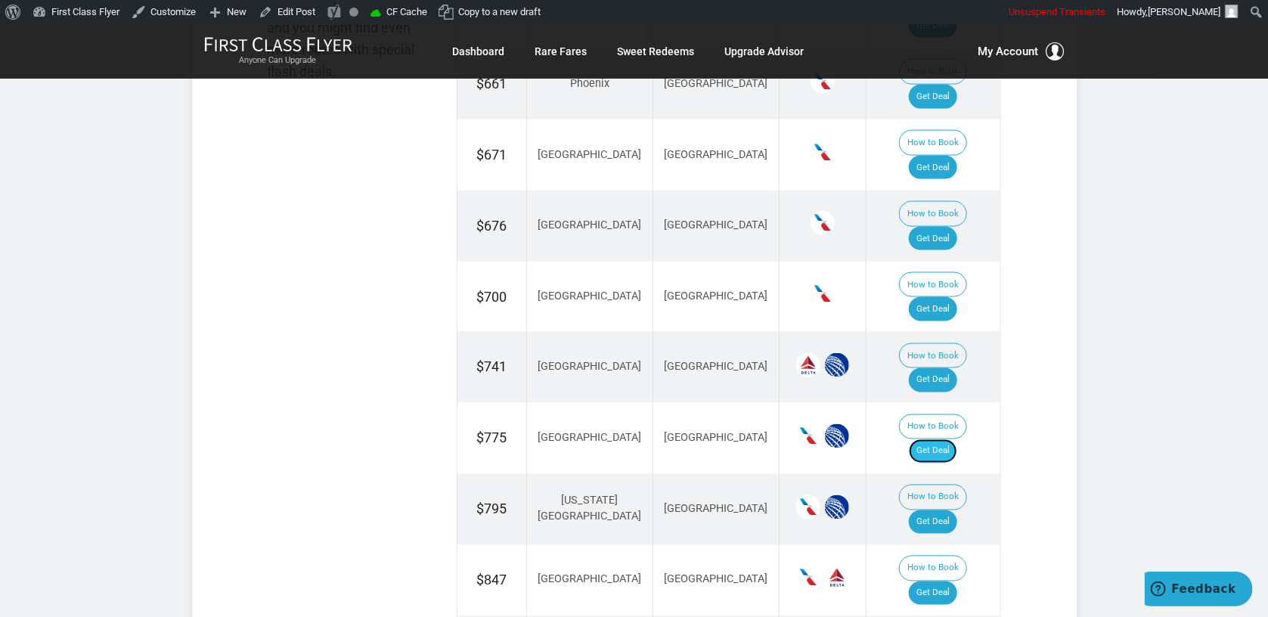
click at [940, 439] on link "Get Deal" at bounding box center [933, 451] width 48 height 24
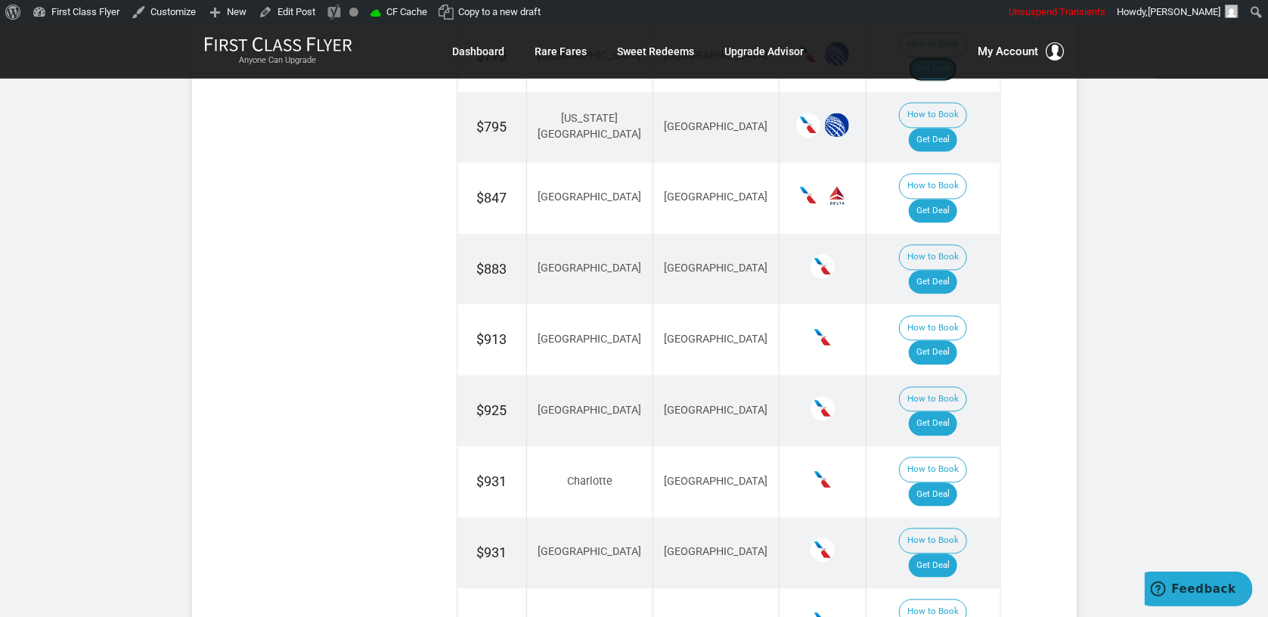
scroll to position [1442, 0]
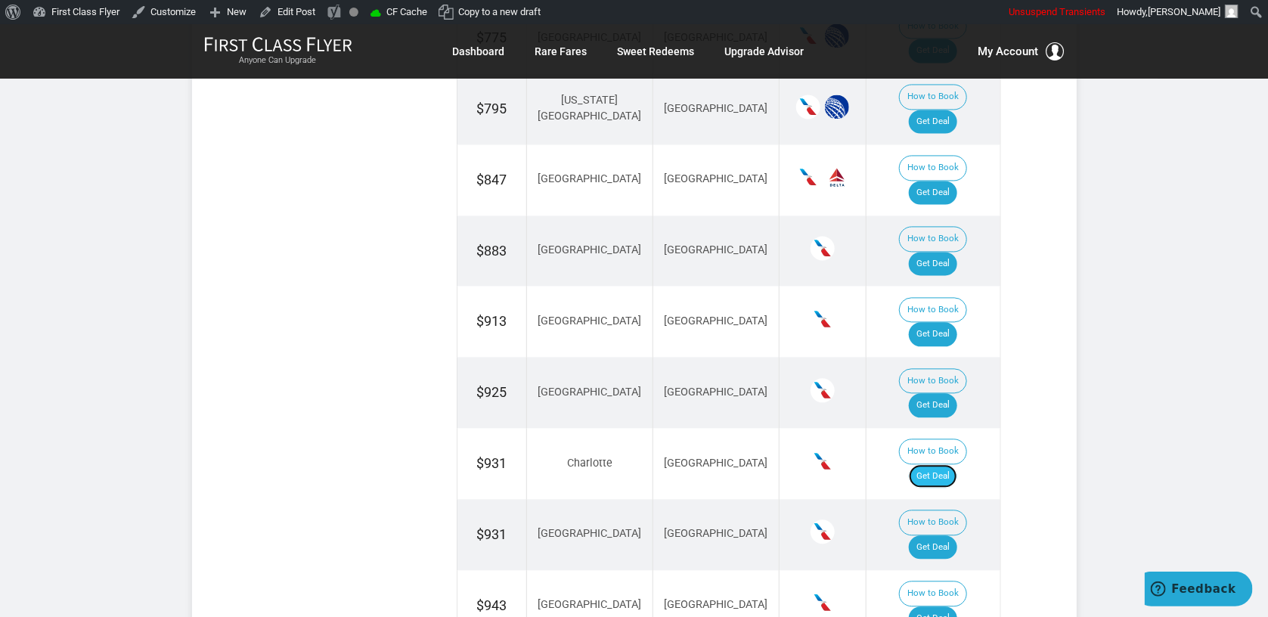
click at [947, 464] on link "Get Deal" at bounding box center [933, 476] width 48 height 24
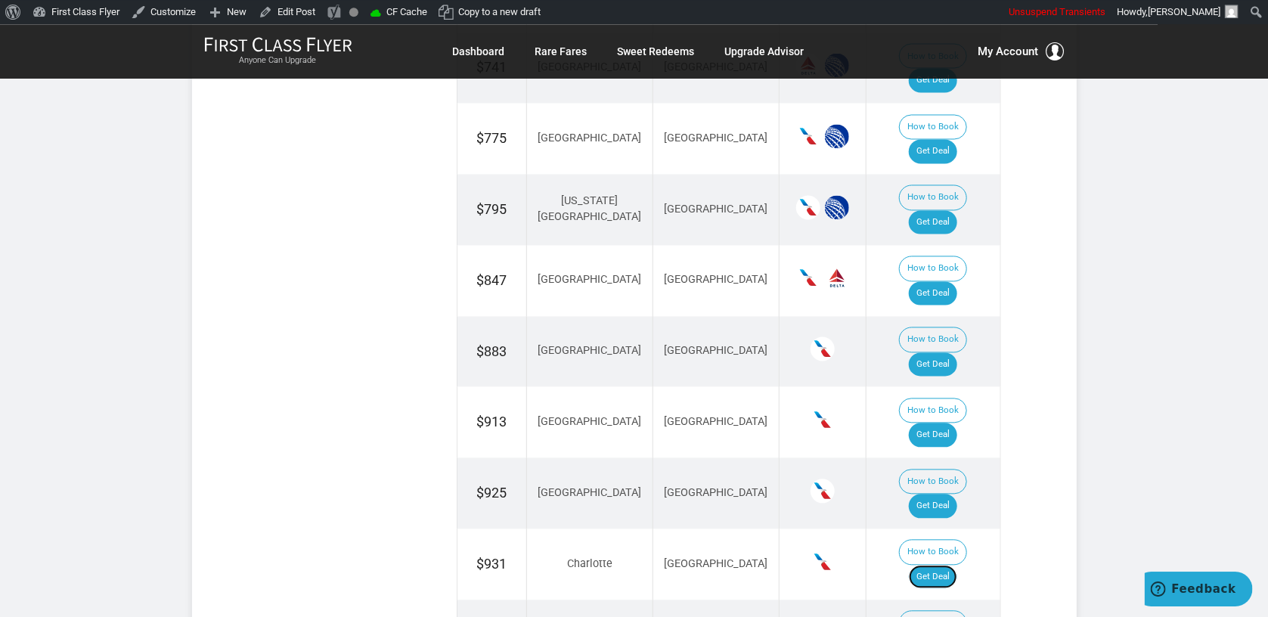
scroll to position [1282, 0]
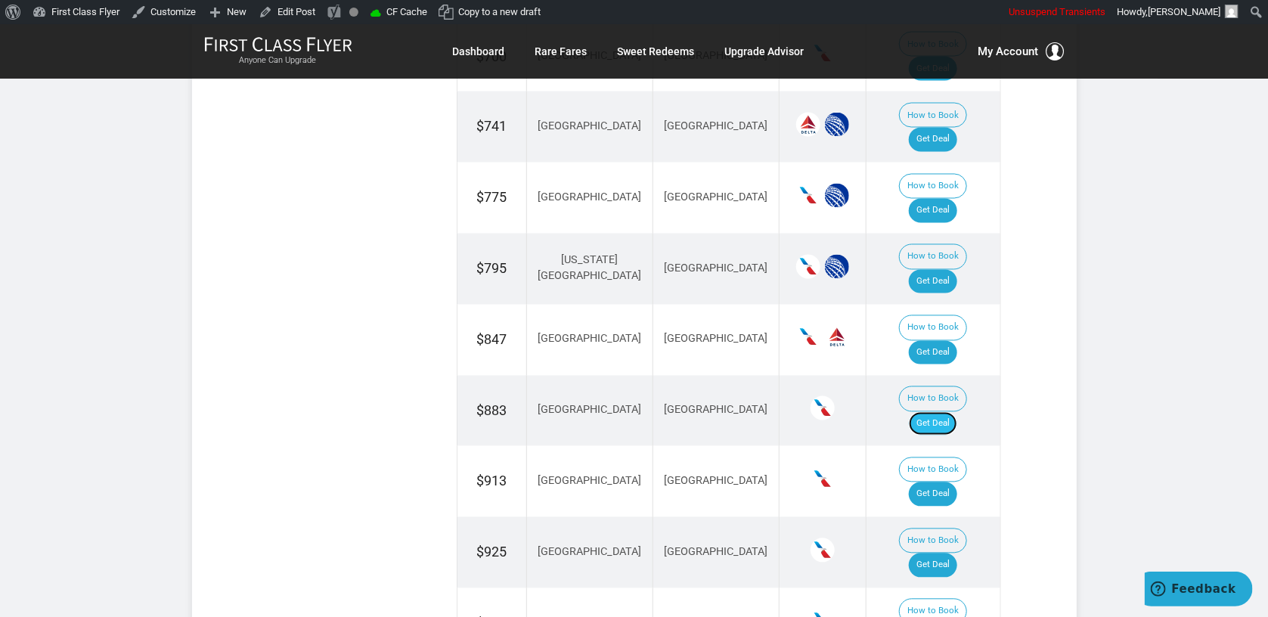
click at [941, 412] on link "Get Deal" at bounding box center [933, 424] width 48 height 24
click at [955, 482] on link "Get Deal" at bounding box center [933, 494] width 48 height 24
click at [957, 553] on link "Get Deal" at bounding box center [933, 565] width 48 height 24
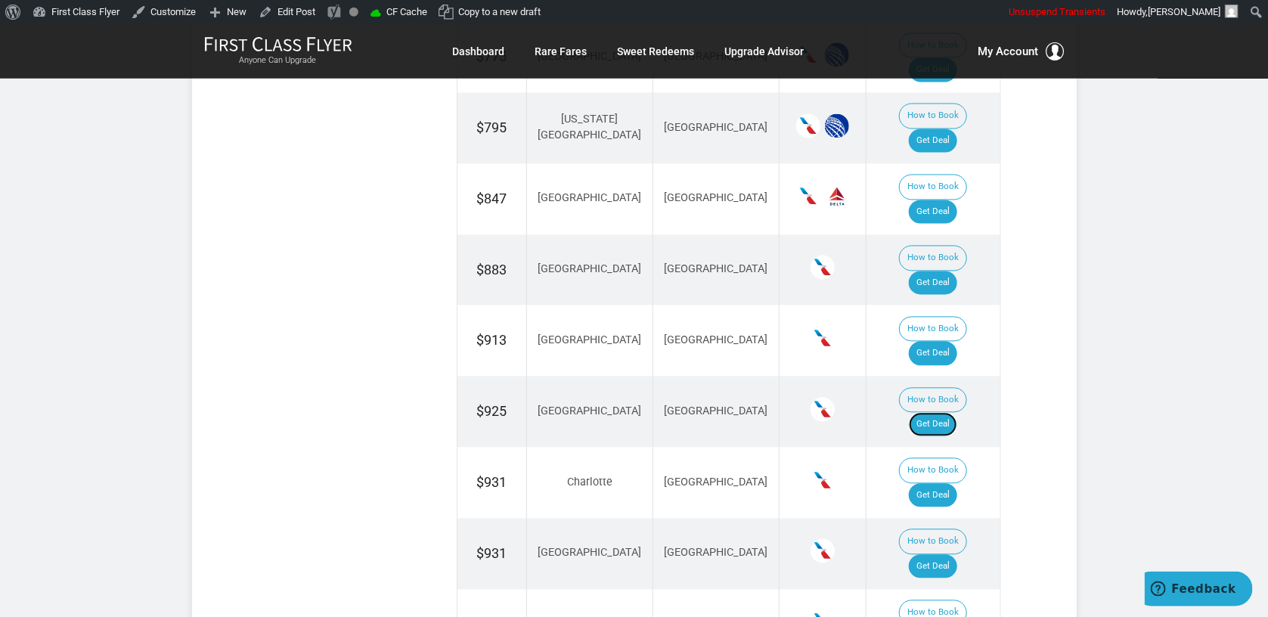
scroll to position [1442, 0]
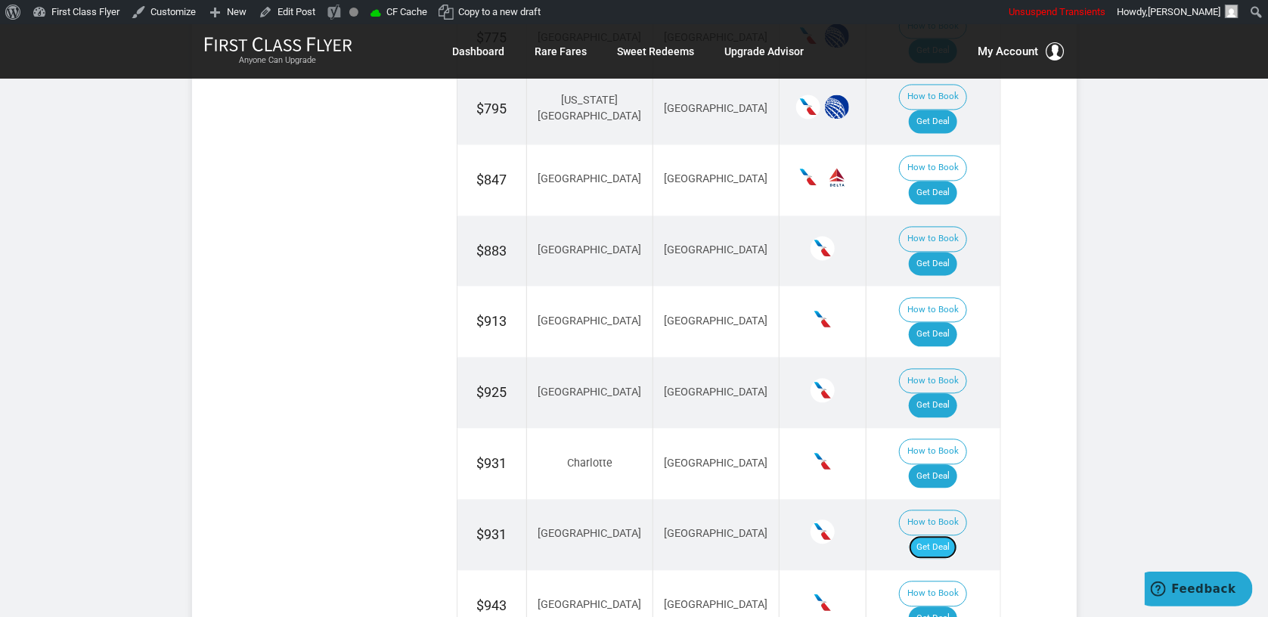
click at [957, 535] on link "Get Deal" at bounding box center [933, 547] width 48 height 24
click at [954, 535] on link "Get Deal" at bounding box center [933, 547] width 48 height 24
click at [947, 606] on link "Get Deal" at bounding box center [933, 618] width 48 height 24
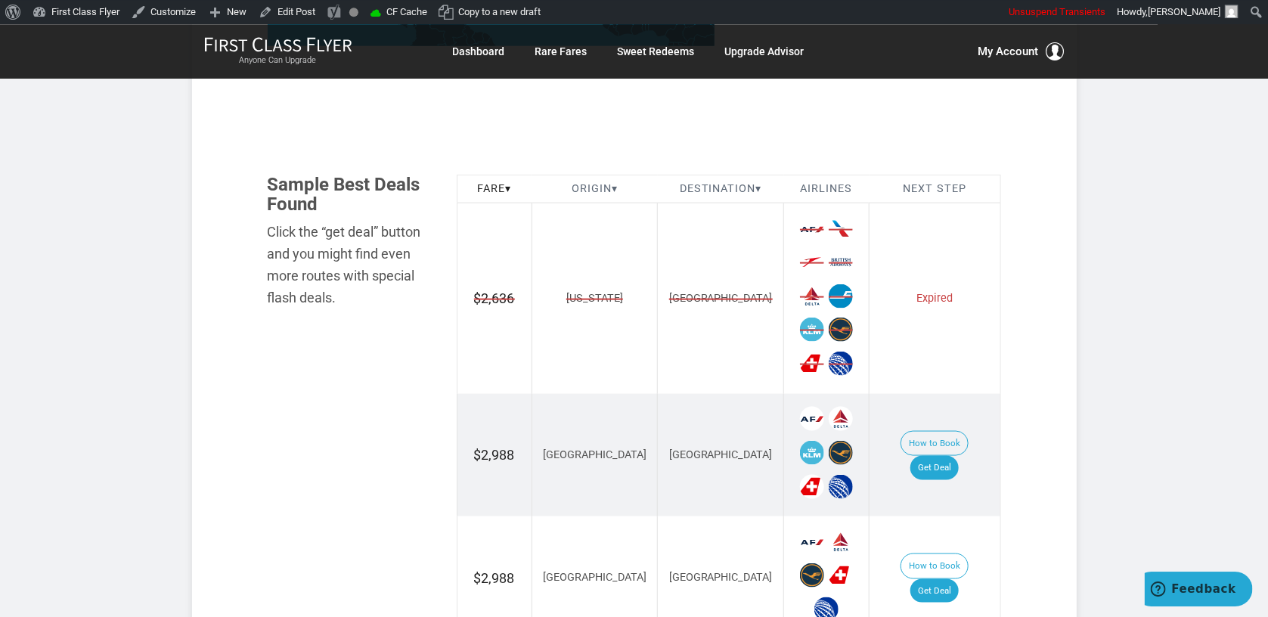
scroll to position [801, 0]
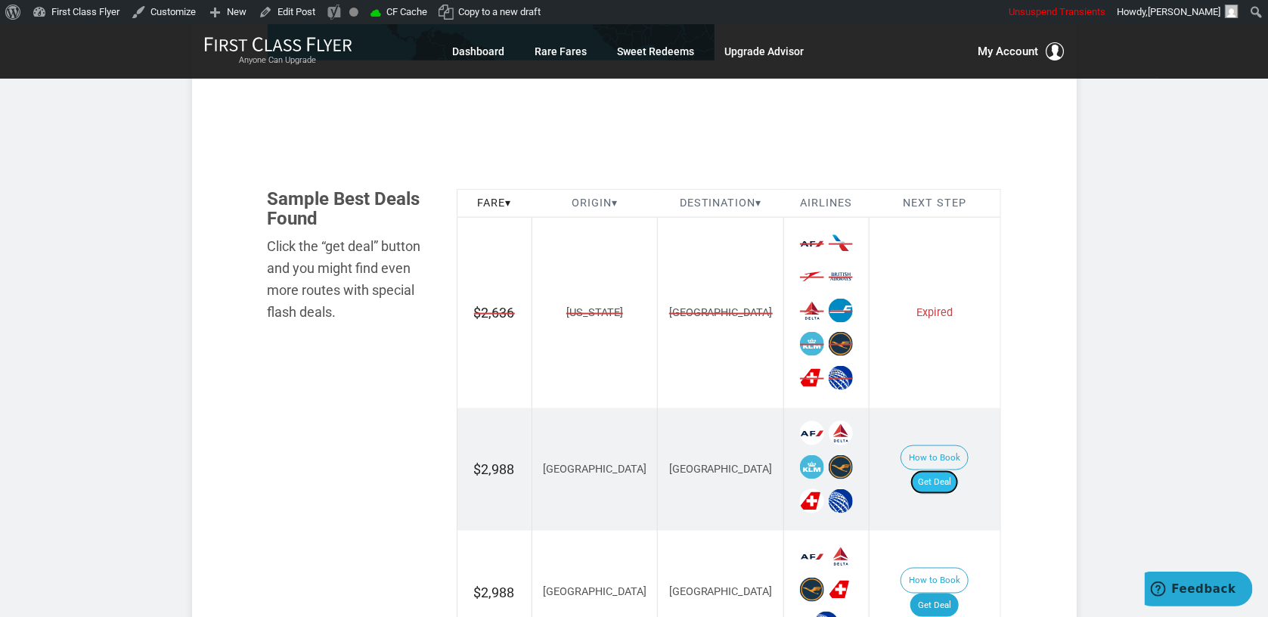
click at [940, 470] on link "Get Deal" at bounding box center [934, 482] width 48 height 24
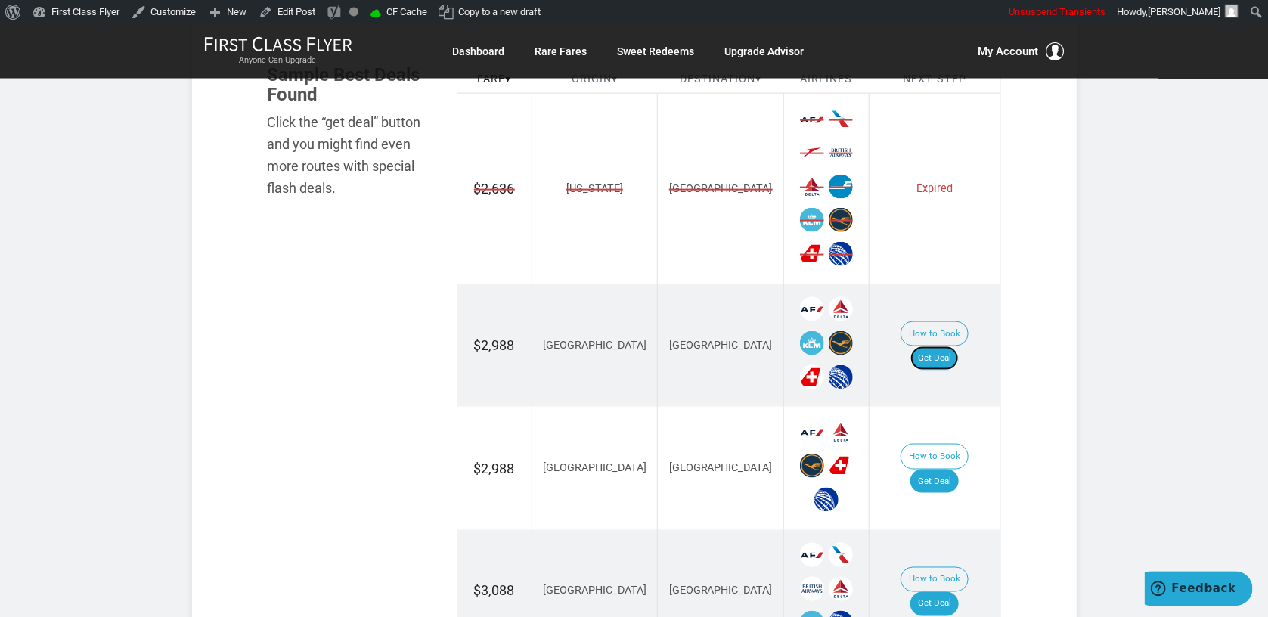
scroll to position [1122, 0]
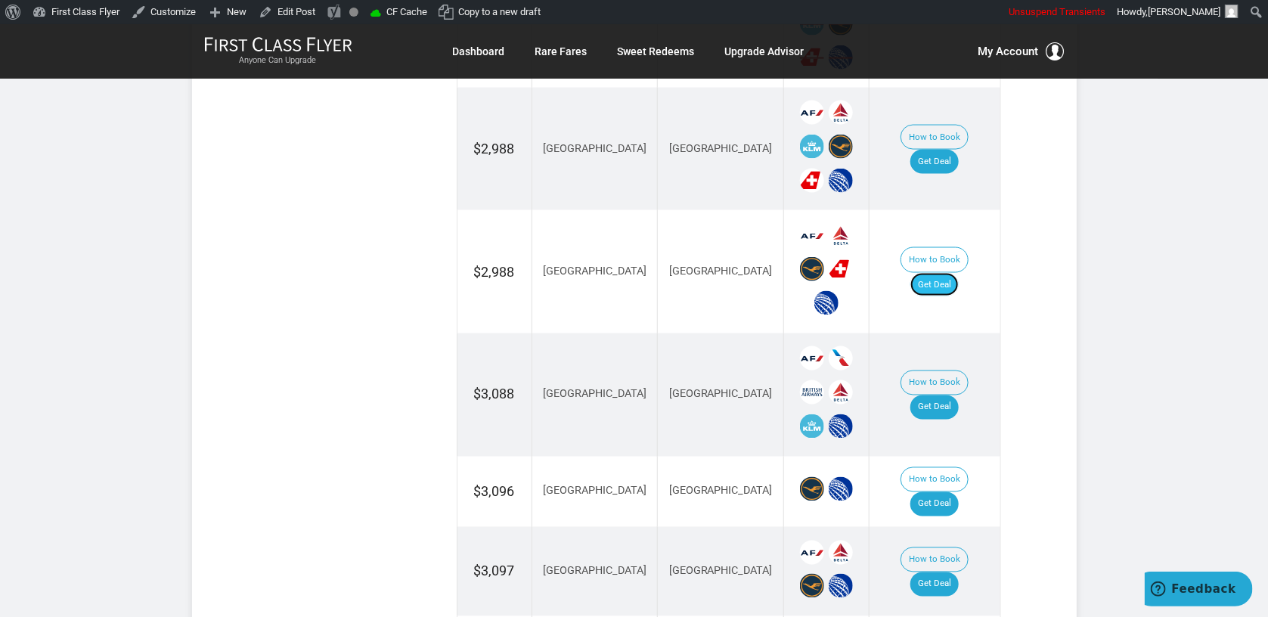
click at [950, 273] on link "Get Deal" at bounding box center [934, 285] width 48 height 24
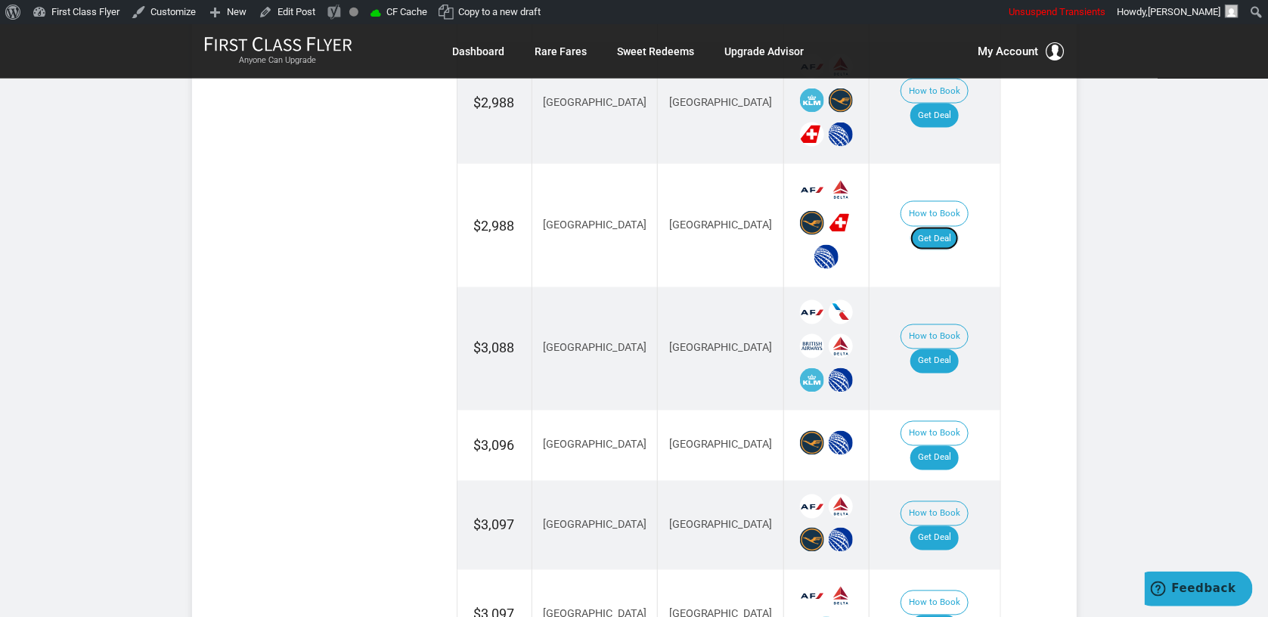
scroll to position [1202, 0]
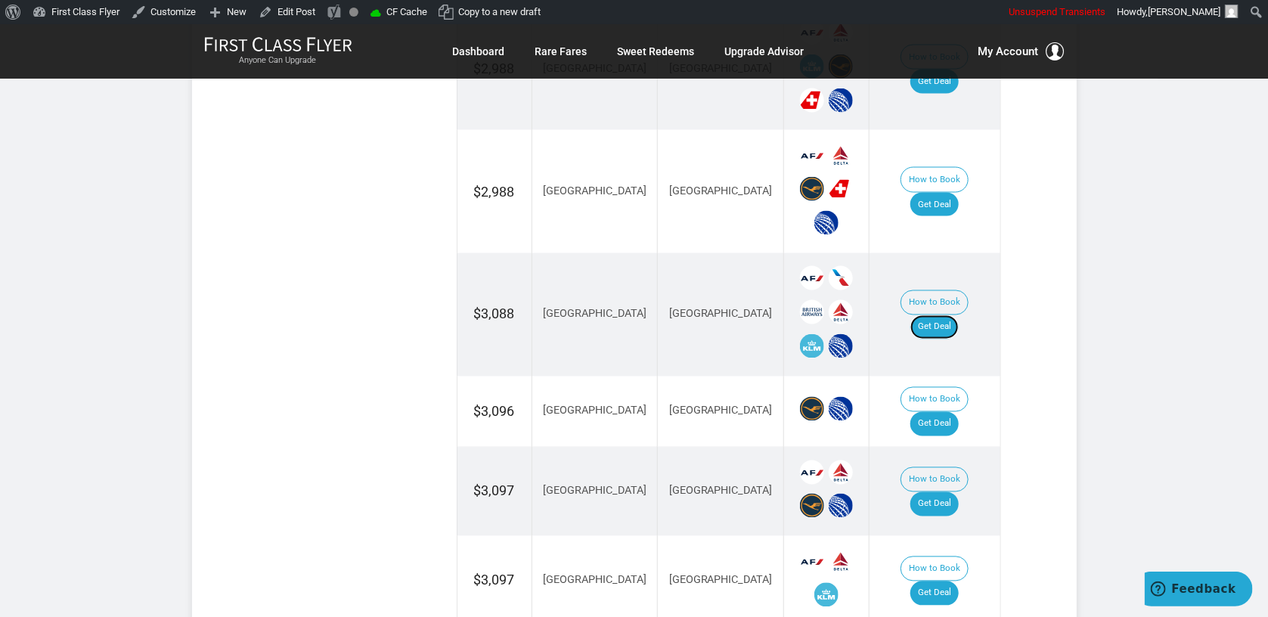
click at [959, 315] on link "Get Deal" at bounding box center [934, 327] width 48 height 24
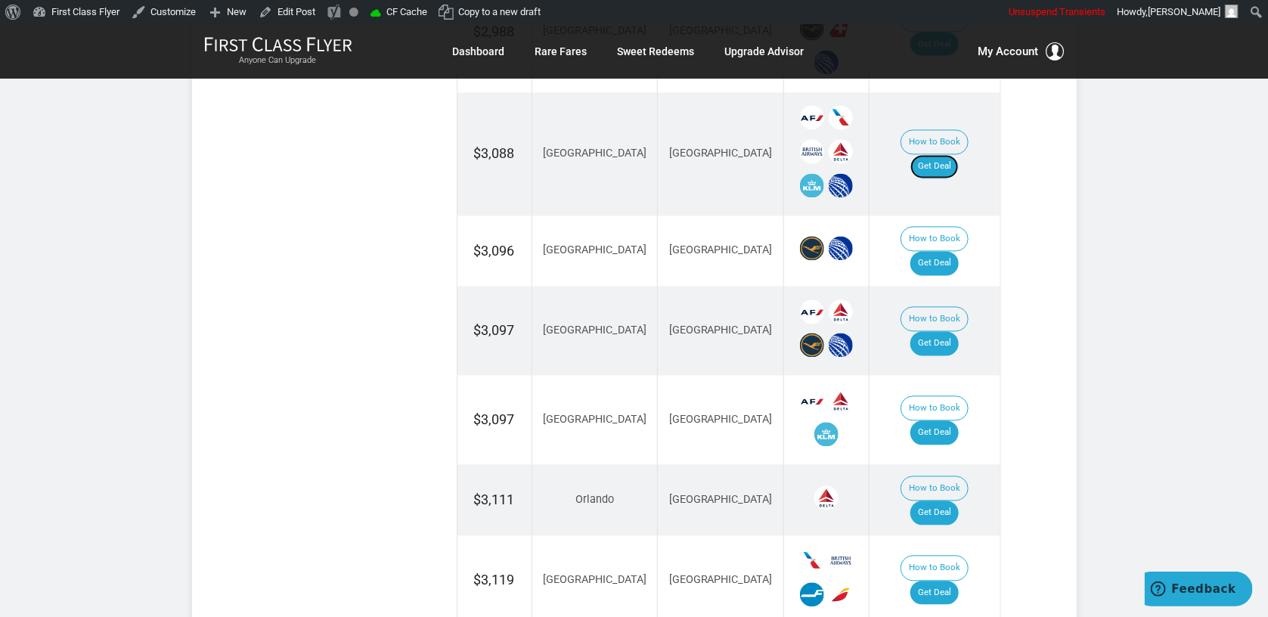
scroll to position [1603, 0]
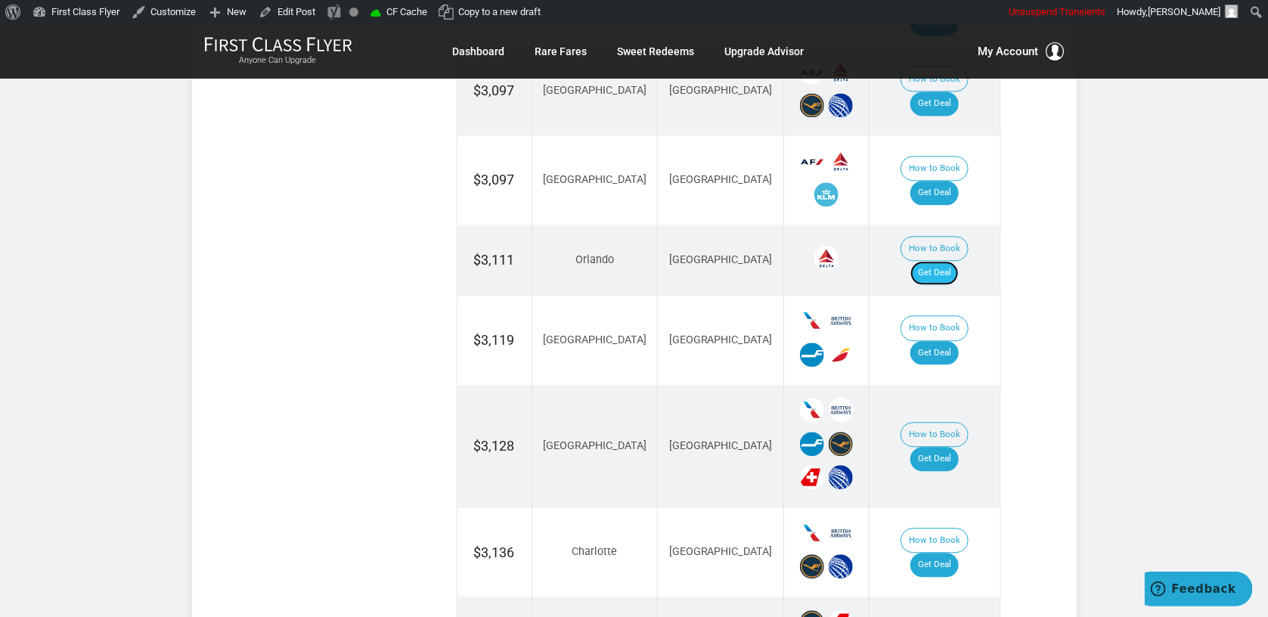
click at [955, 261] on link "Get Deal" at bounding box center [934, 273] width 48 height 24
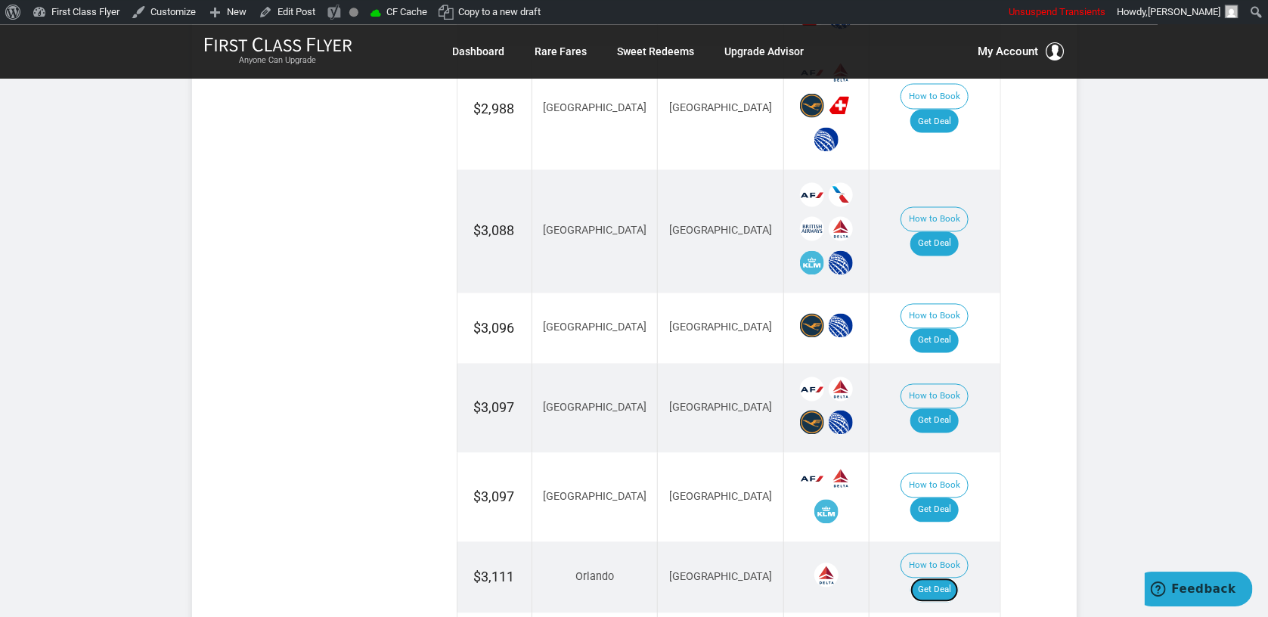
scroll to position [1282, 0]
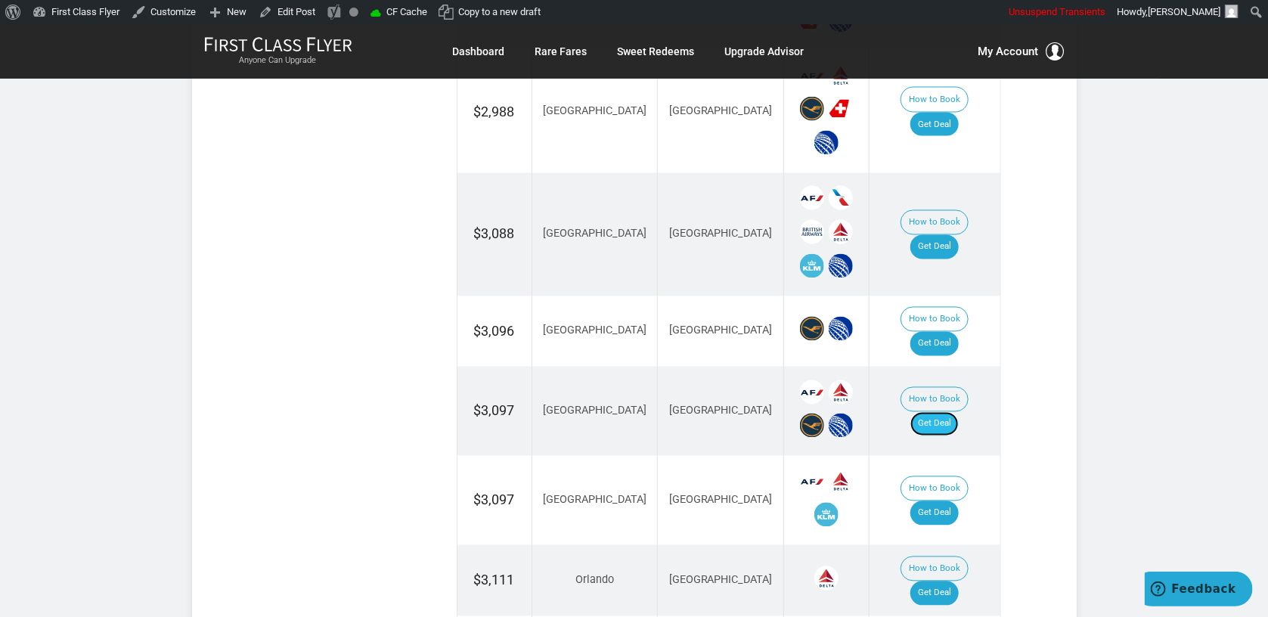
click at [953, 412] on link "Get Deal" at bounding box center [934, 424] width 48 height 24
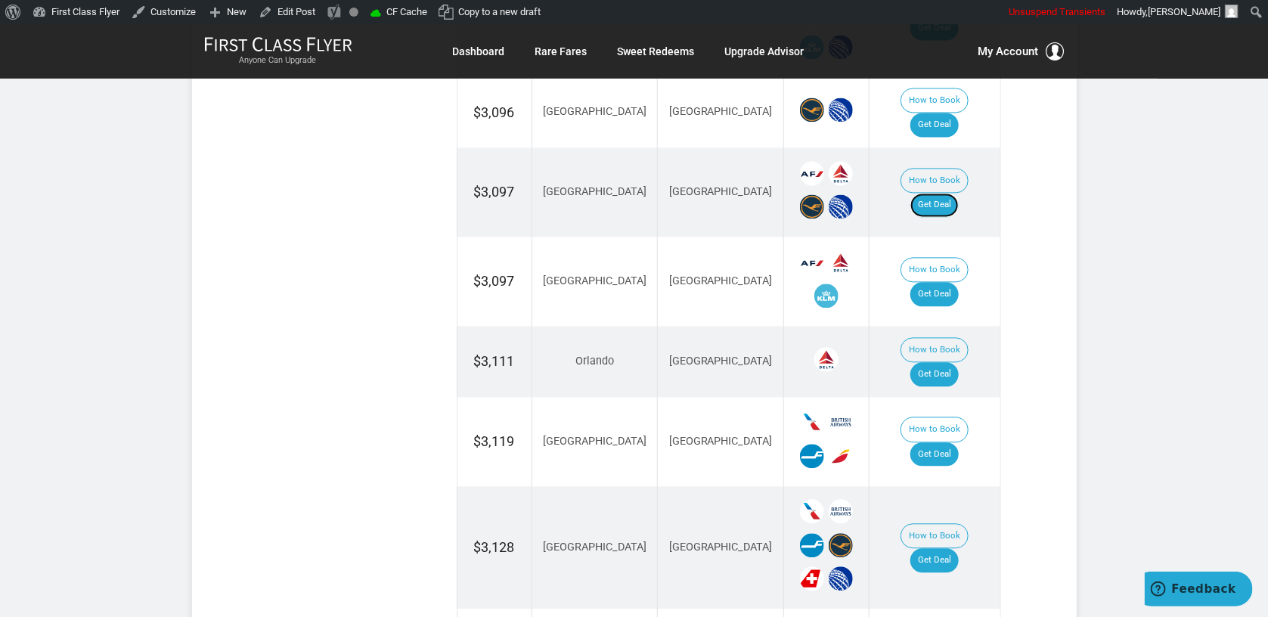
scroll to position [1523, 0]
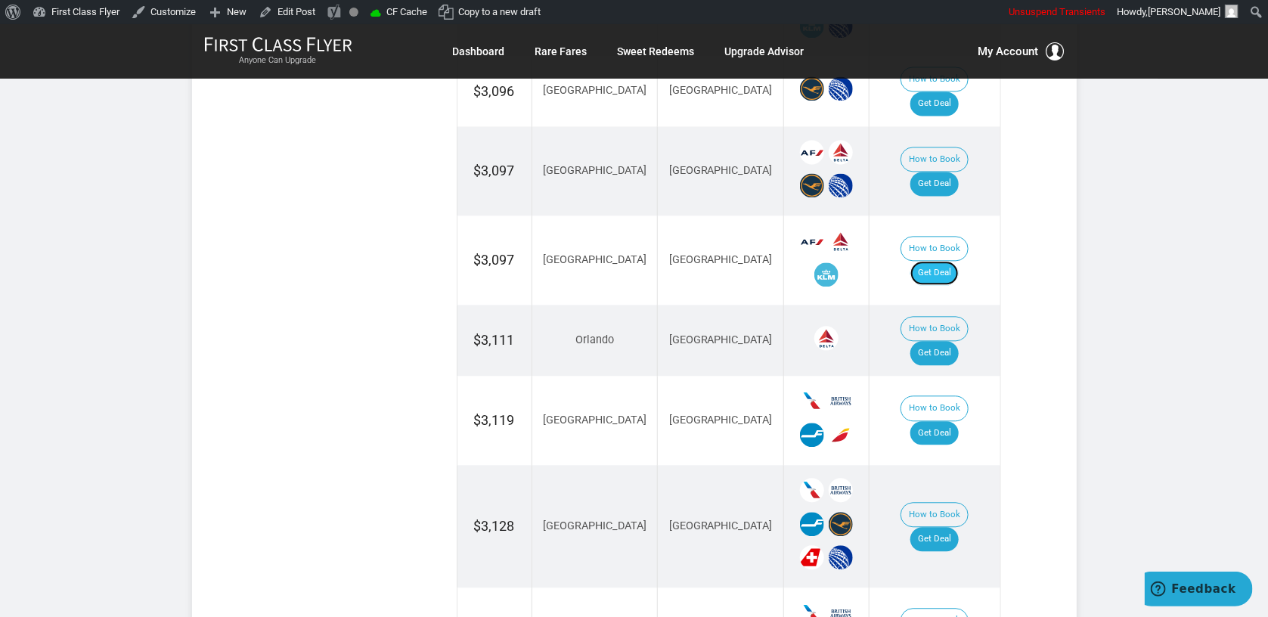
click at [940, 261] on link "Get Deal" at bounding box center [934, 273] width 48 height 24
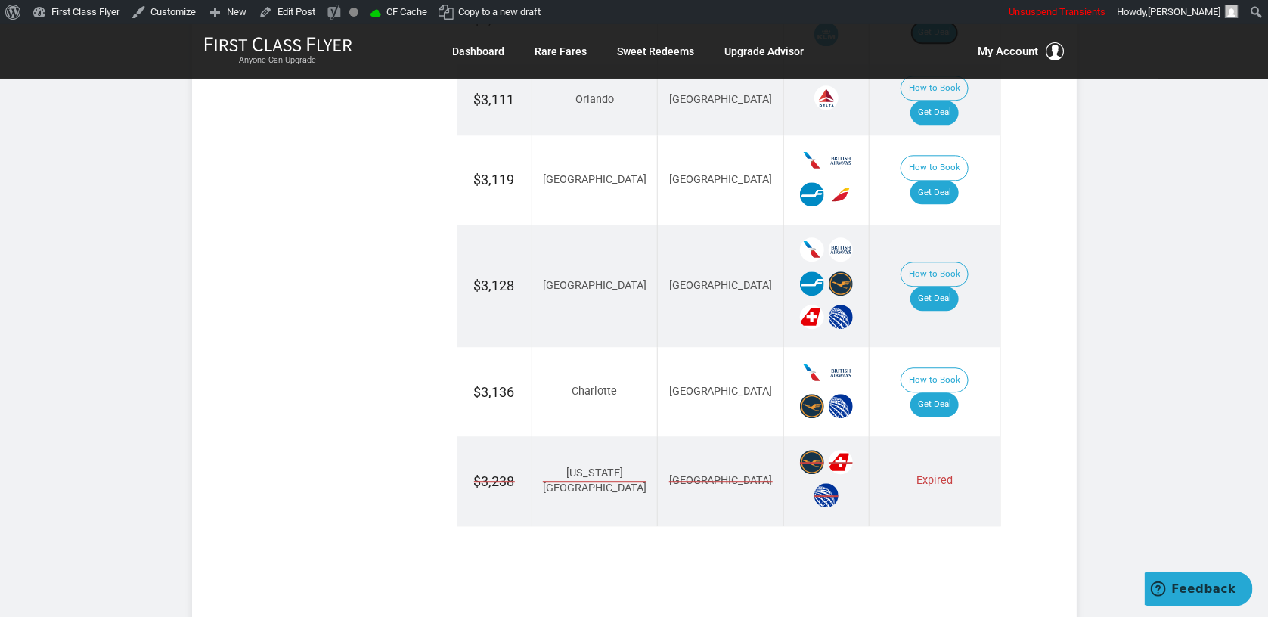
scroll to position [1442, 0]
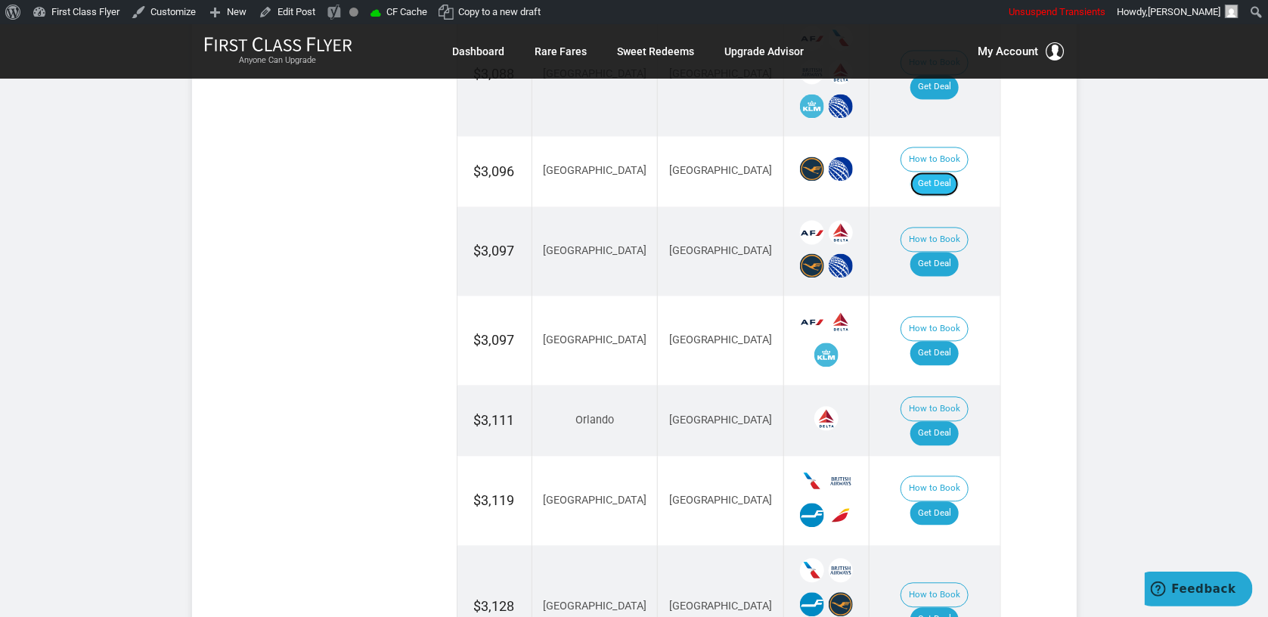
click at [959, 172] on link "Get Deal" at bounding box center [934, 184] width 48 height 24
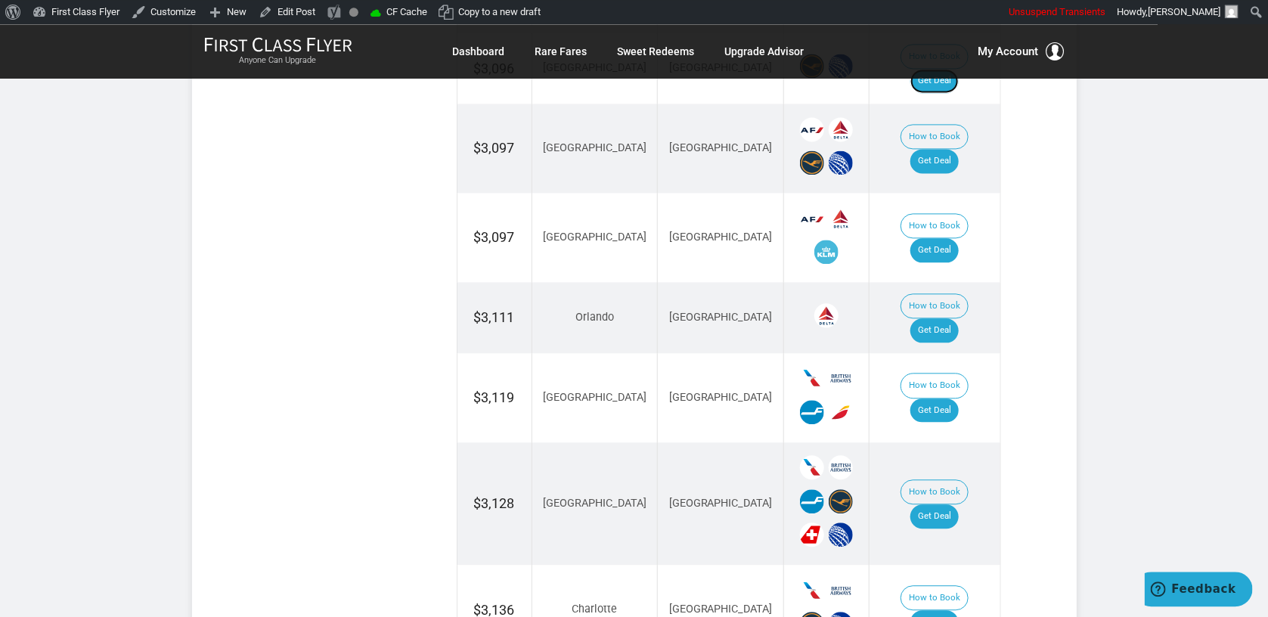
scroll to position [1683, 0]
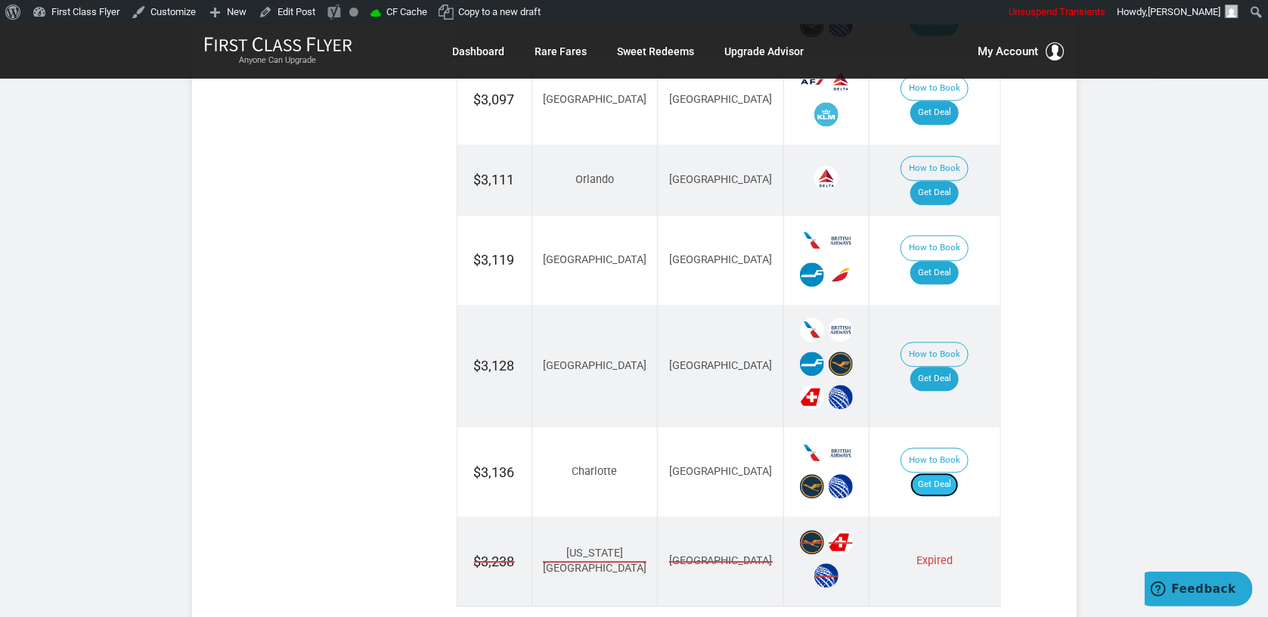
click at [949, 473] on link "Get Deal" at bounding box center [934, 485] width 48 height 24
click at [950, 261] on link "Get Deal" at bounding box center [934, 273] width 48 height 24
click at [942, 367] on link "Get Deal" at bounding box center [934, 379] width 48 height 24
click at [955, 305] on td "How to Book Get Deal" at bounding box center [934, 366] width 131 height 123
click at [953, 367] on link "Get Deal" at bounding box center [934, 379] width 48 height 24
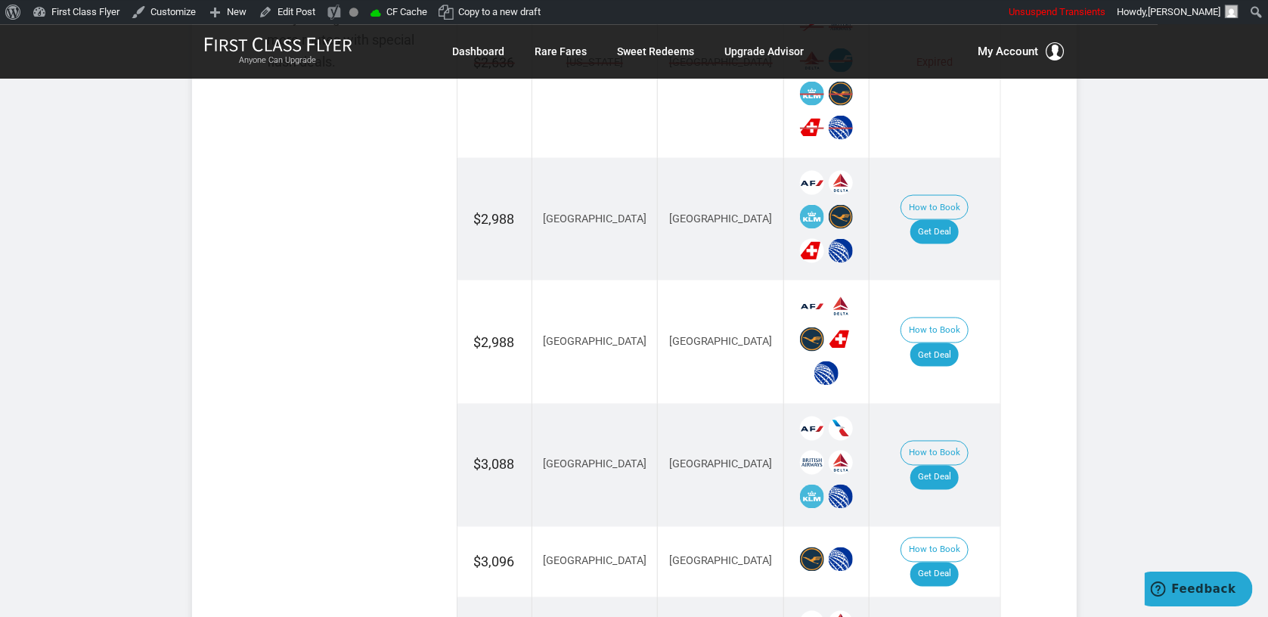
scroll to position [1042, 0]
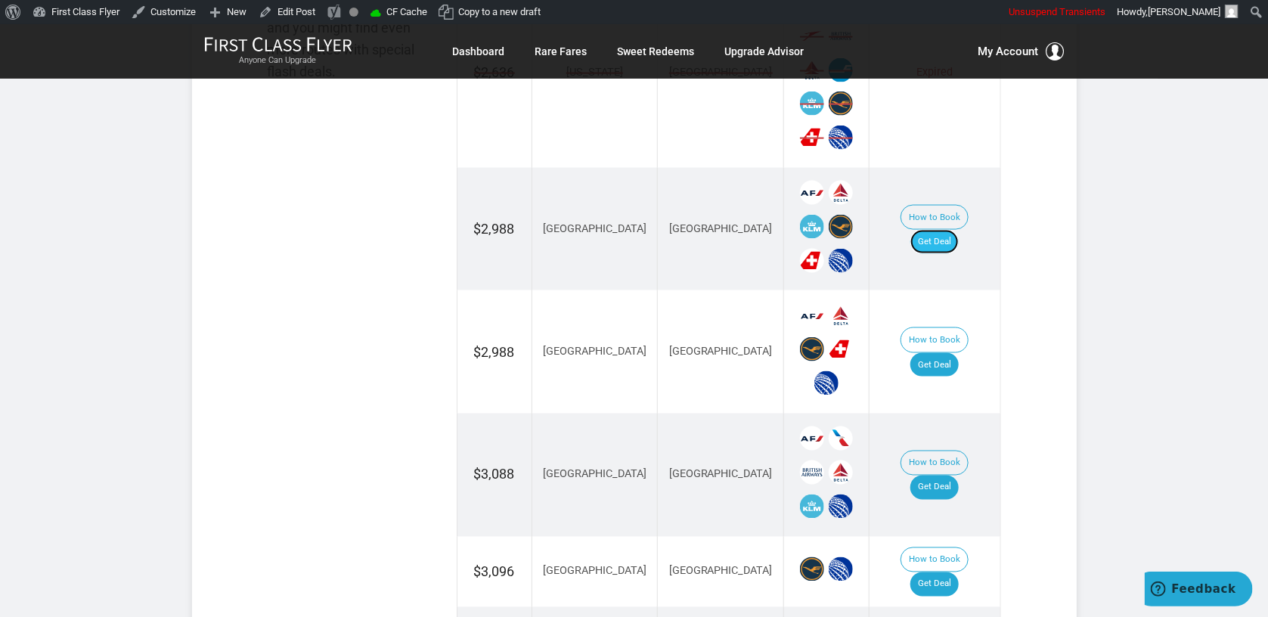
click at [950, 230] on link "Get Deal" at bounding box center [934, 242] width 48 height 24
click at [959, 353] on link "Get Deal" at bounding box center [934, 365] width 48 height 24
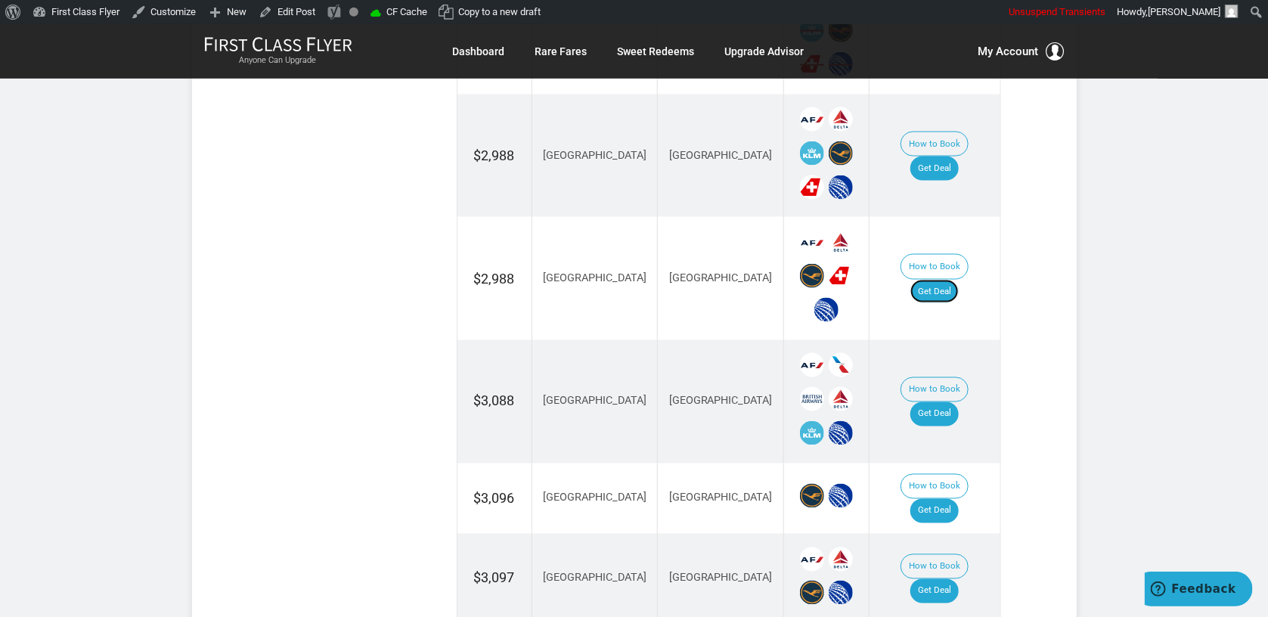
scroll to position [1202, 0]
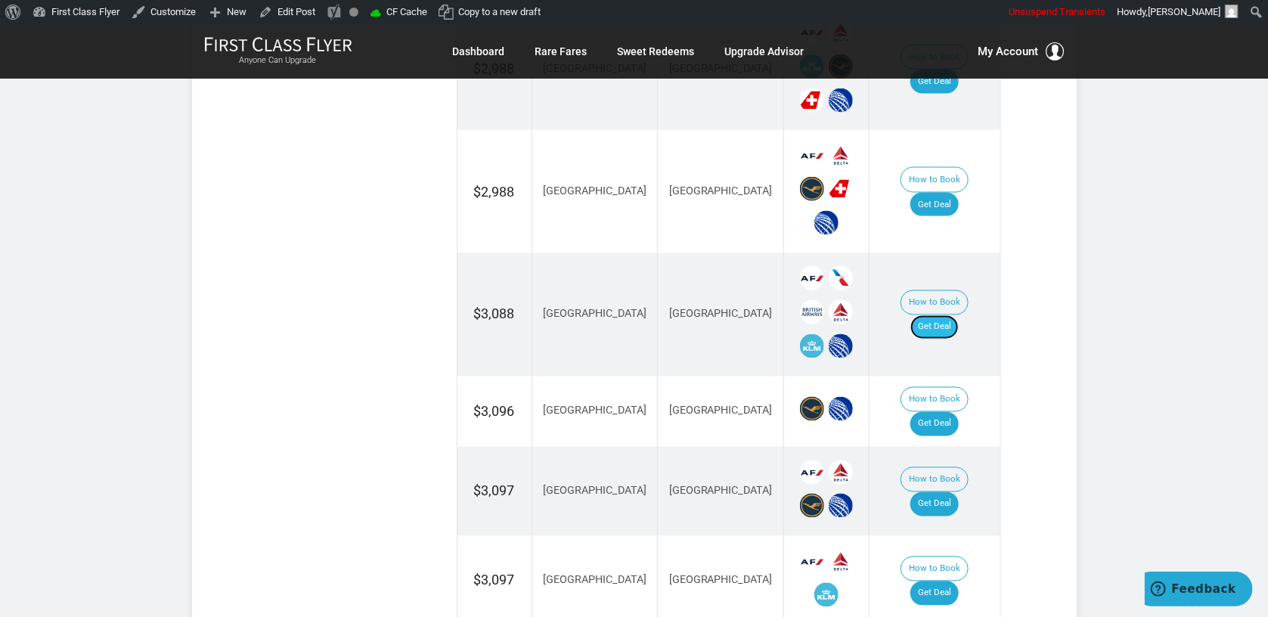
click at [953, 315] on link "Get Deal" at bounding box center [934, 327] width 48 height 24
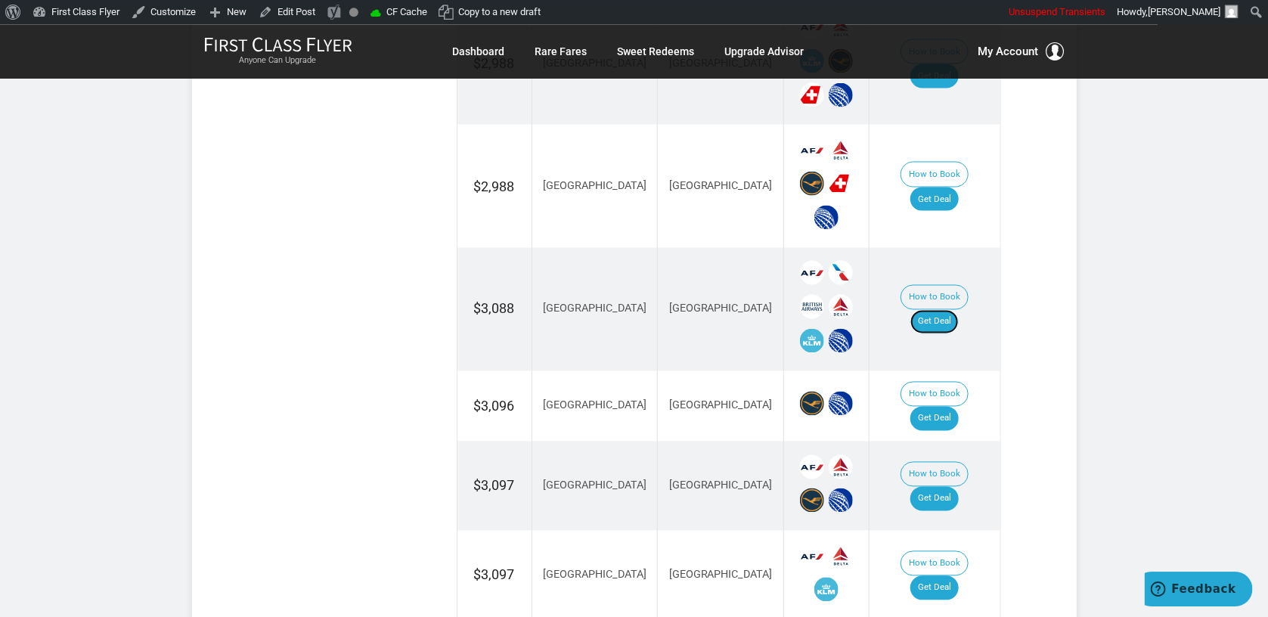
scroll to position [1523, 0]
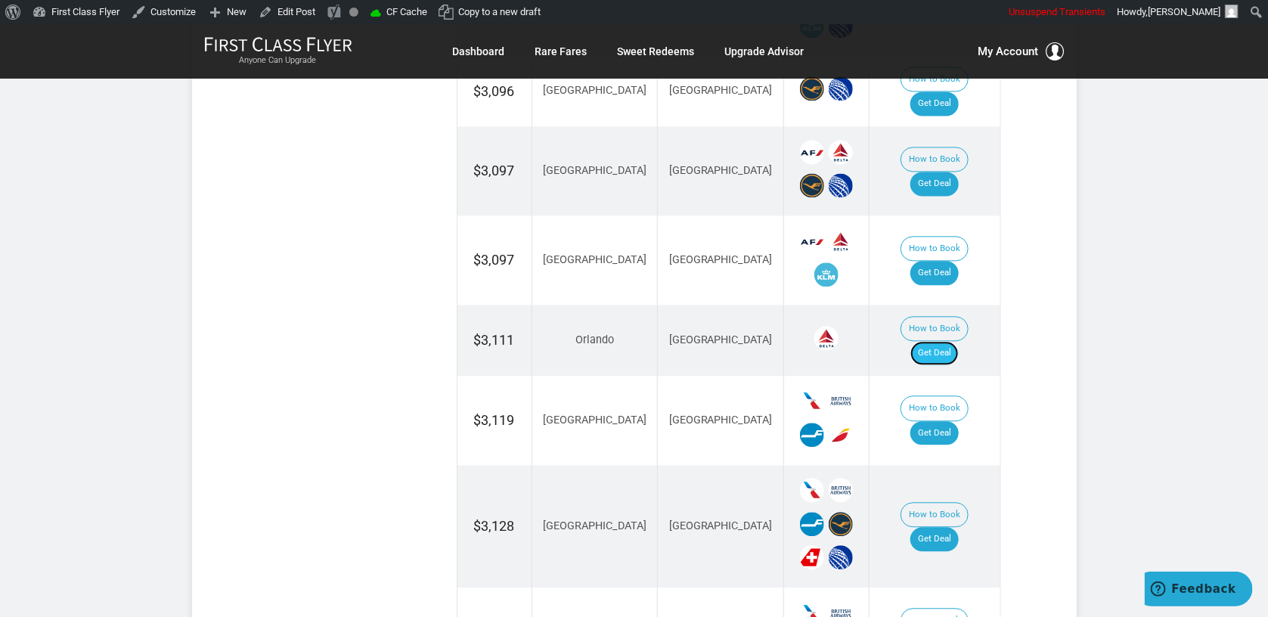
click at [947, 341] on link "Get Deal" at bounding box center [934, 353] width 48 height 24
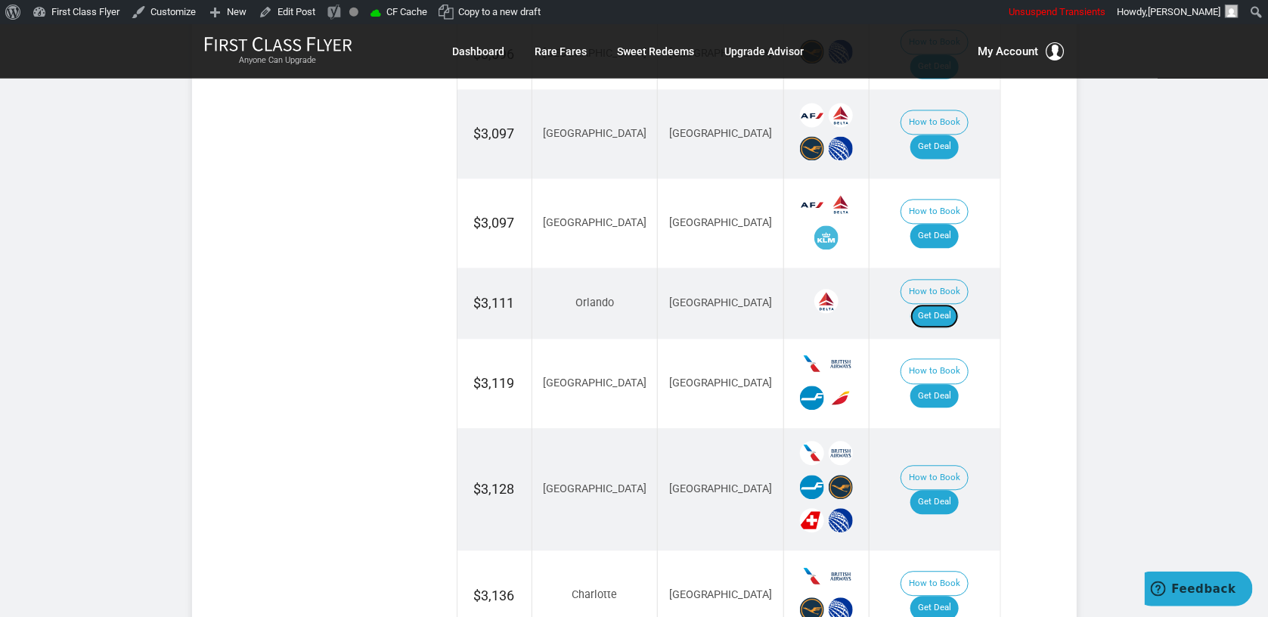
scroll to position [1442, 0]
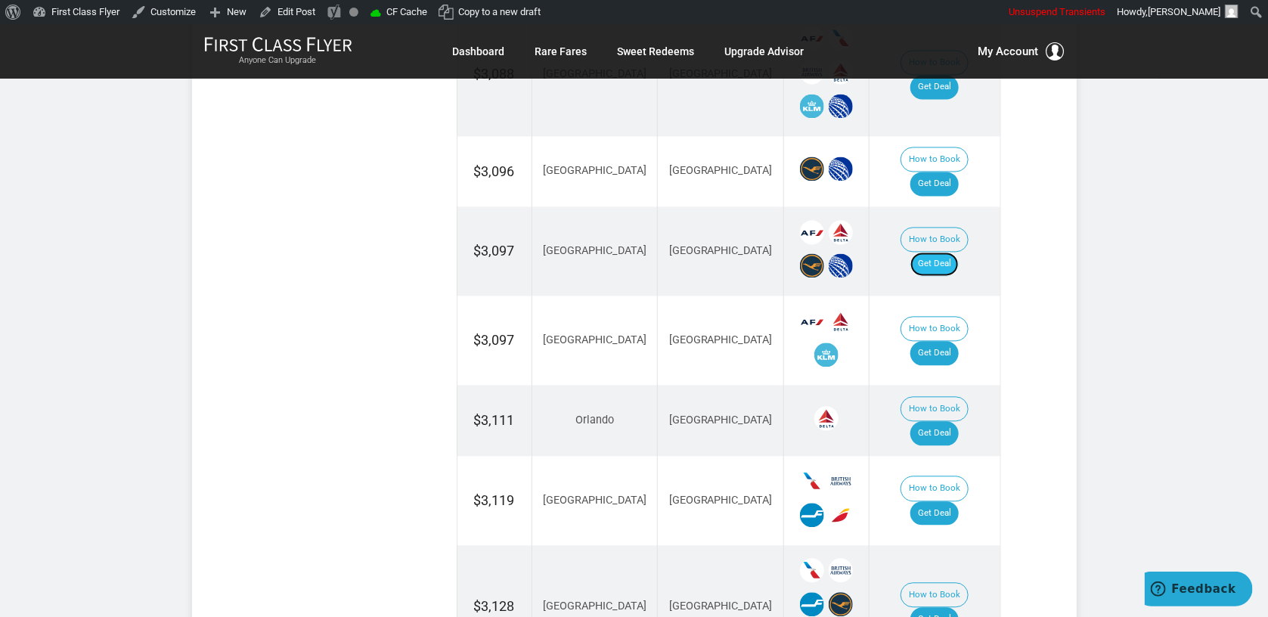
click at [959, 252] on link "Get Deal" at bounding box center [934, 264] width 48 height 24
click at [939, 341] on link "Get Deal" at bounding box center [934, 353] width 48 height 24
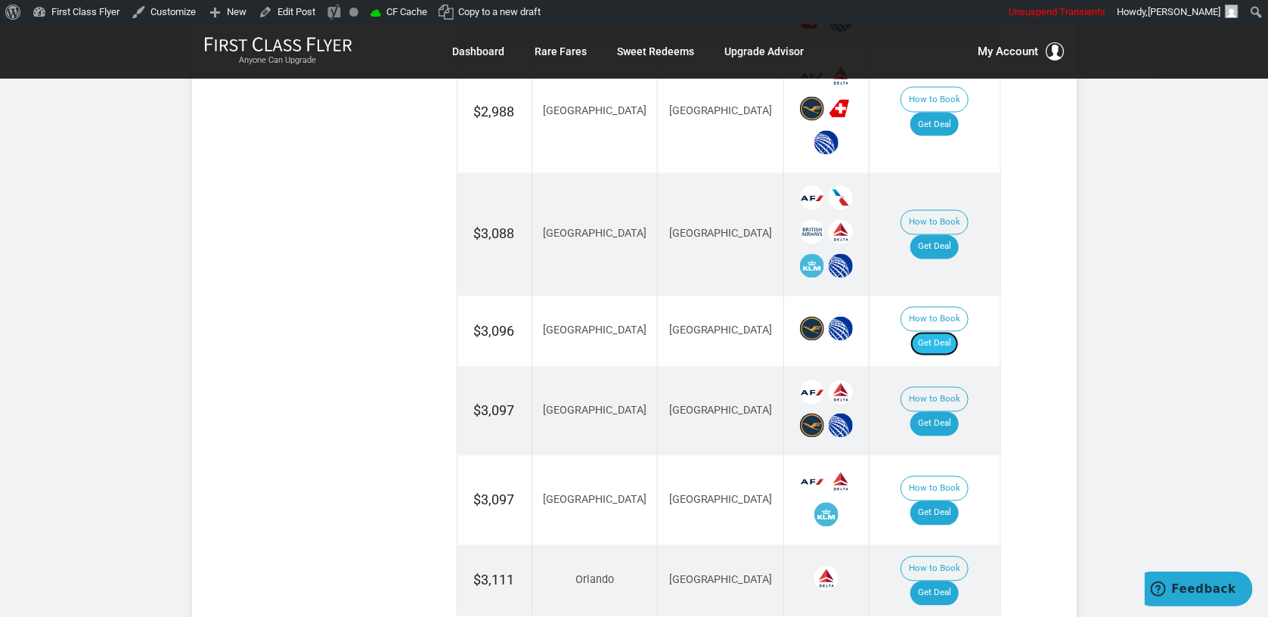
click at [948, 332] on link "Get Deal" at bounding box center [934, 344] width 48 height 24
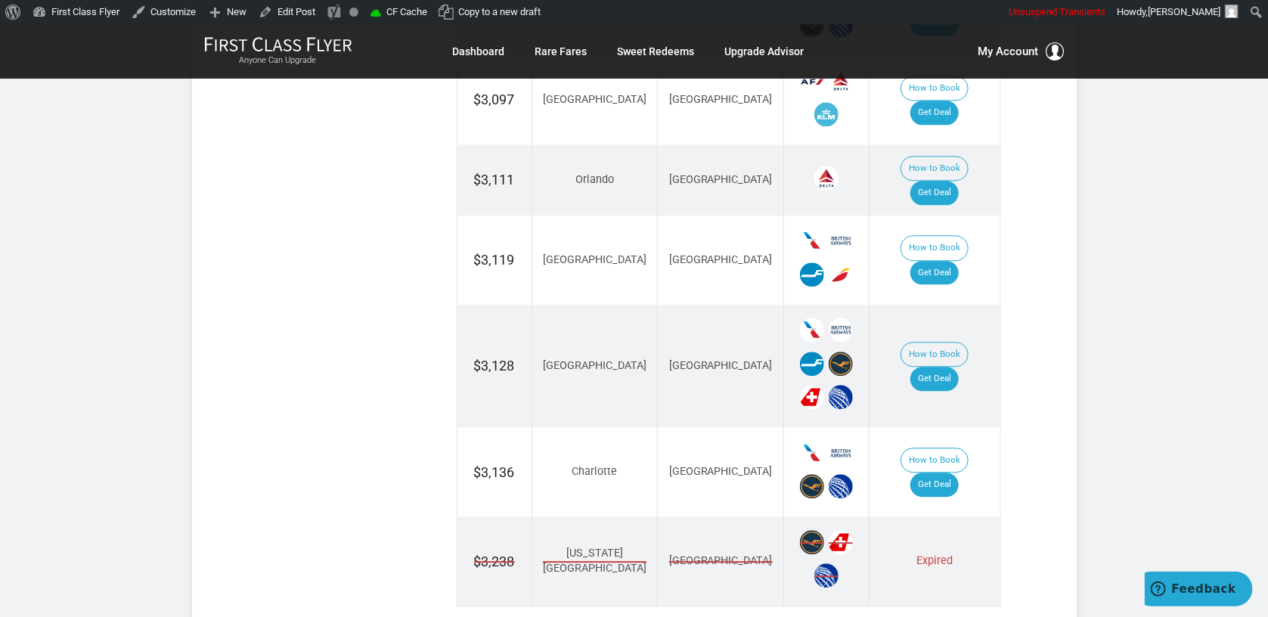
scroll to position [1763, 0]
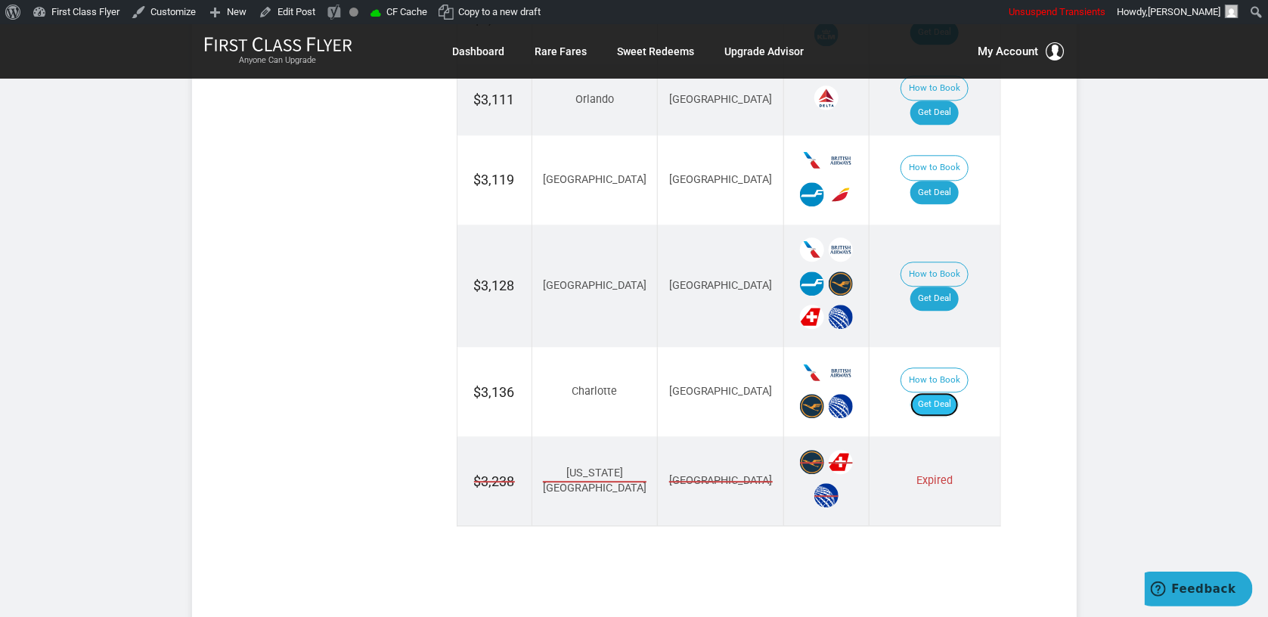
click at [954, 392] on link "Get Deal" at bounding box center [934, 404] width 48 height 24
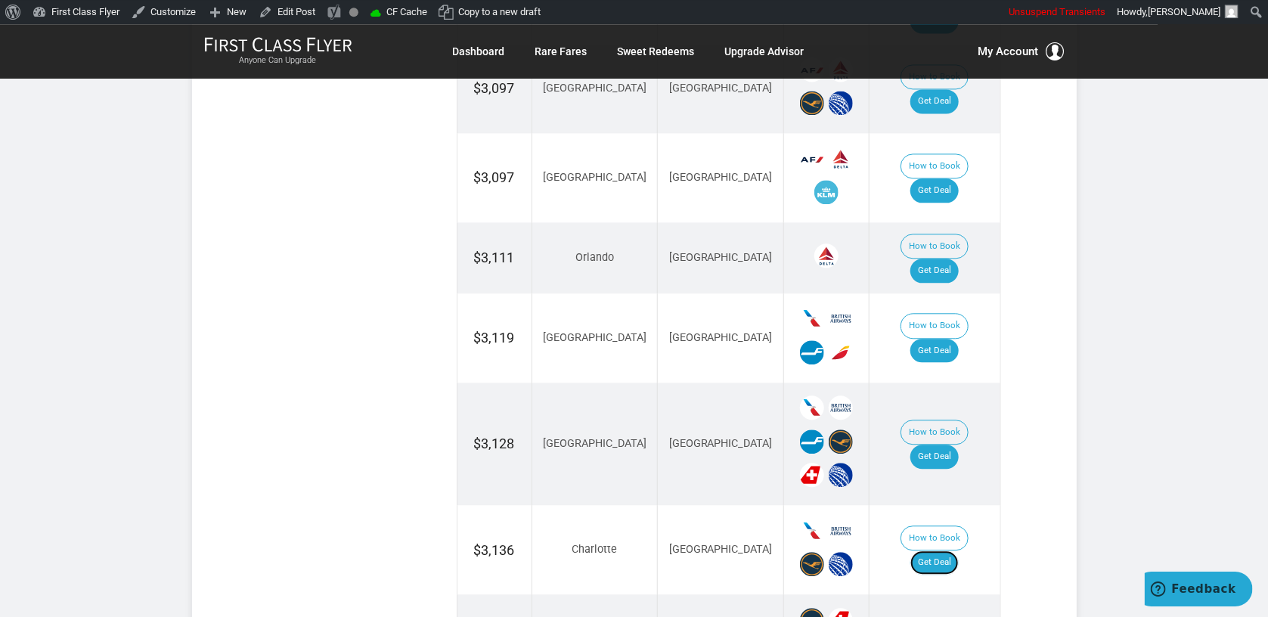
scroll to position [1603, 0]
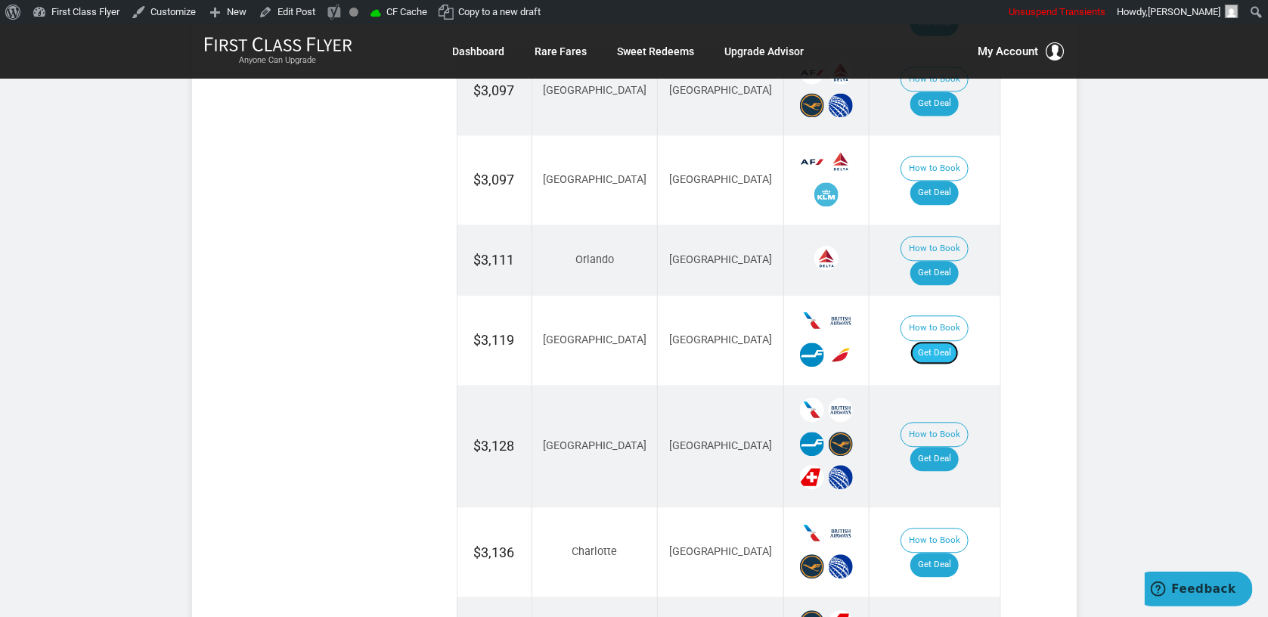
click at [948, 341] on link "Get Deal" at bounding box center [934, 353] width 48 height 24
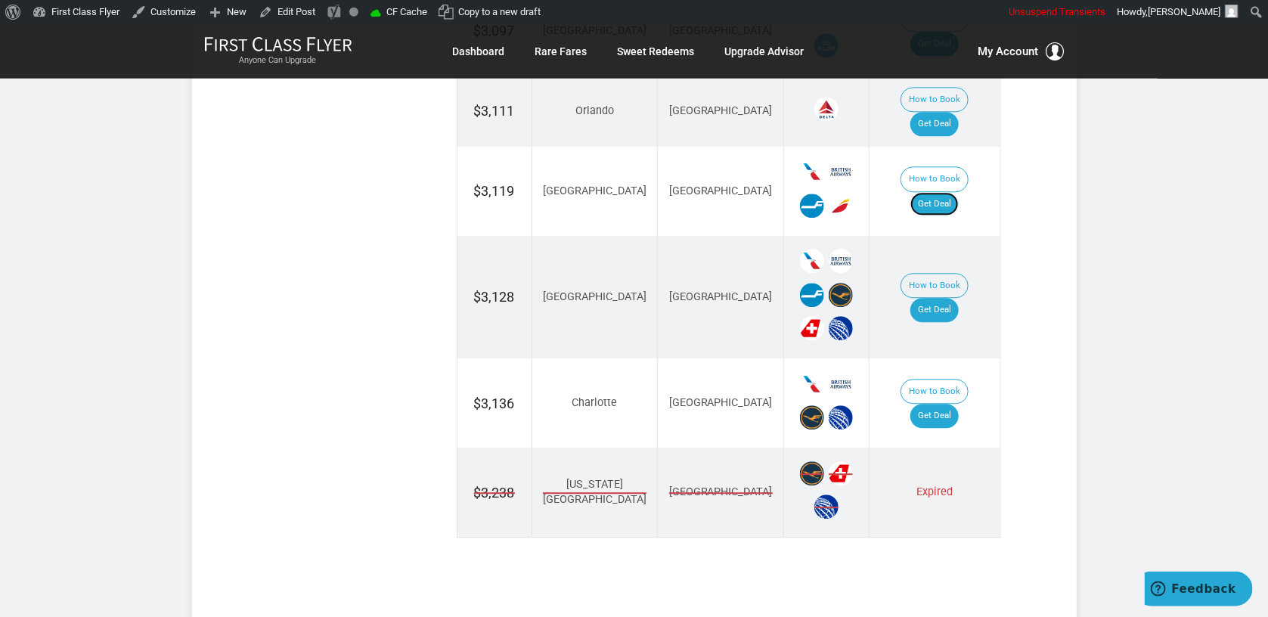
scroll to position [1763, 0]
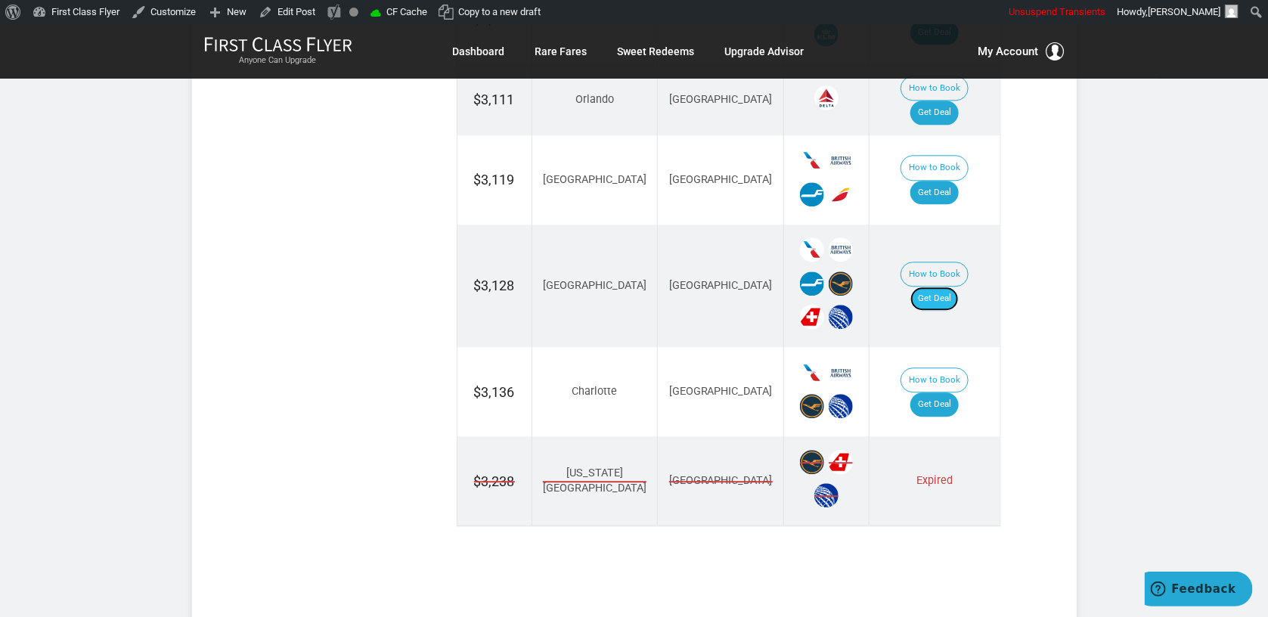
click at [959, 287] on link "Get Deal" at bounding box center [934, 299] width 48 height 24
click at [925, 225] on td "How to Book Get Deal" at bounding box center [934, 286] width 131 height 123
click at [941, 287] on link "Get Deal" at bounding box center [934, 299] width 48 height 24
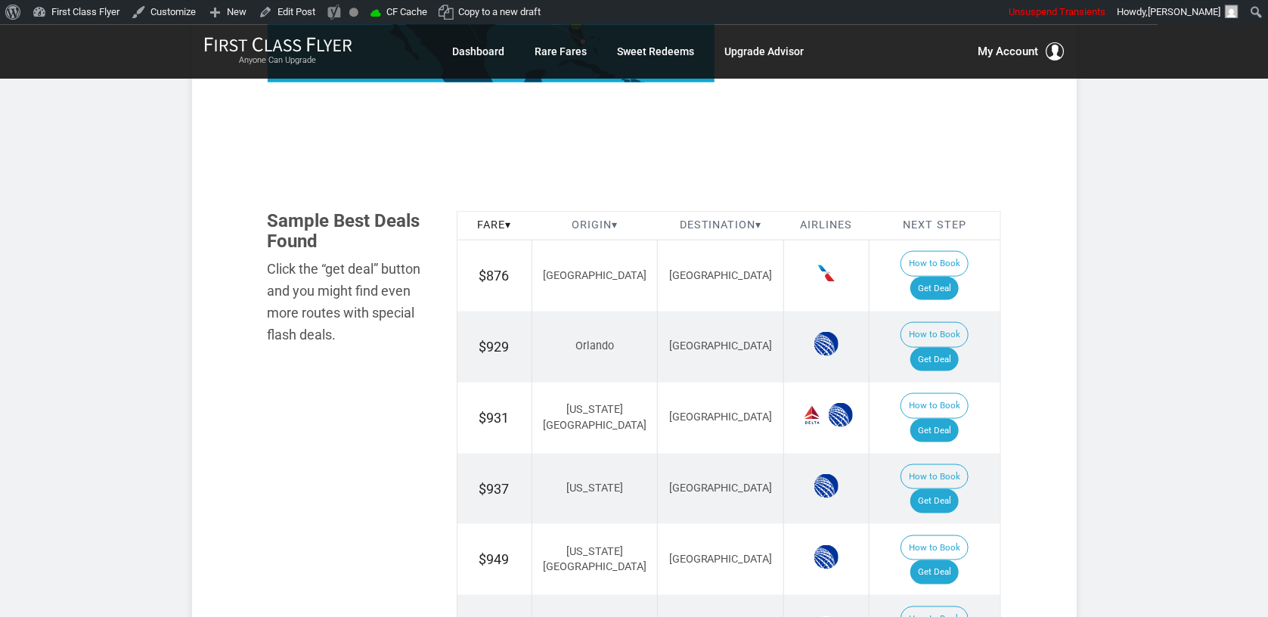
scroll to position [801, 0]
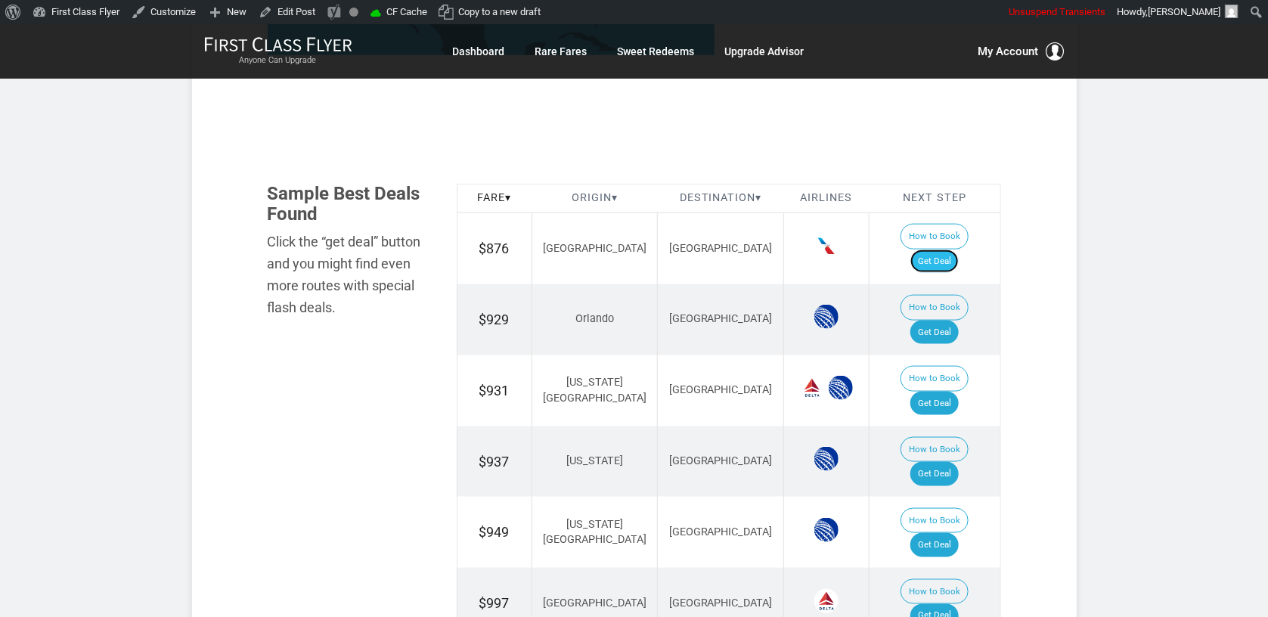
click at [950, 249] on link "Get Deal" at bounding box center [934, 261] width 48 height 24
click at [956, 392] on link "Get Deal" at bounding box center [934, 404] width 48 height 24
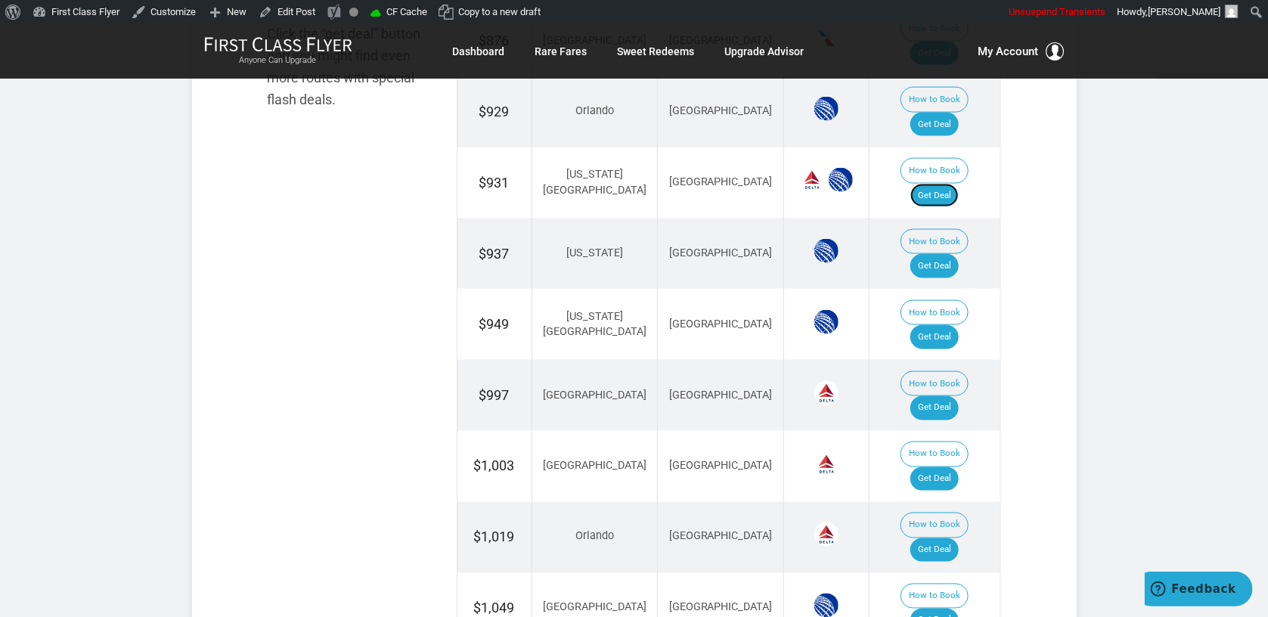
scroll to position [1122, 0]
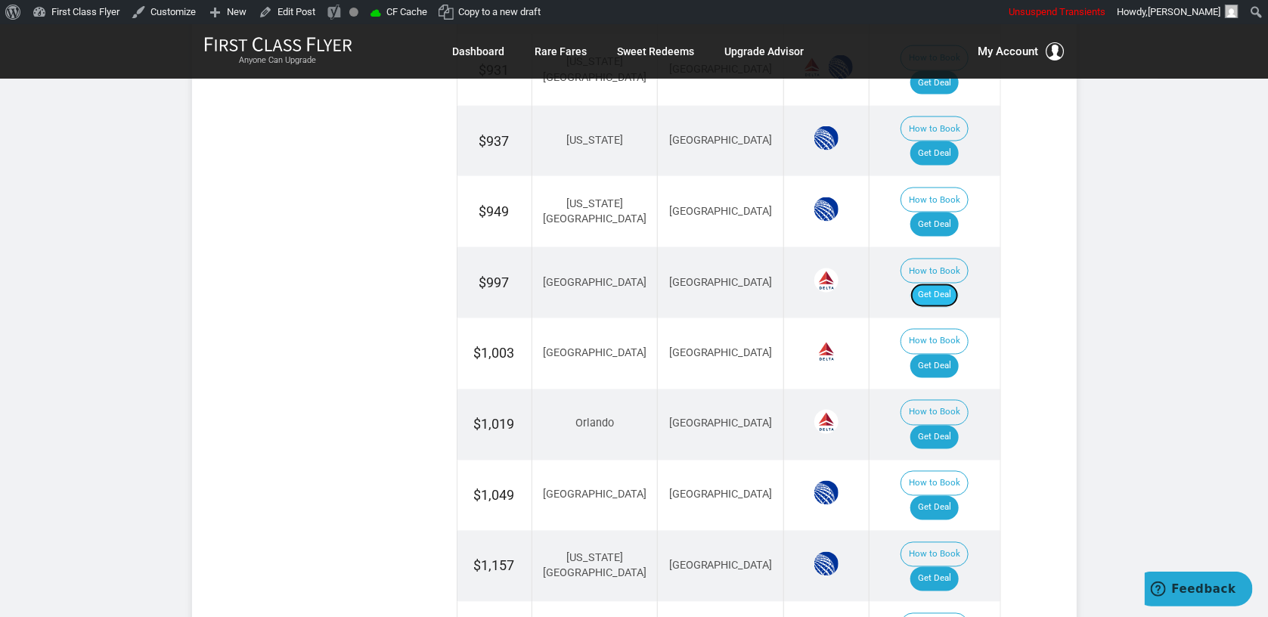
click at [943, 284] on link "Get Deal" at bounding box center [934, 296] width 48 height 24
click at [950, 284] on link "Get Deal" at bounding box center [934, 296] width 48 height 24
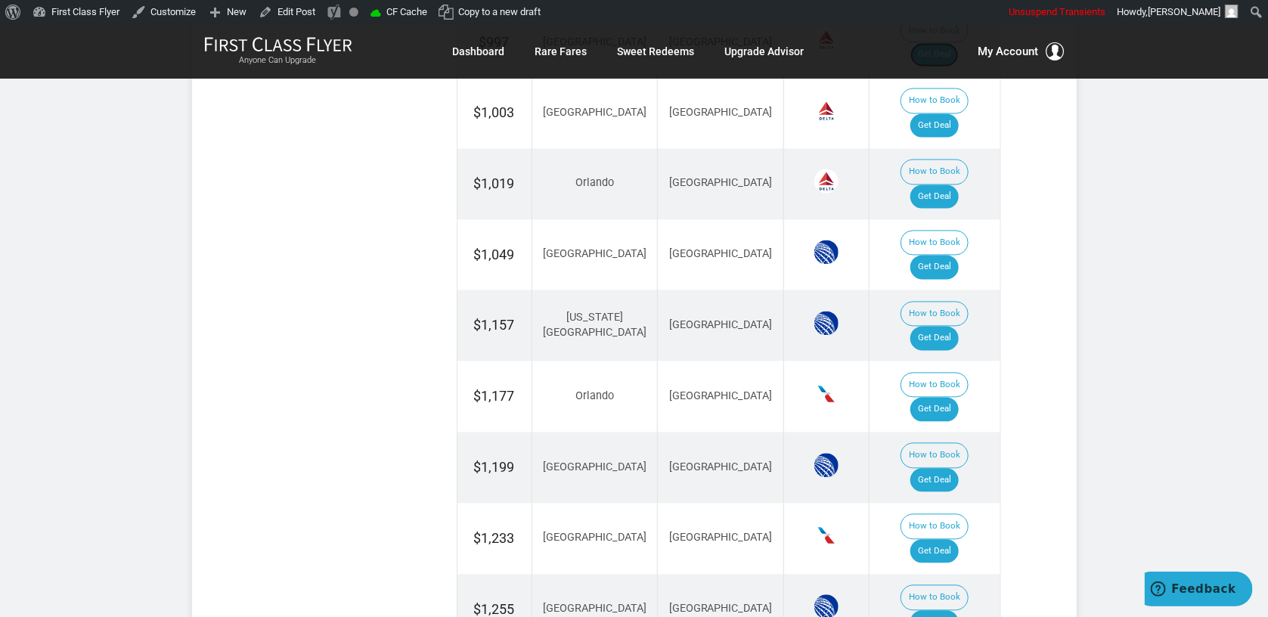
scroll to position [1042, 0]
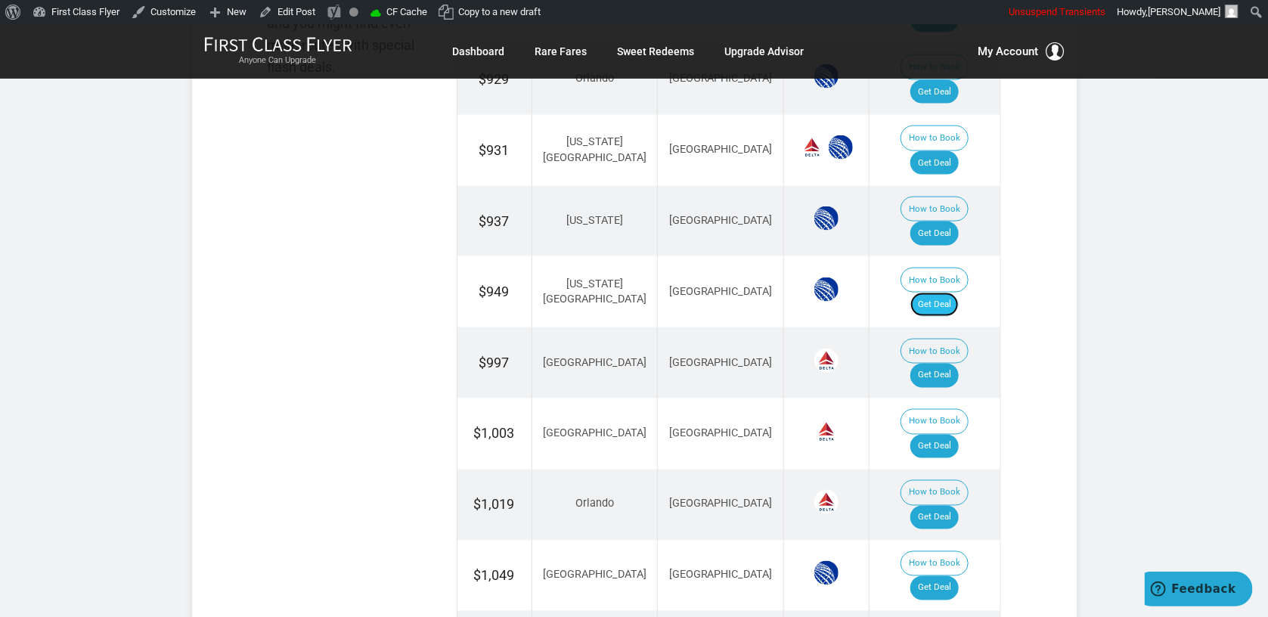
click at [938, 293] on link "Get Deal" at bounding box center [934, 305] width 48 height 24
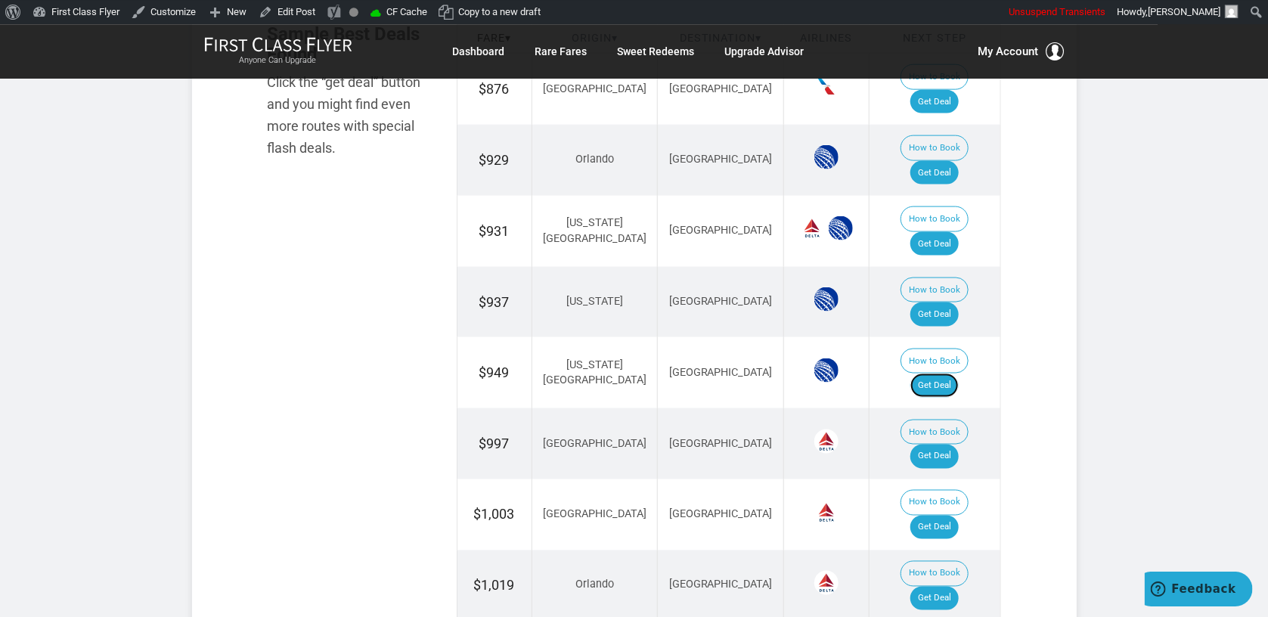
scroll to position [962, 0]
click at [946, 302] on link "Get Deal" at bounding box center [934, 314] width 48 height 24
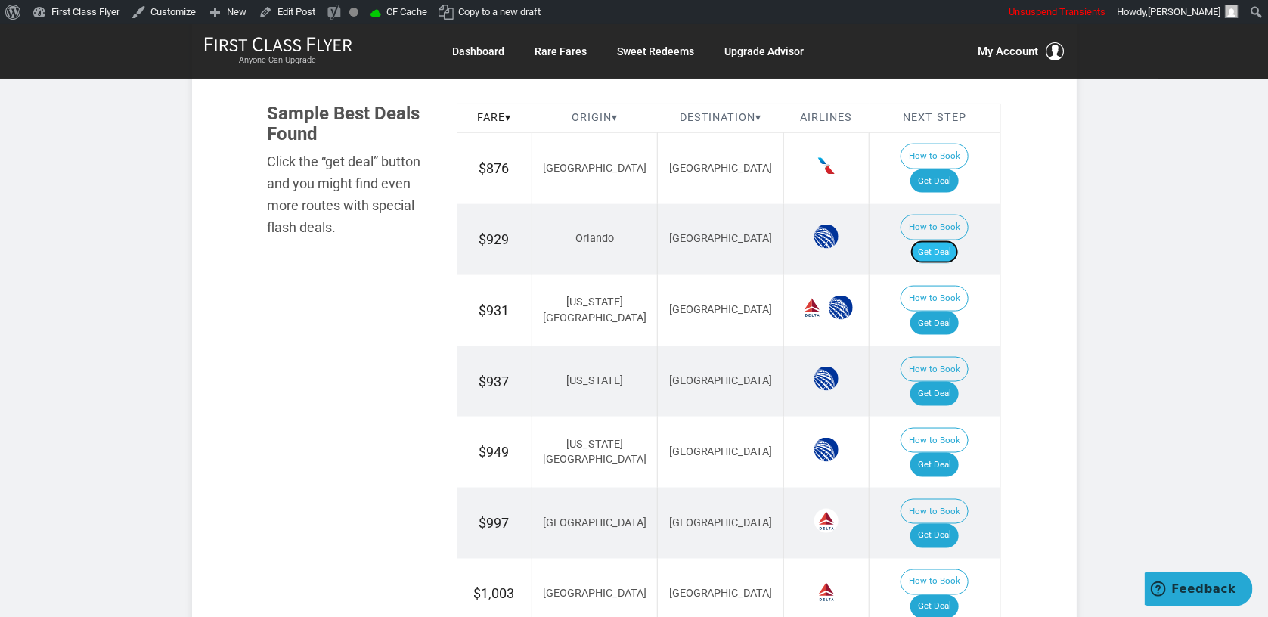
click at [925, 240] on link "Get Deal" at bounding box center [934, 252] width 48 height 24
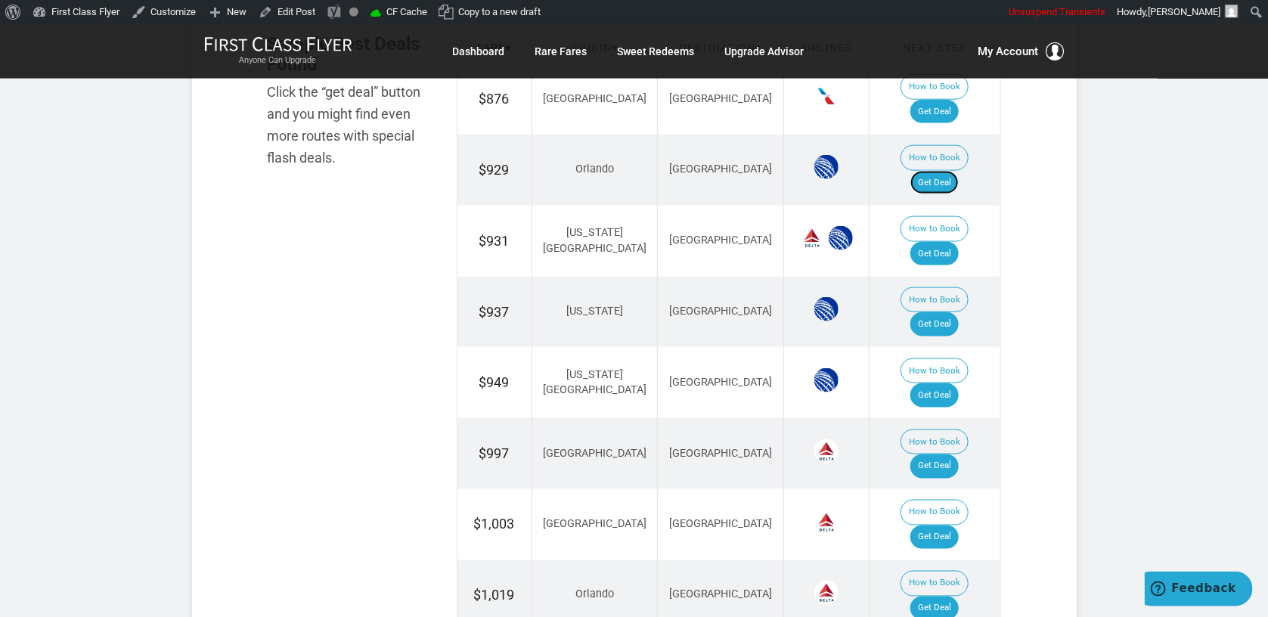
scroll to position [1042, 0]
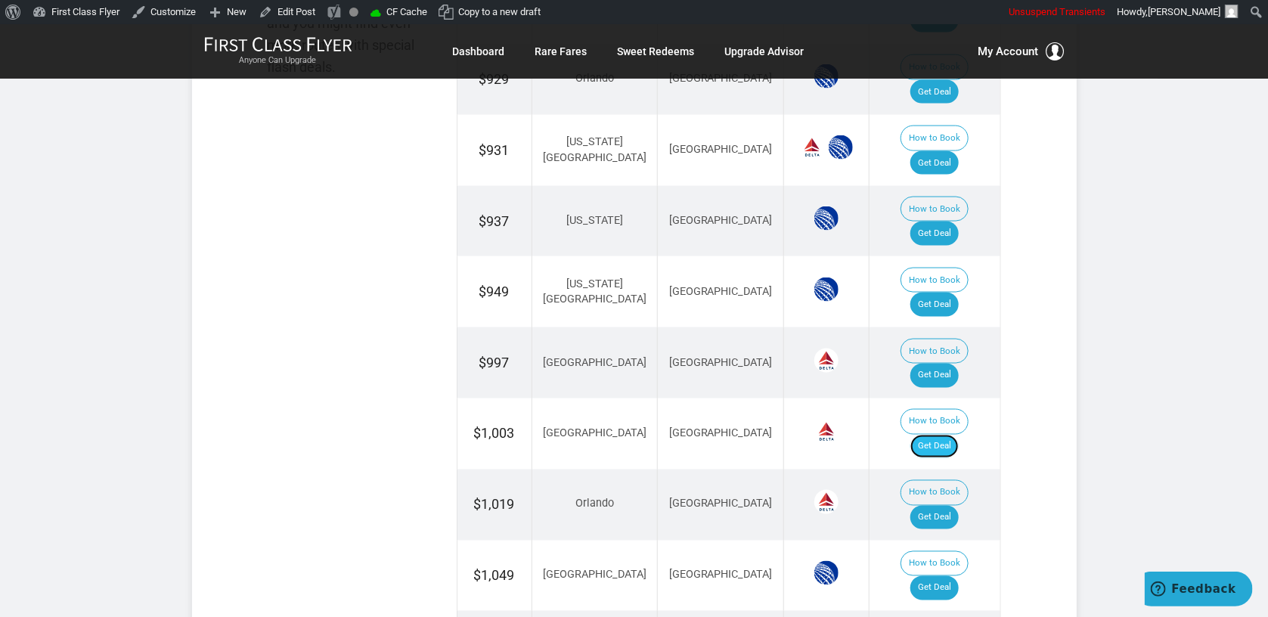
click at [951, 435] on link "Get Deal" at bounding box center [934, 447] width 48 height 24
click at [942, 576] on link "Get Deal" at bounding box center [934, 588] width 48 height 24
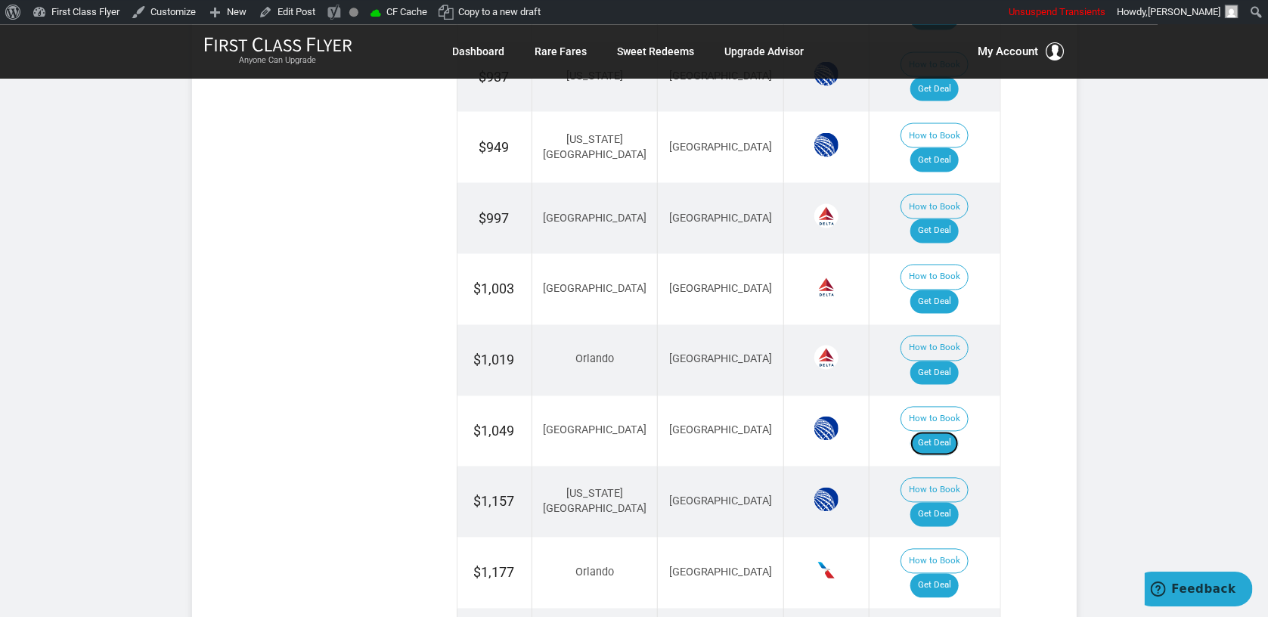
scroll to position [1202, 0]
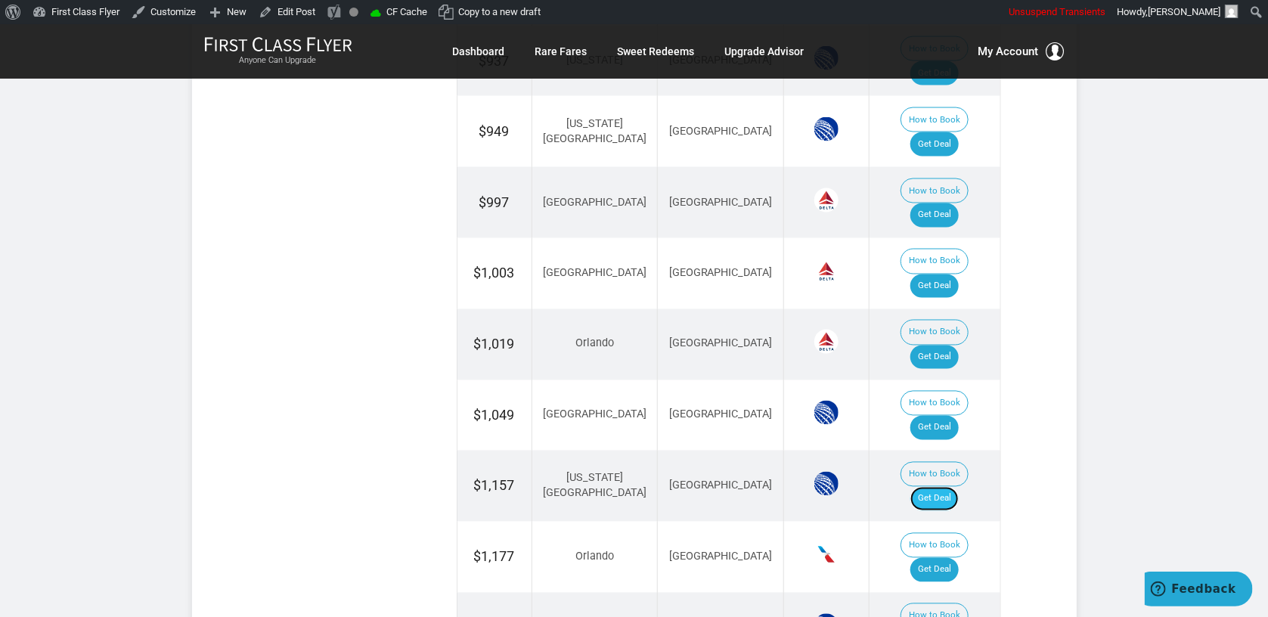
click at [945, 487] on link "Get Deal" at bounding box center [934, 499] width 48 height 24
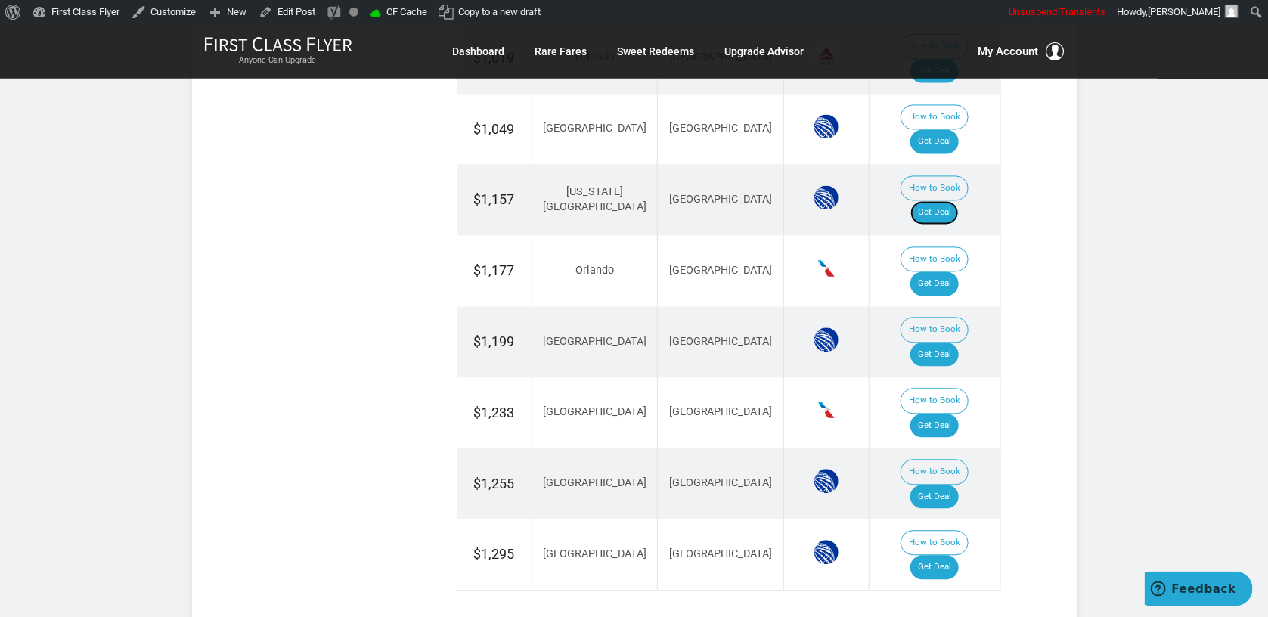
scroll to position [1523, 0]
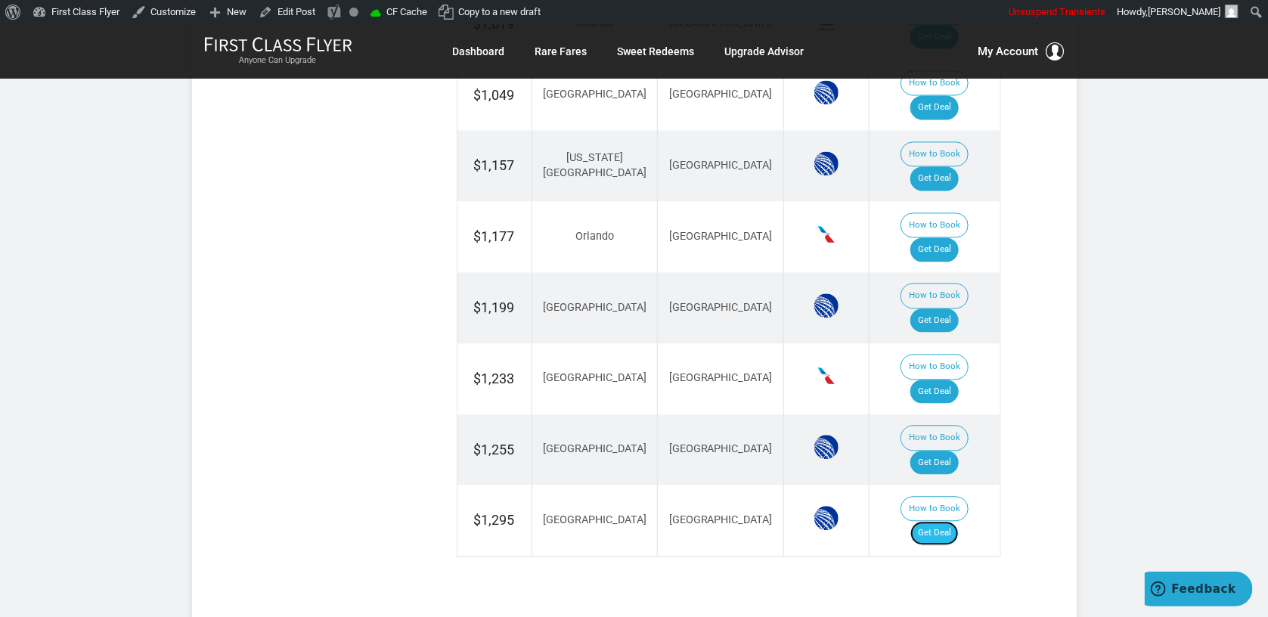
click at [958, 521] on link "Get Deal" at bounding box center [934, 533] width 48 height 24
click at [932, 521] on link "Get Deal" at bounding box center [934, 533] width 48 height 24
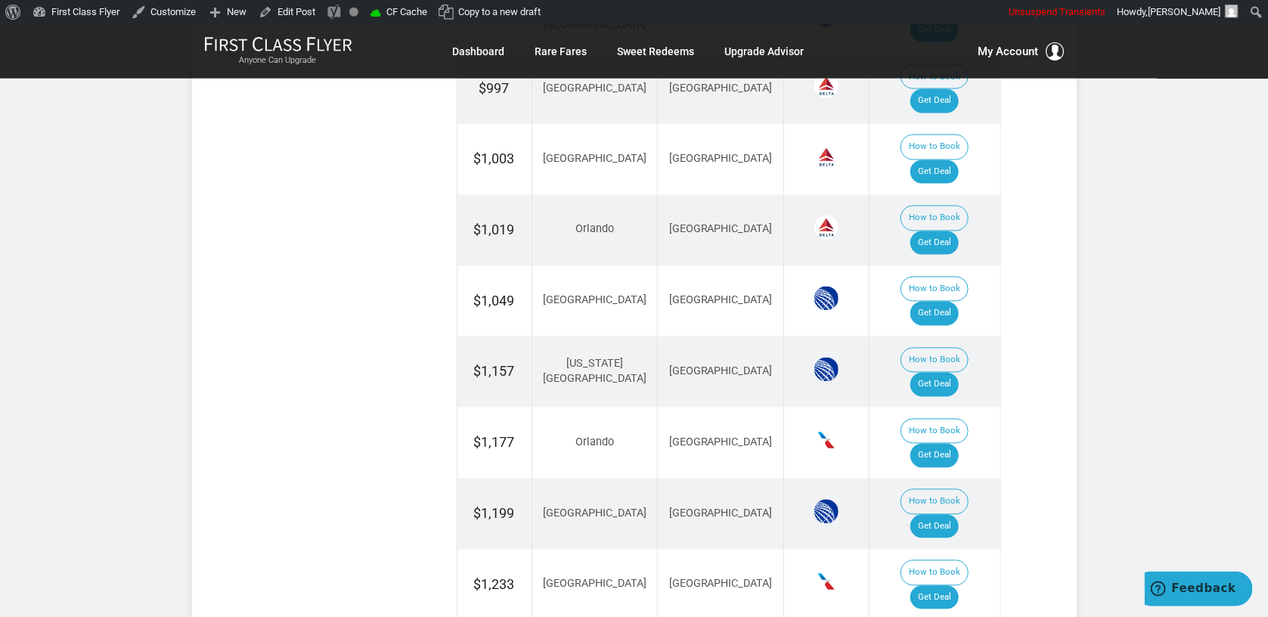
scroll to position [1282, 0]
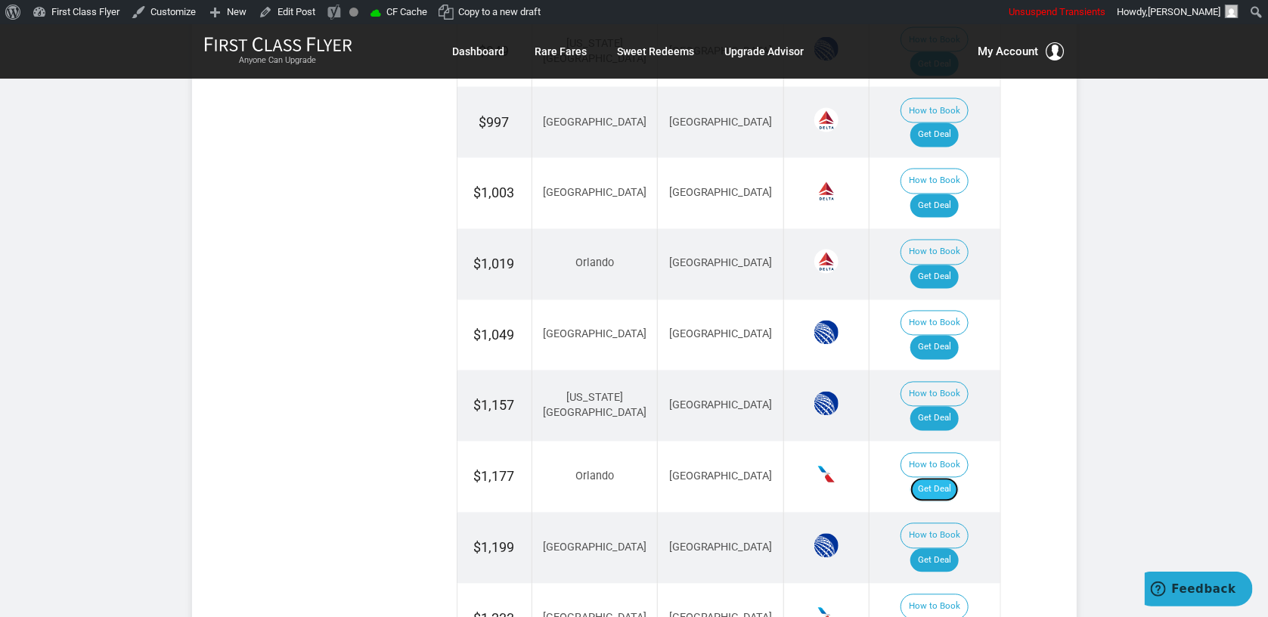
click at [959, 478] on link "Get Deal" at bounding box center [934, 490] width 48 height 24
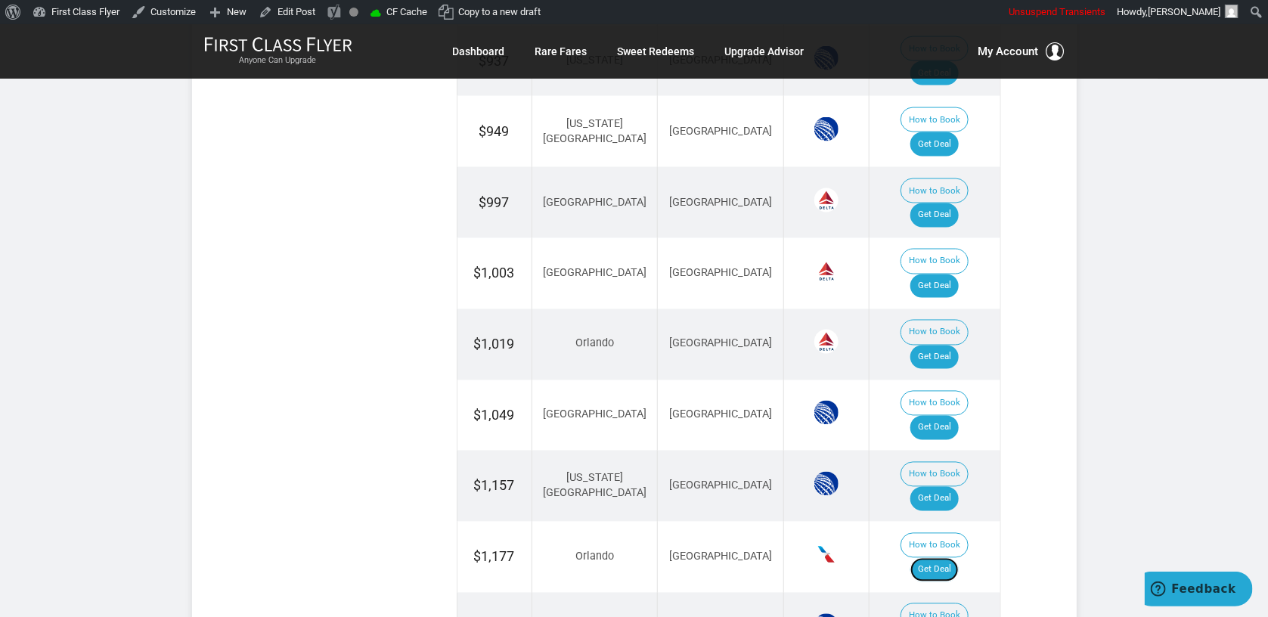
scroll to position [1362, 0]
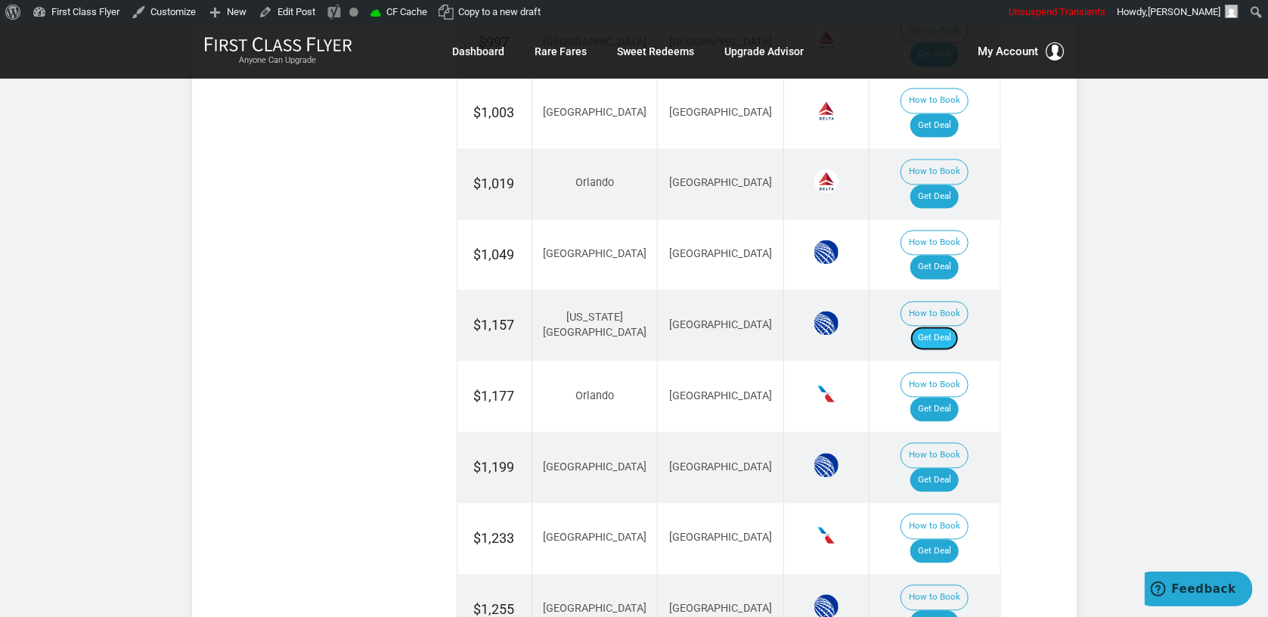
click at [936, 327] on link "Get Deal" at bounding box center [934, 339] width 48 height 24
click at [954, 398] on link "Get Deal" at bounding box center [934, 410] width 48 height 24
click at [958, 611] on link "Get Deal" at bounding box center [934, 623] width 48 height 24
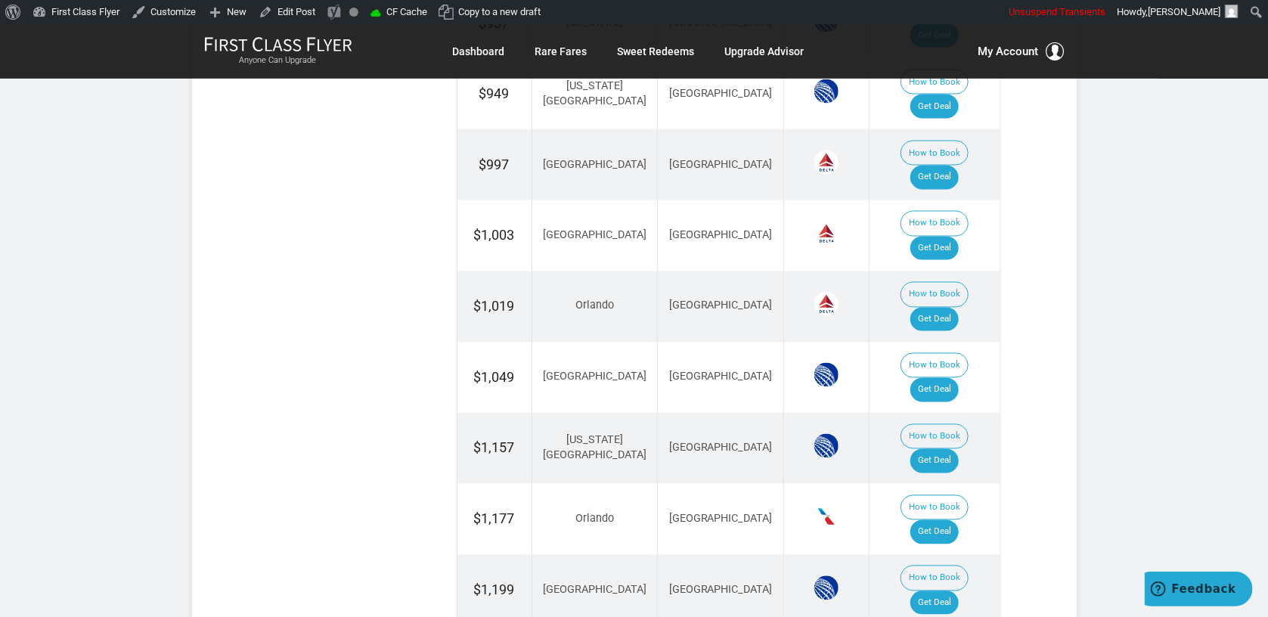
scroll to position [1202, 0]
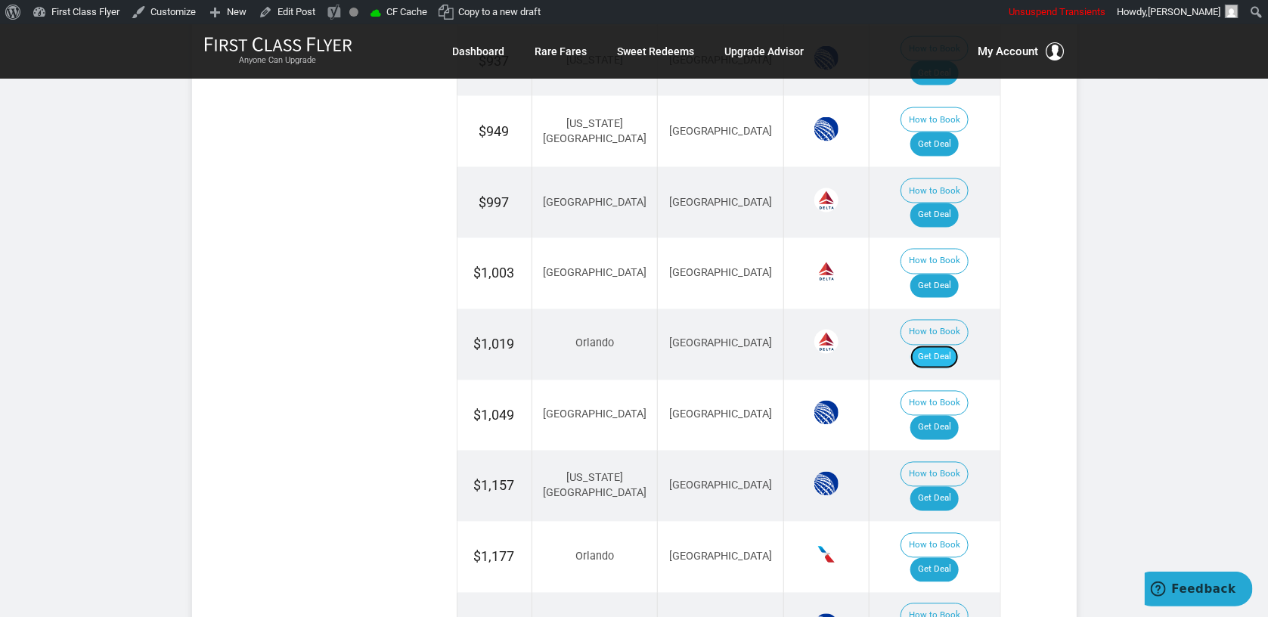
click at [953, 345] on link "Get Deal" at bounding box center [934, 357] width 48 height 24
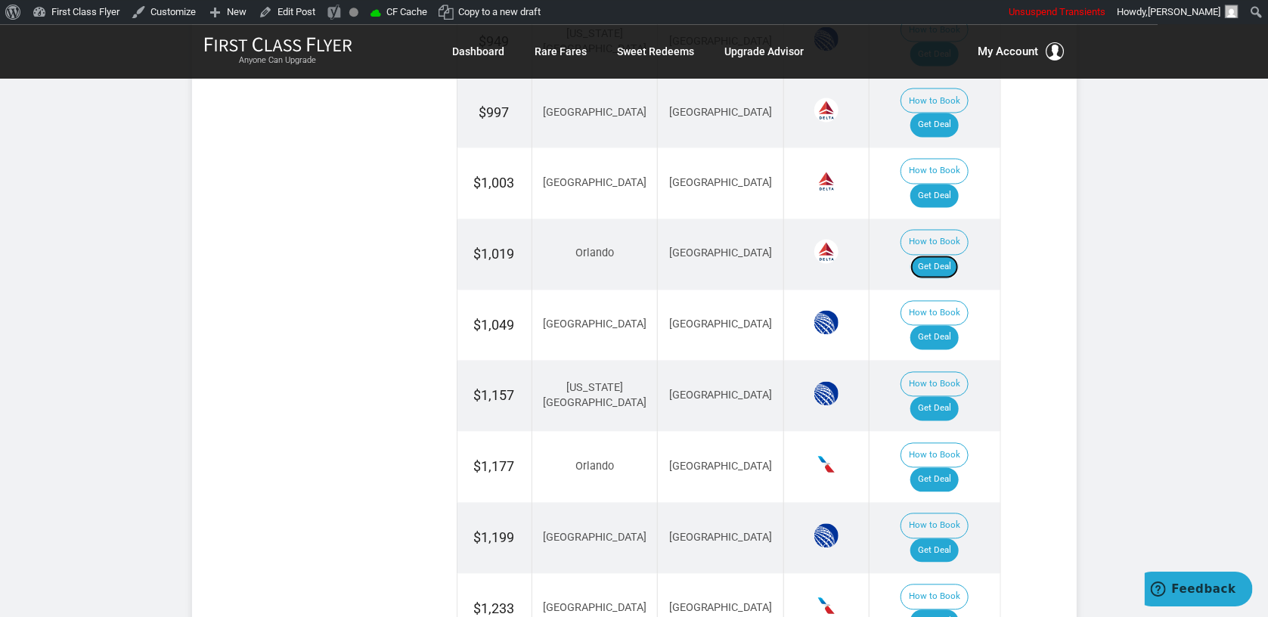
scroll to position [1362, 0]
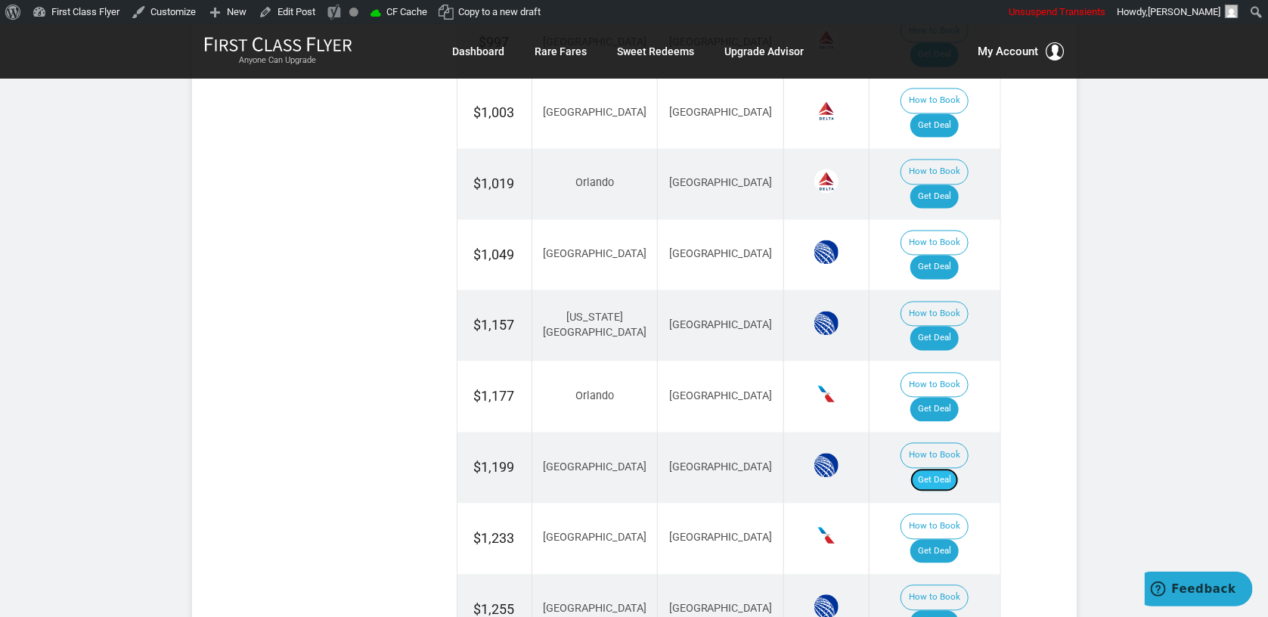
click at [938, 469] on link "Get Deal" at bounding box center [934, 481] width 48 height 24
click at [939, 540] on link "Get Deal" at bounding box center [934, 552] width 48 height 24
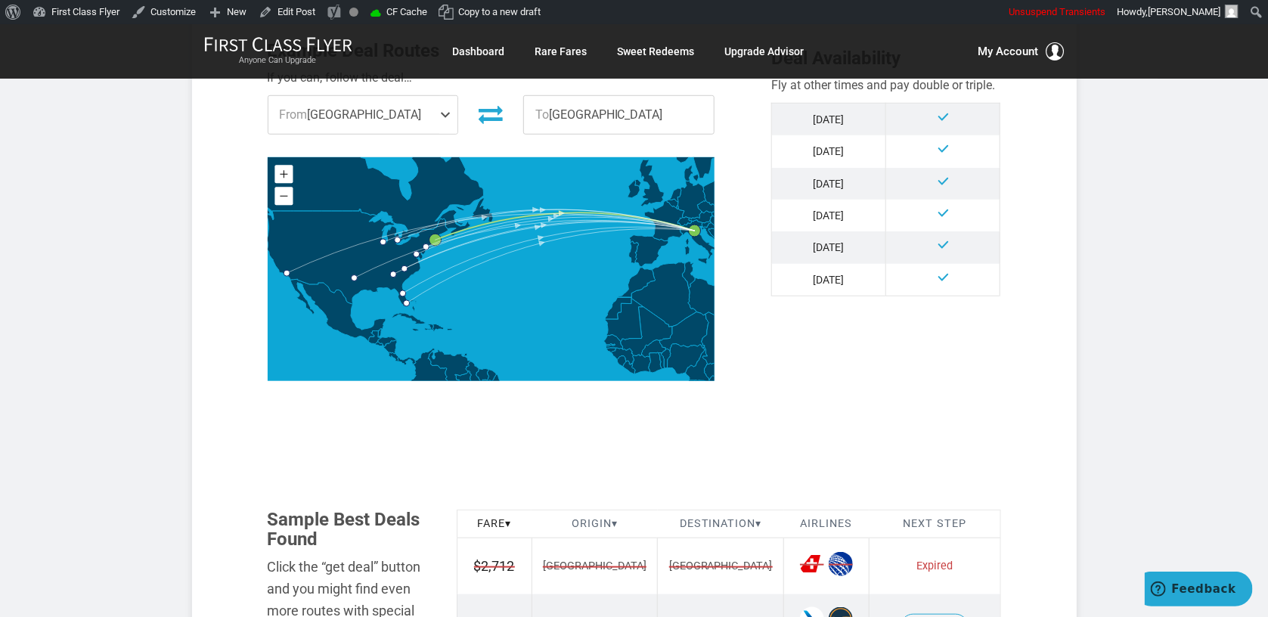
scroll to position [801, 0]
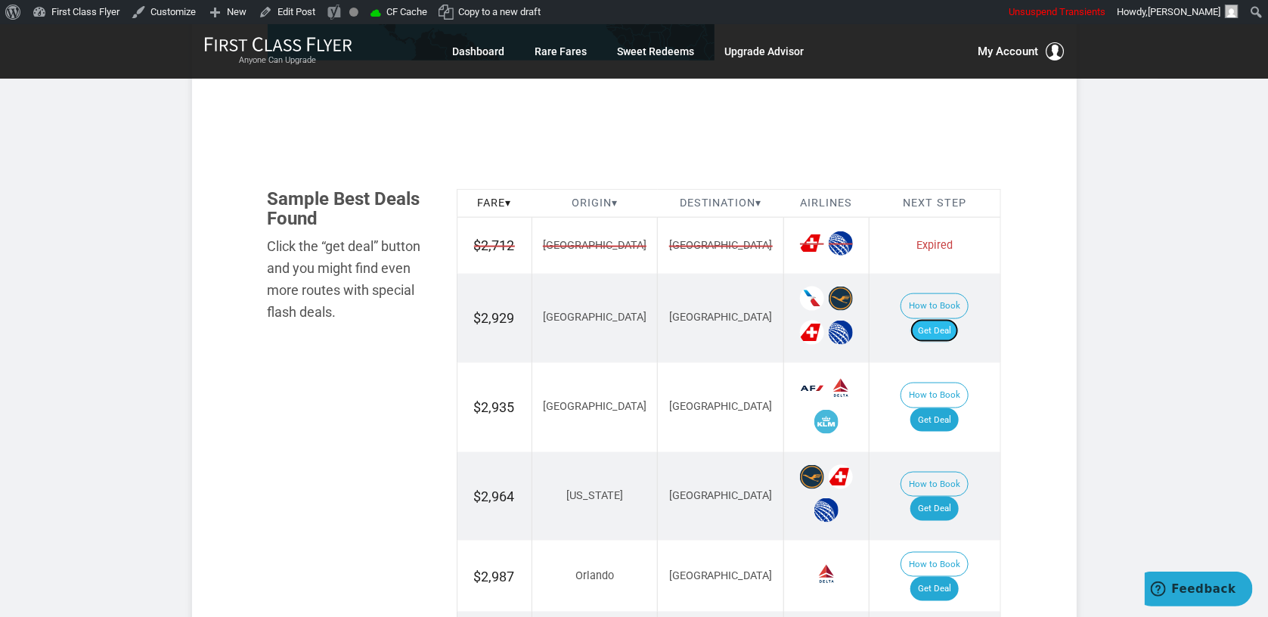
click at [945, 319] on link "Get Deal" at bounding box center [934, 331] width 48 height 24
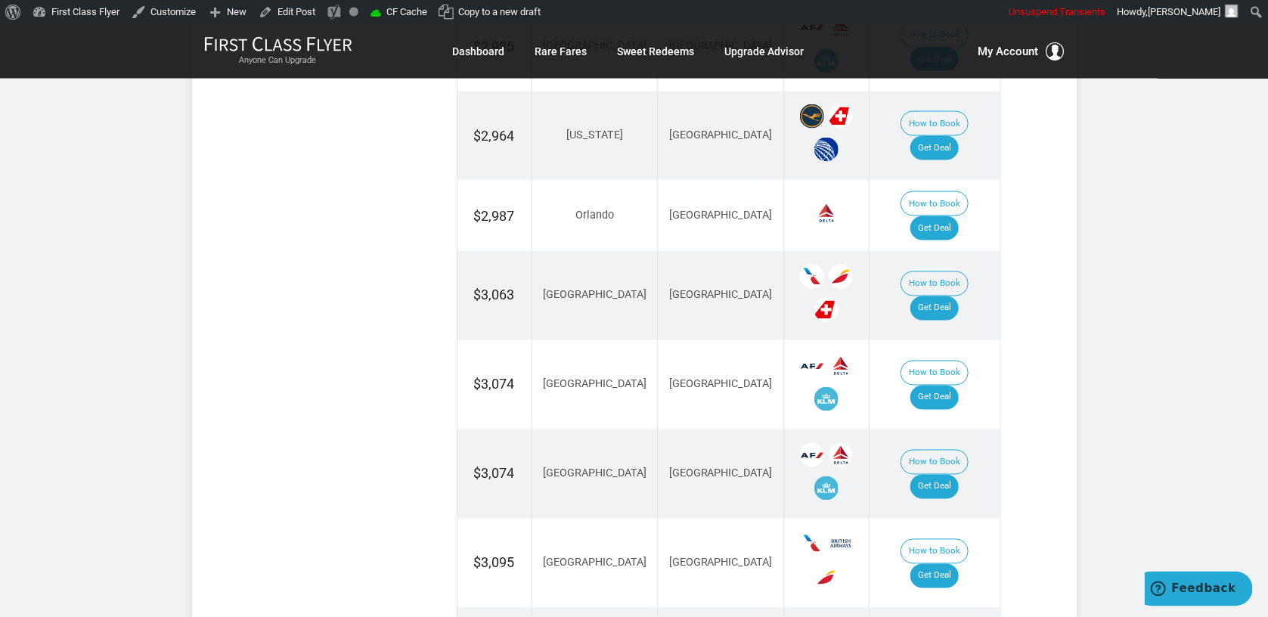
scroll to position [1202, 0]
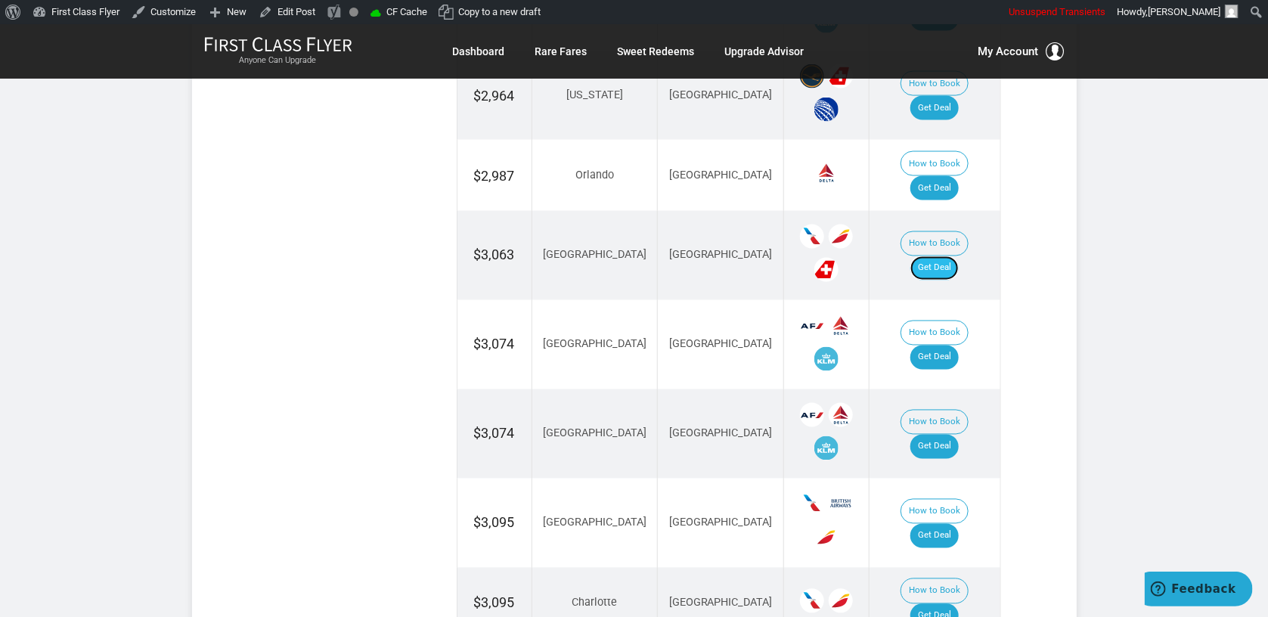
click at [950, 256] on link "Get Deal" at bounding box center [934, 268] width 48 height 24
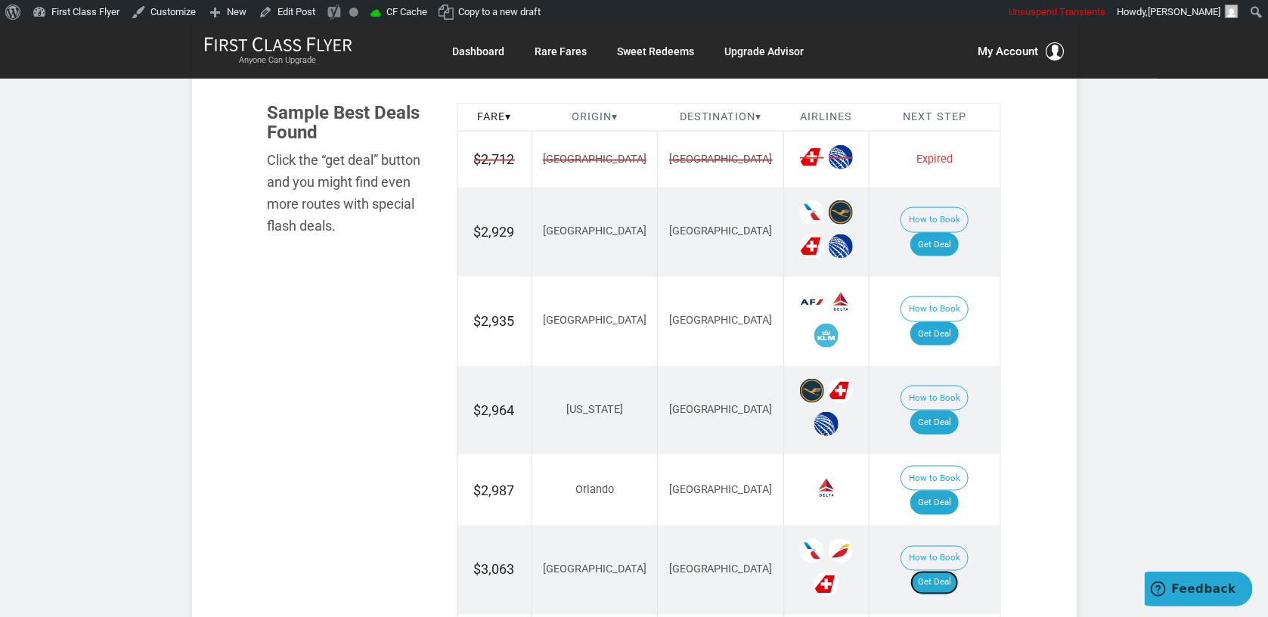
scroll to position [882, 0]
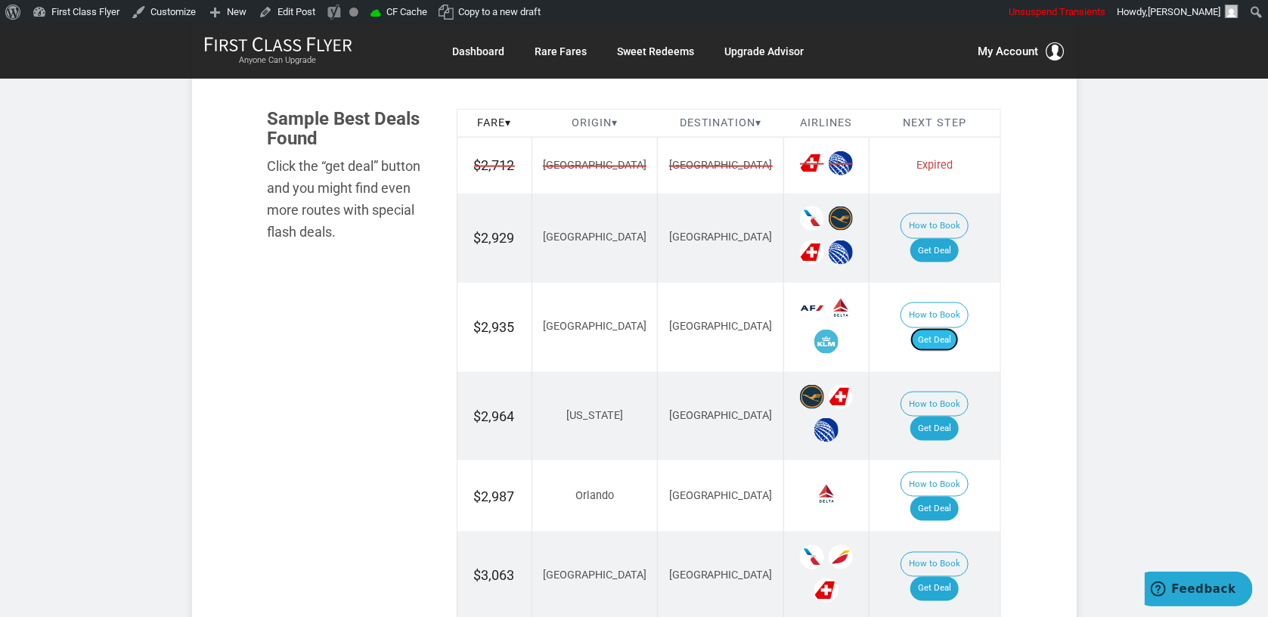
click at [955, 328] on link "Get Deal" at bounding box center [934, 340] width 48 height 24
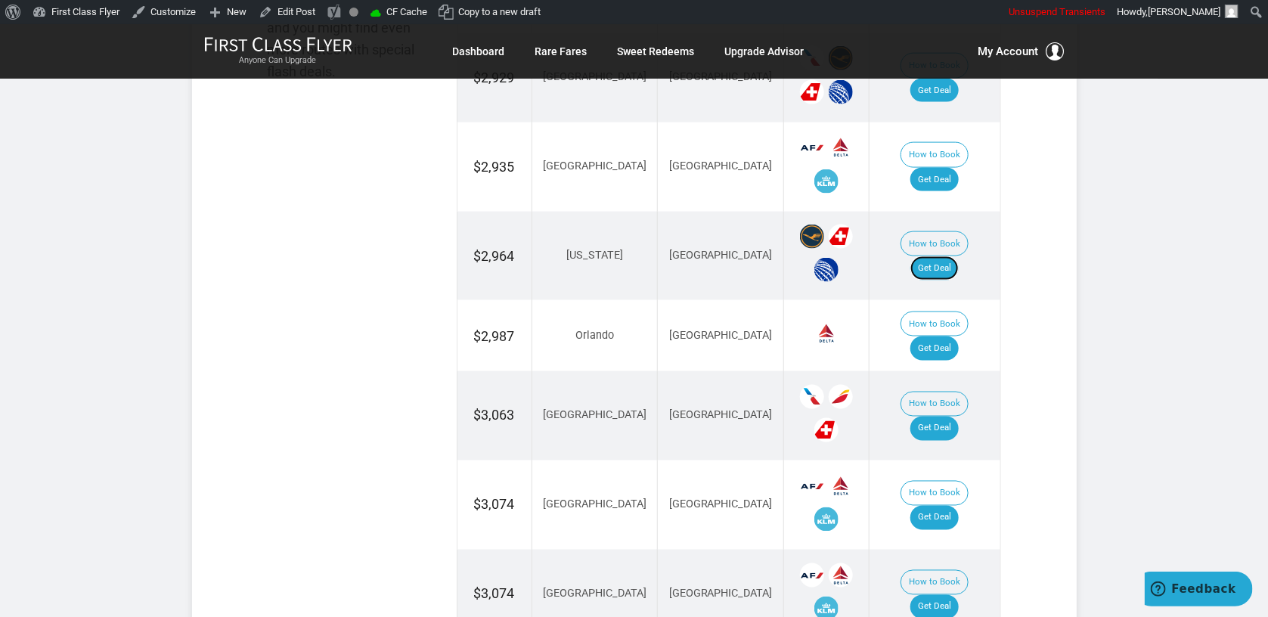
click at [951, 256] on link "Get Deal" at bounding box center [934, 268] width 48 height 24
click at [959, 336] on link "Get Deal" at bounding box center [934, 348] width 48 height 24
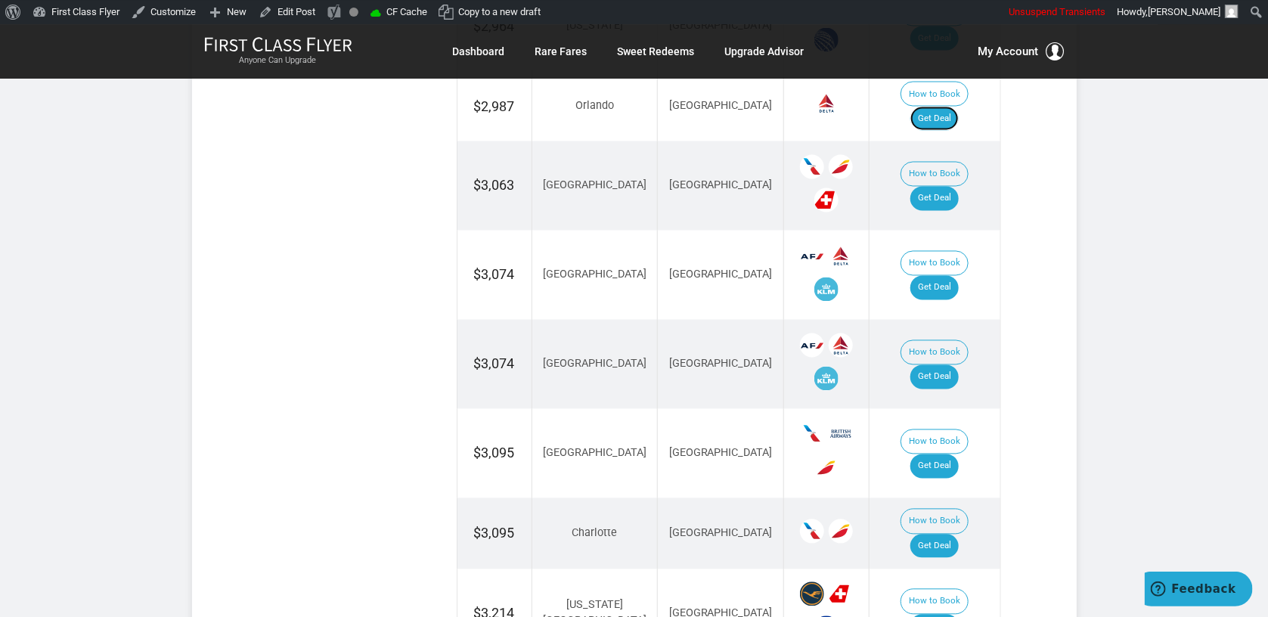
scroll to position [1282, 0]
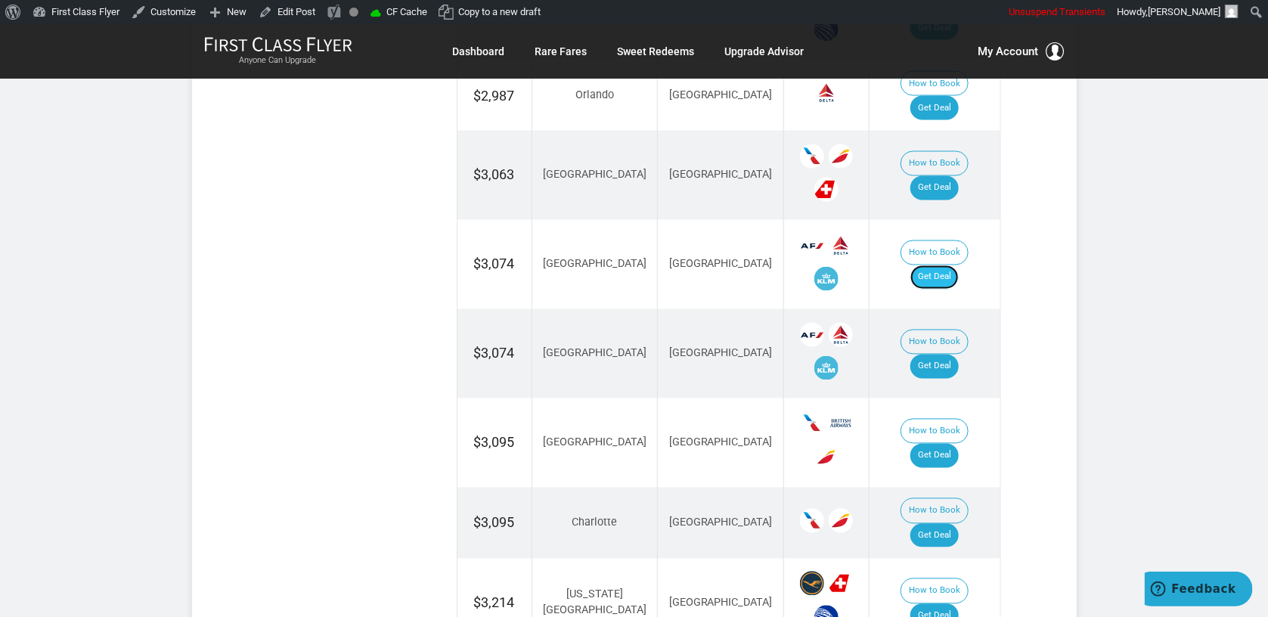
click at [943, 265] on link "Get Deal" at bounding box center [934, 277] width 48 height 24
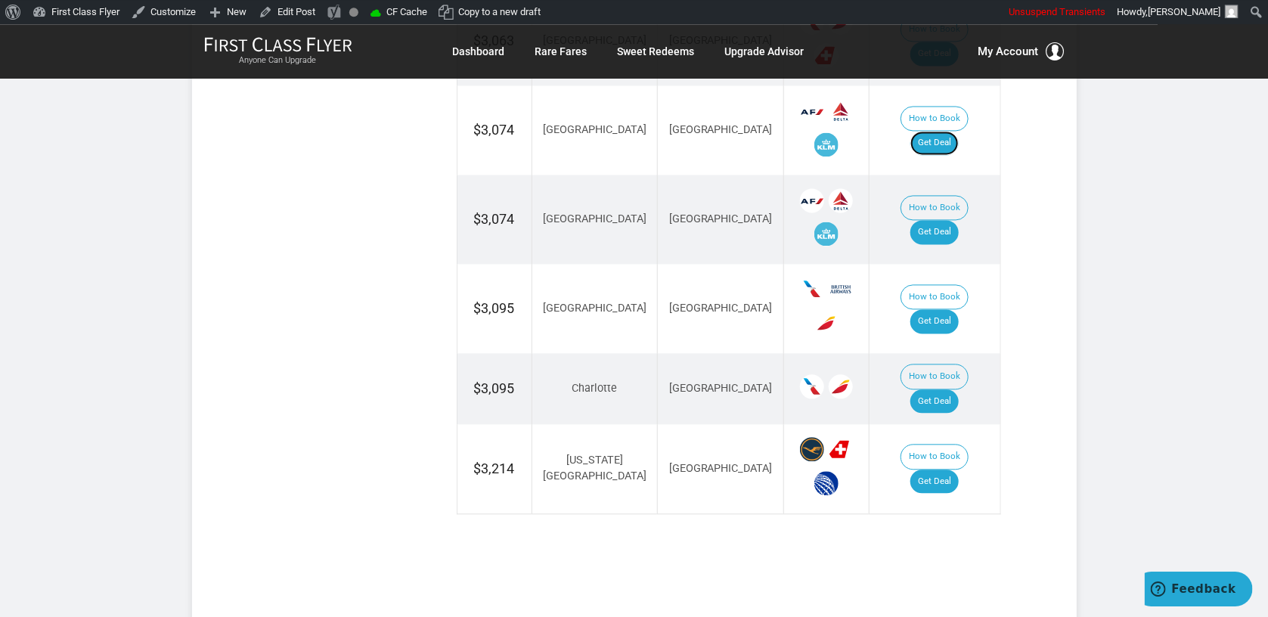
scroll to position [1442, 0]
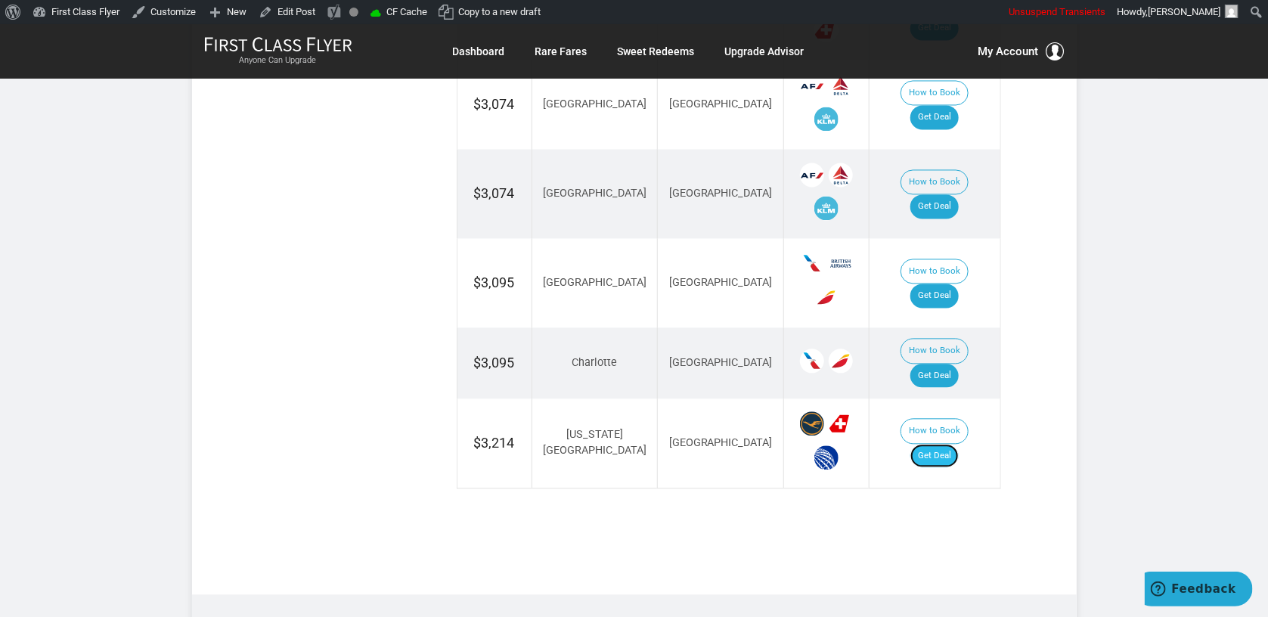
click at [950, 444] on link "Get Deal" at bounding box center [934, 456] width 48 height 24
click at [958, 194] on link "Get Deal" at bounding box center [934, 206] width 48 height 24
click at [959, 284] on link "Get Deal" at bounding box center [934, 296] width 48 height 24
click at [956, 364] on link "Get Deal" at bounding box center [934, 376] width 48 height 24
click at [949, 364] on link "Get Deal" at bounding box center [934, 376] width 48 height 24
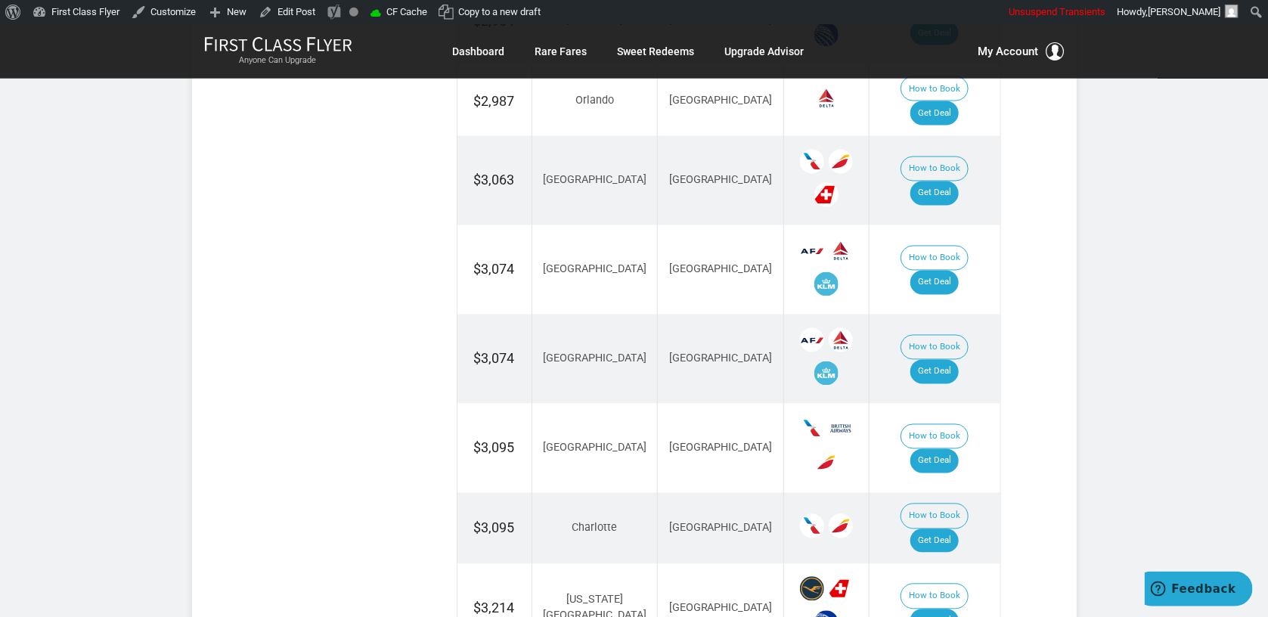
scroll to position [1282, 0]
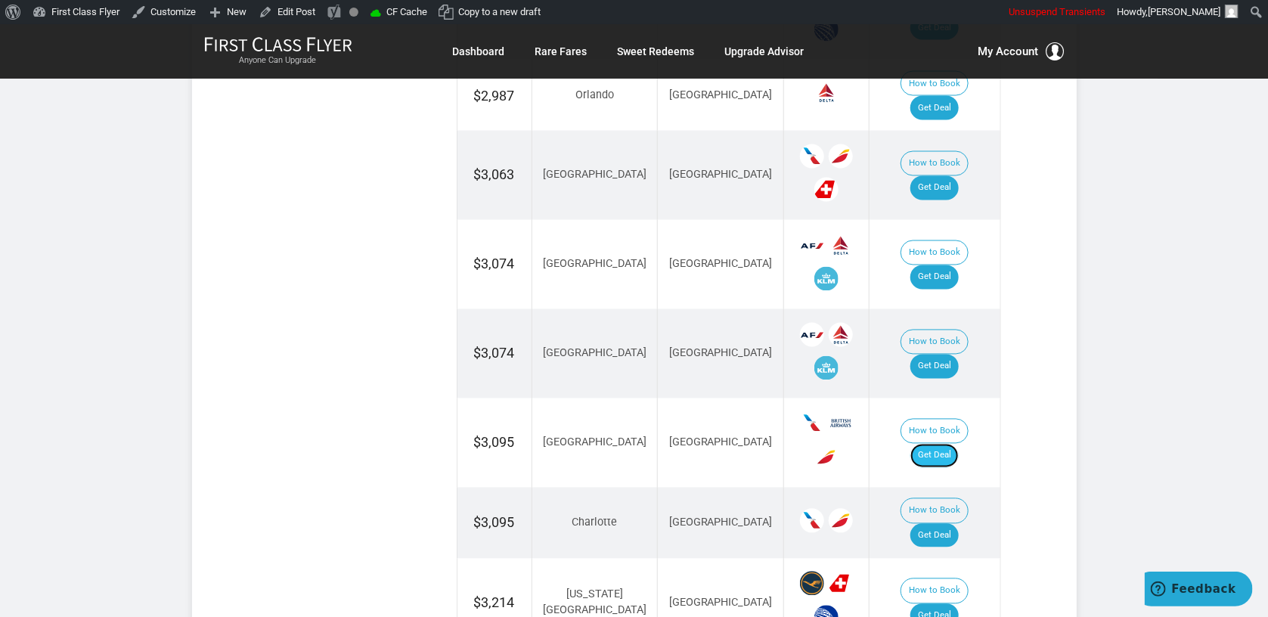
click at [959, 444] on link "Get Deal" at bounding box center [934, 456] width 48 height 24
